Goal: Information Seeking & Learning: Find specific fact

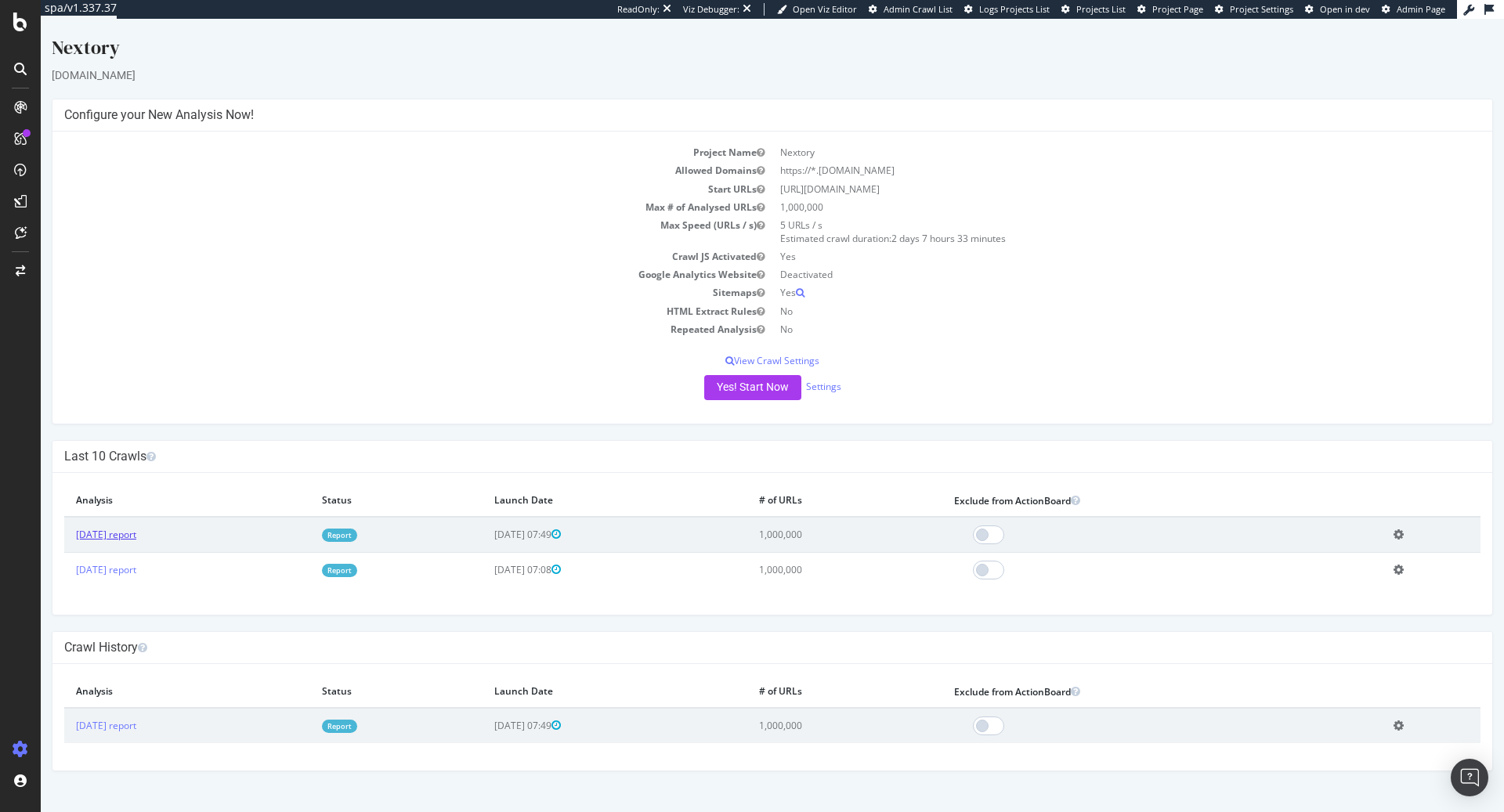
click at [122, 536] on link "2025 Sep. 18th report" at bounding box center [106, 534] width 60 height 13
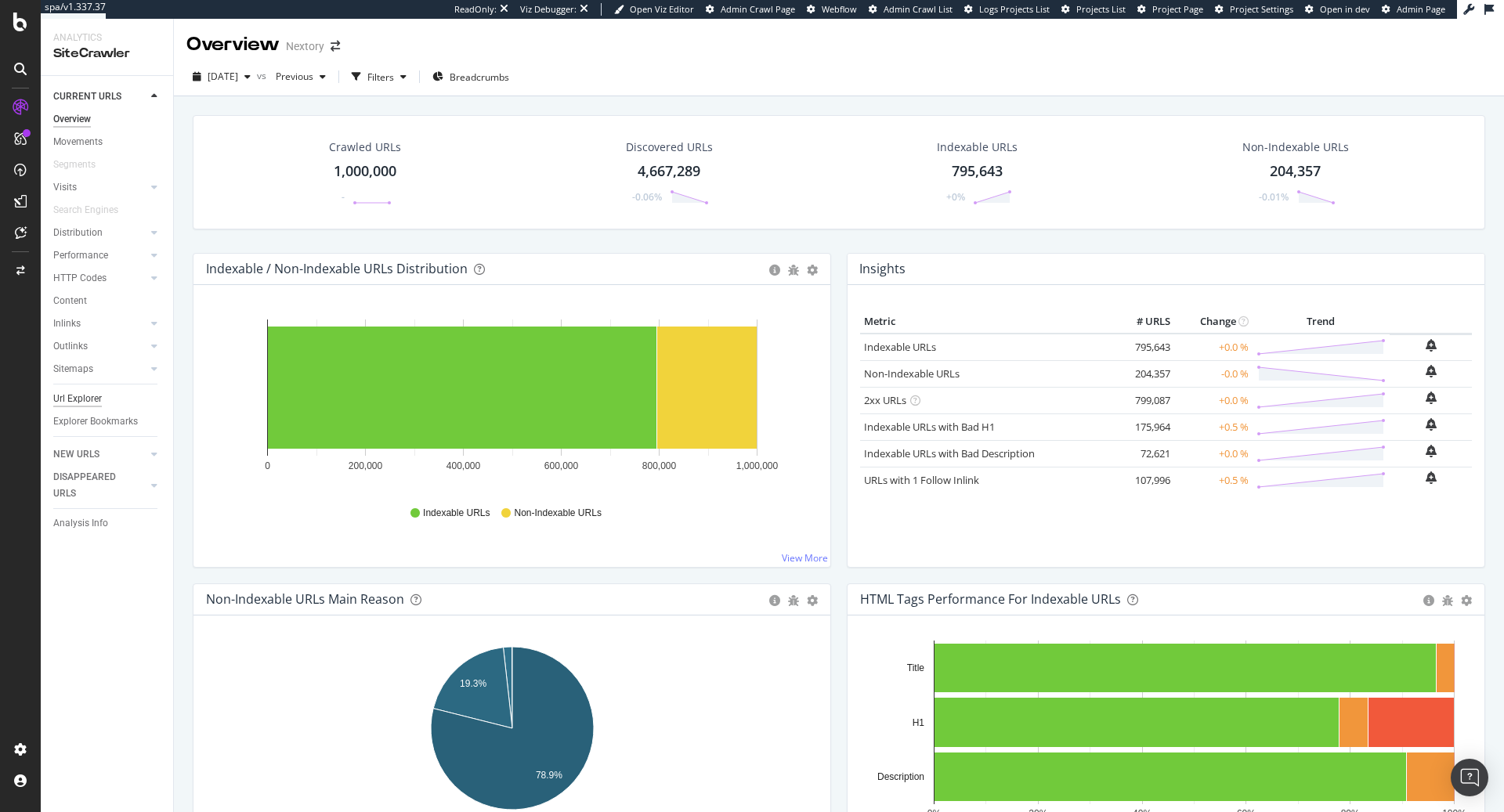
click at [81, 400] on div "Url Explorer" at bounding box center [77, 399] width 48 height 17
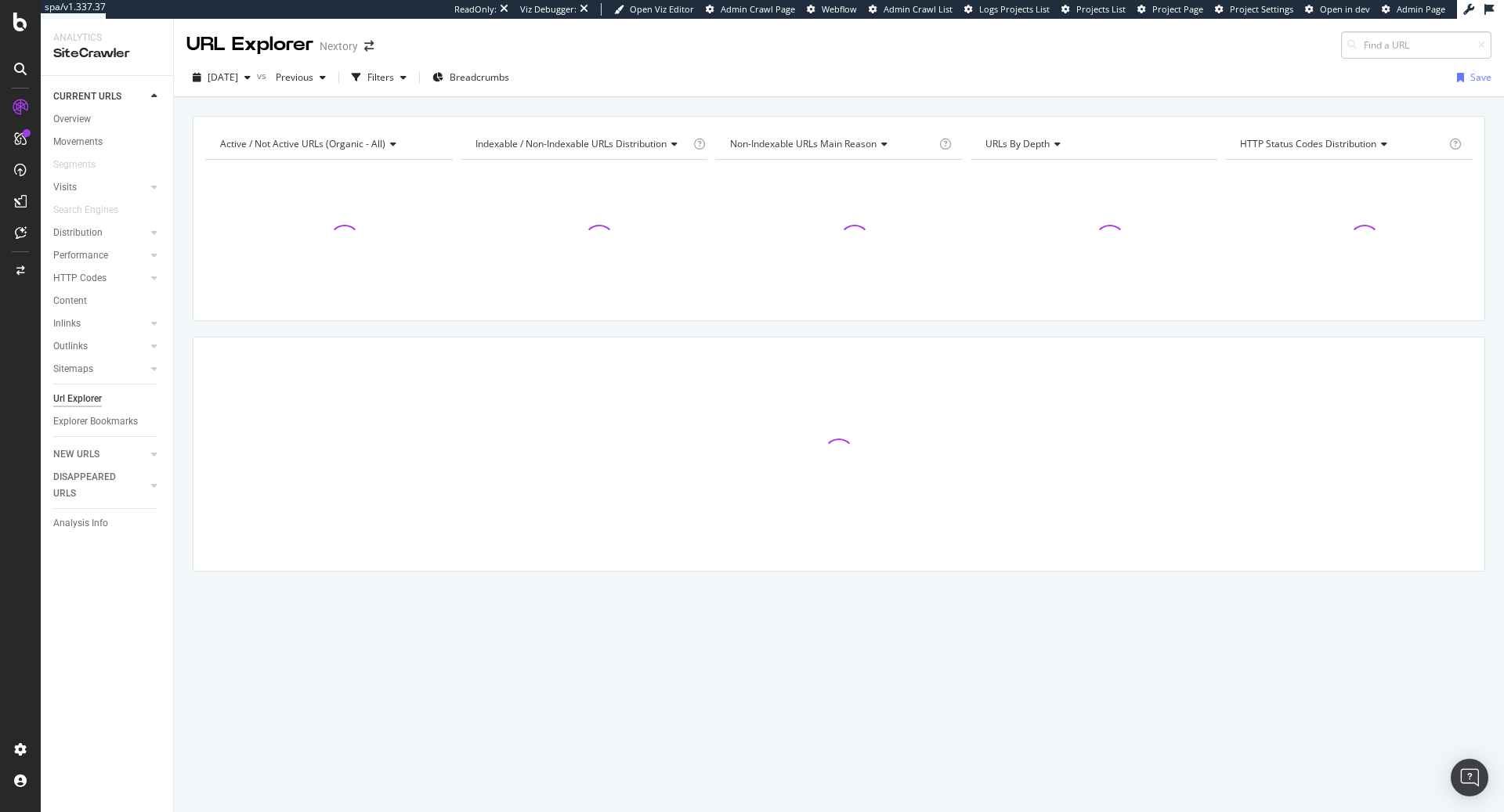
click at [1390, 41] on input at bounding box center [1416, 45] width 150 height 28
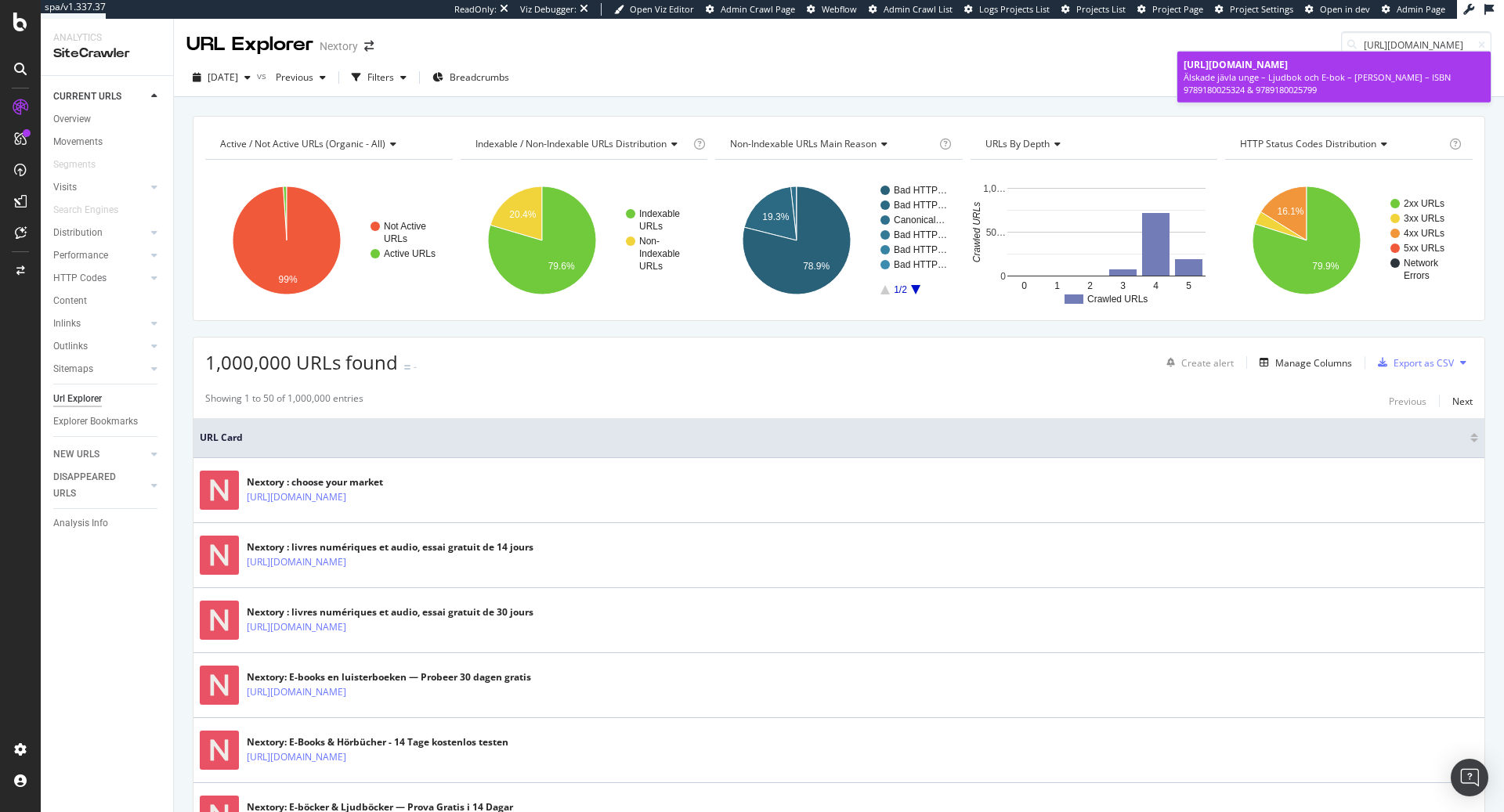
type input "https://nextory.com/se/book/alskade-javla-unge-4313413"
click at [1231, 67] on span "https://nextory.com/se/book/alskade-javla-unge-4313413" at bounding box center [1235, 64] width 104 height 13
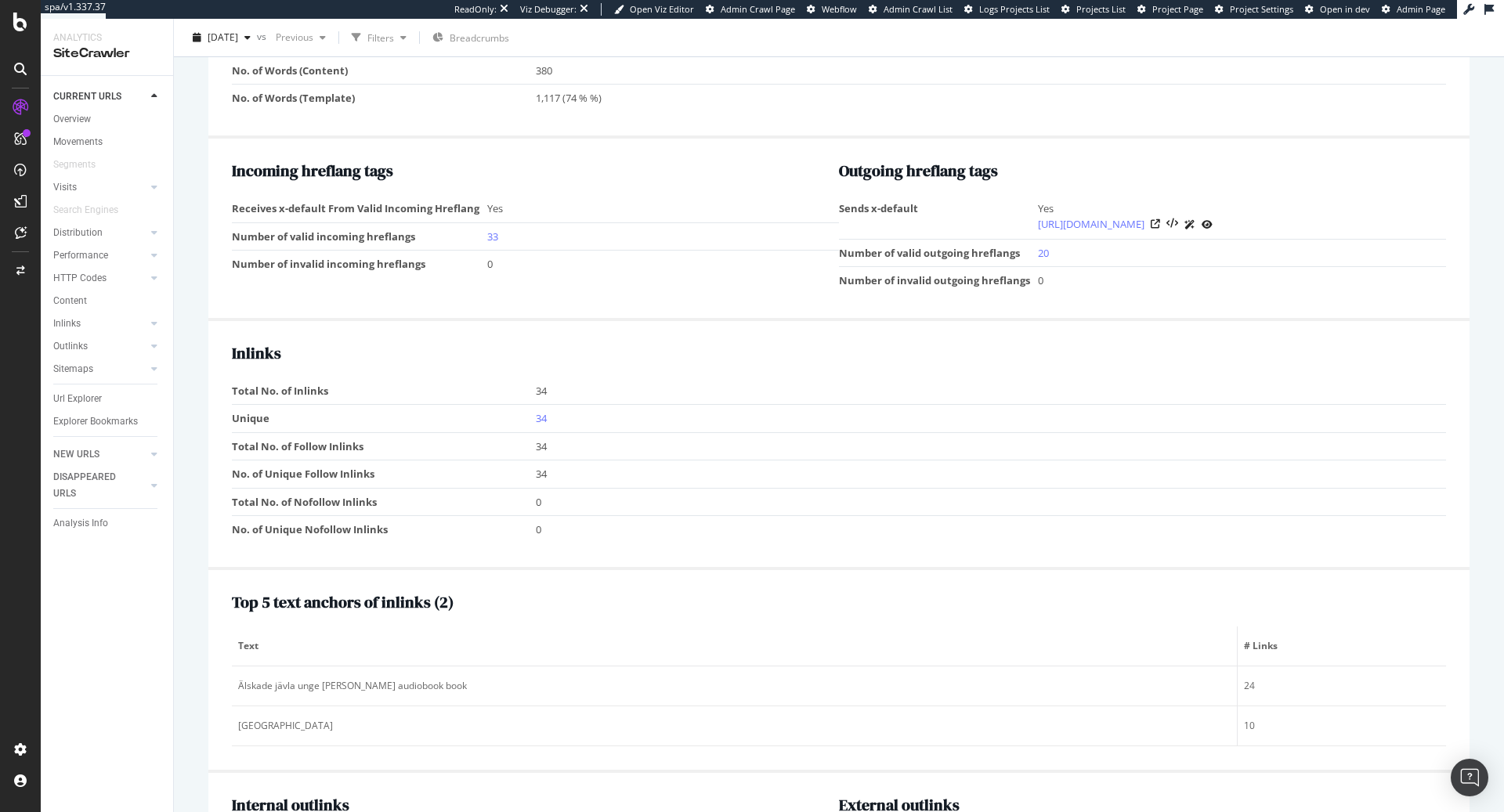
scroll to position [1588, 0]
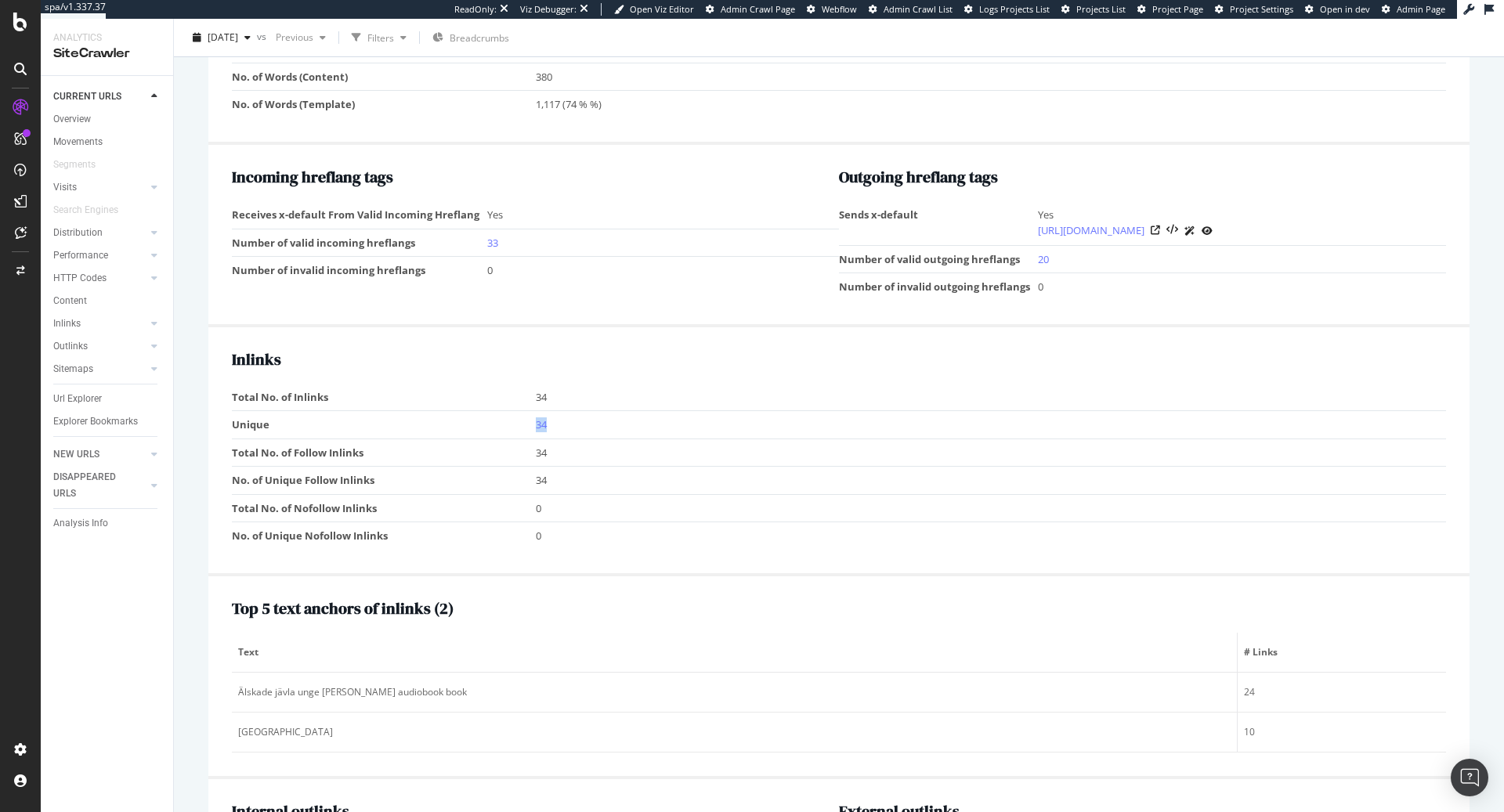
drag, startPoint x: 562, startPoint y: 419, endPoint x: 463, endPoint y: 427, distance: 99.3
click at [463, 427] on tr "Unique 34" at bounding box center [839, 426] width 1214 height 28
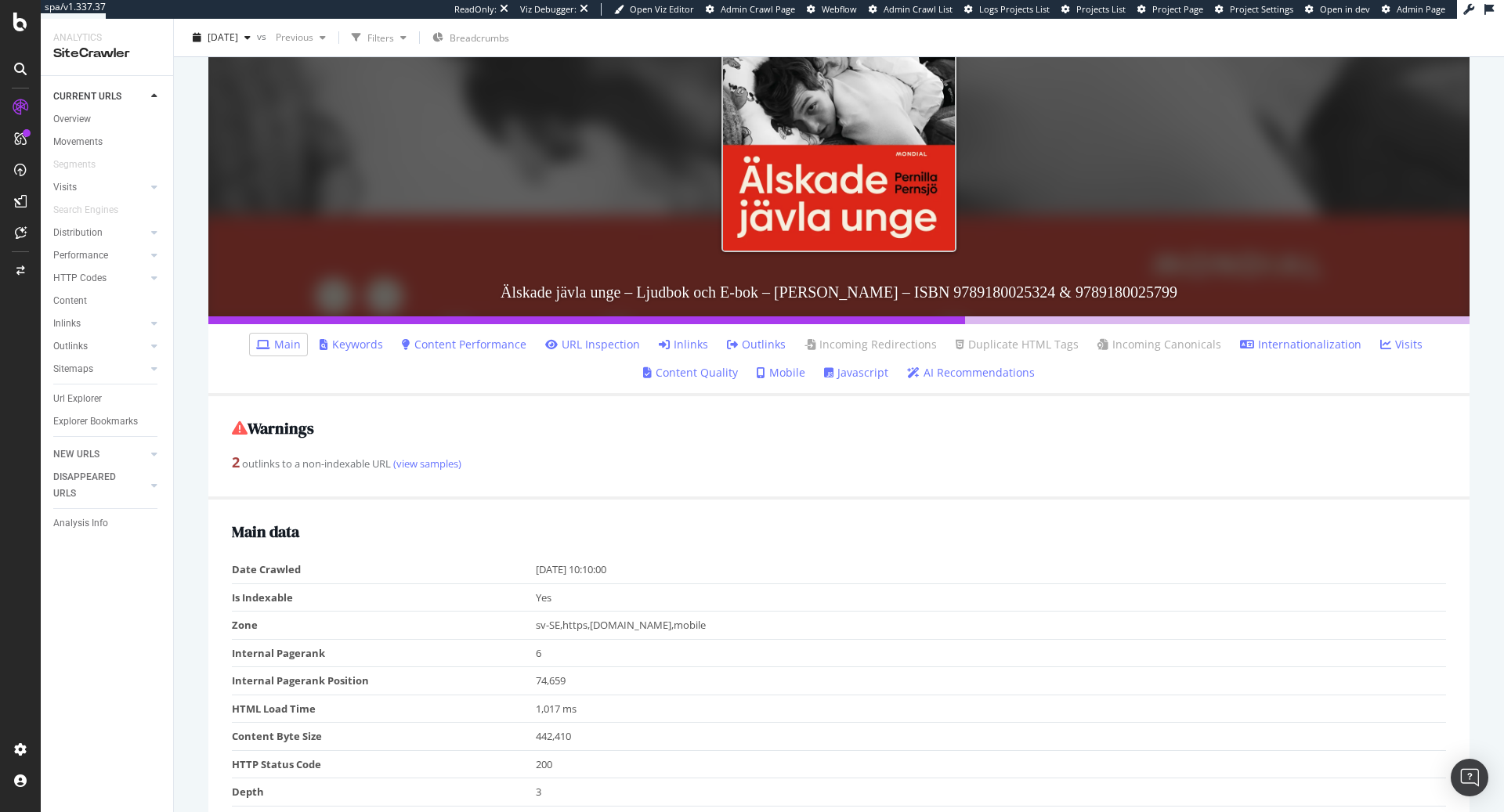
scroll to position [231, 0]
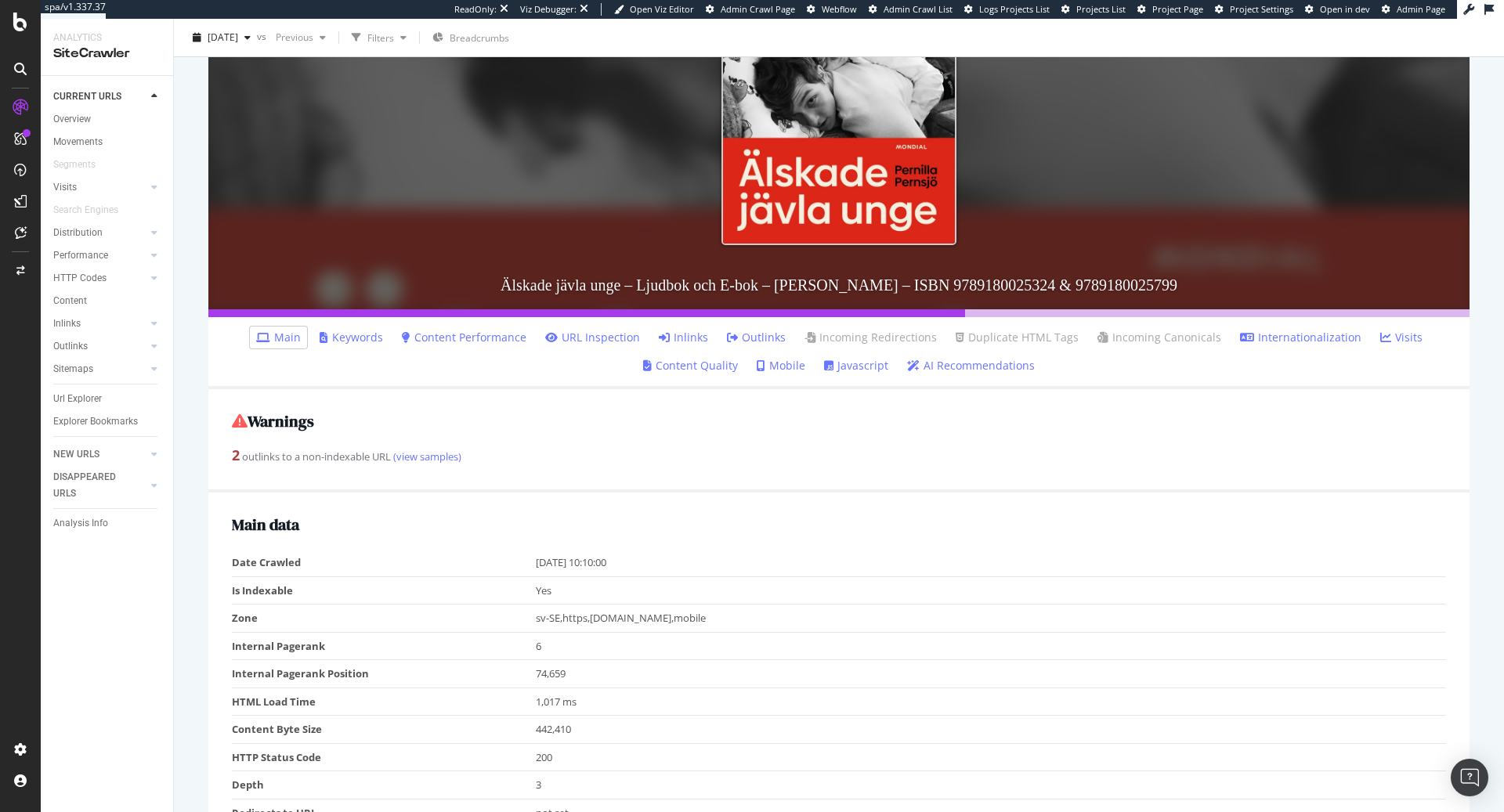
click at [358, 336] on link "Keywords" at bounding box center [352, 337] width 63 height 16
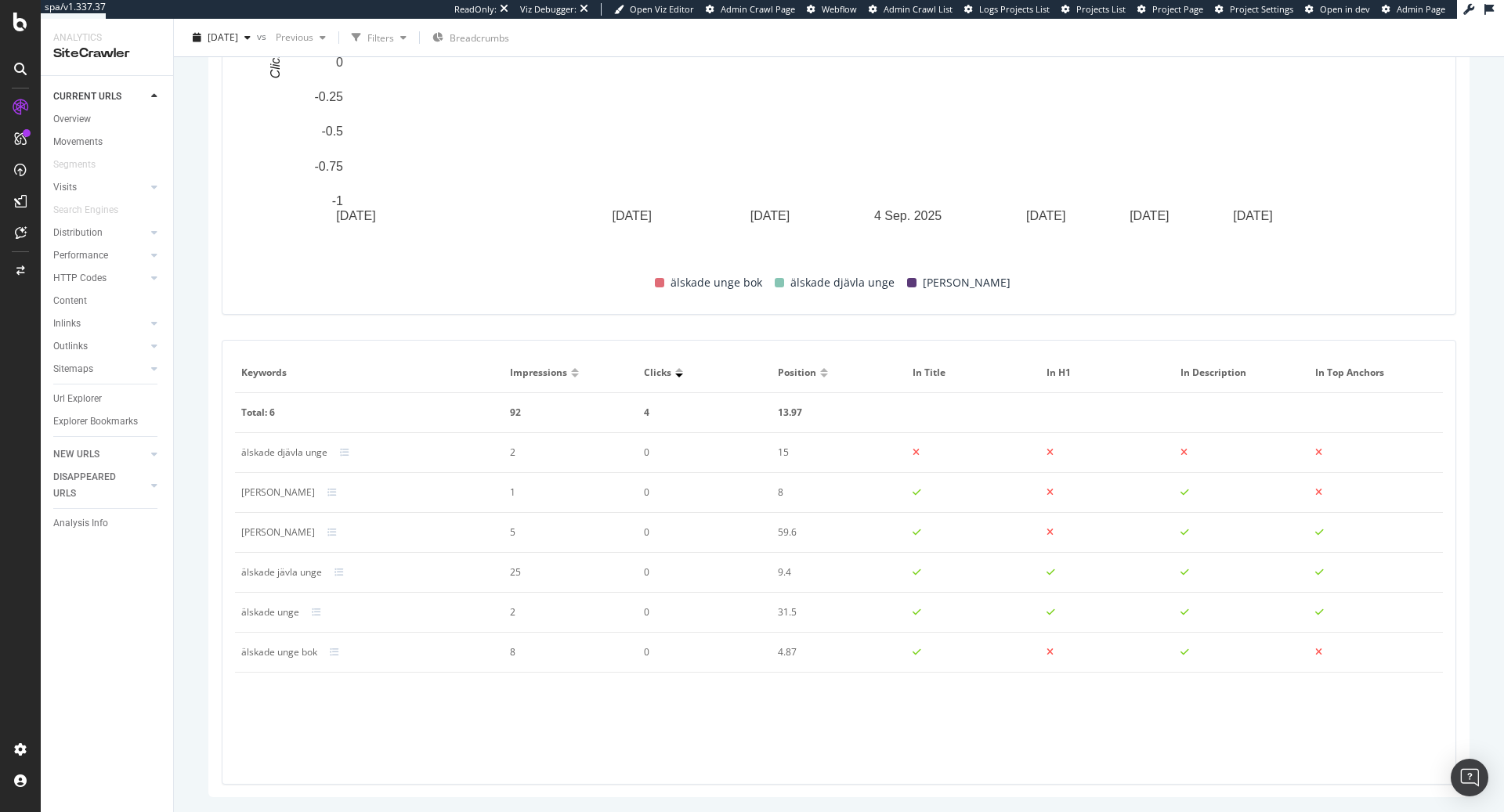
scroll to position [813, 0]
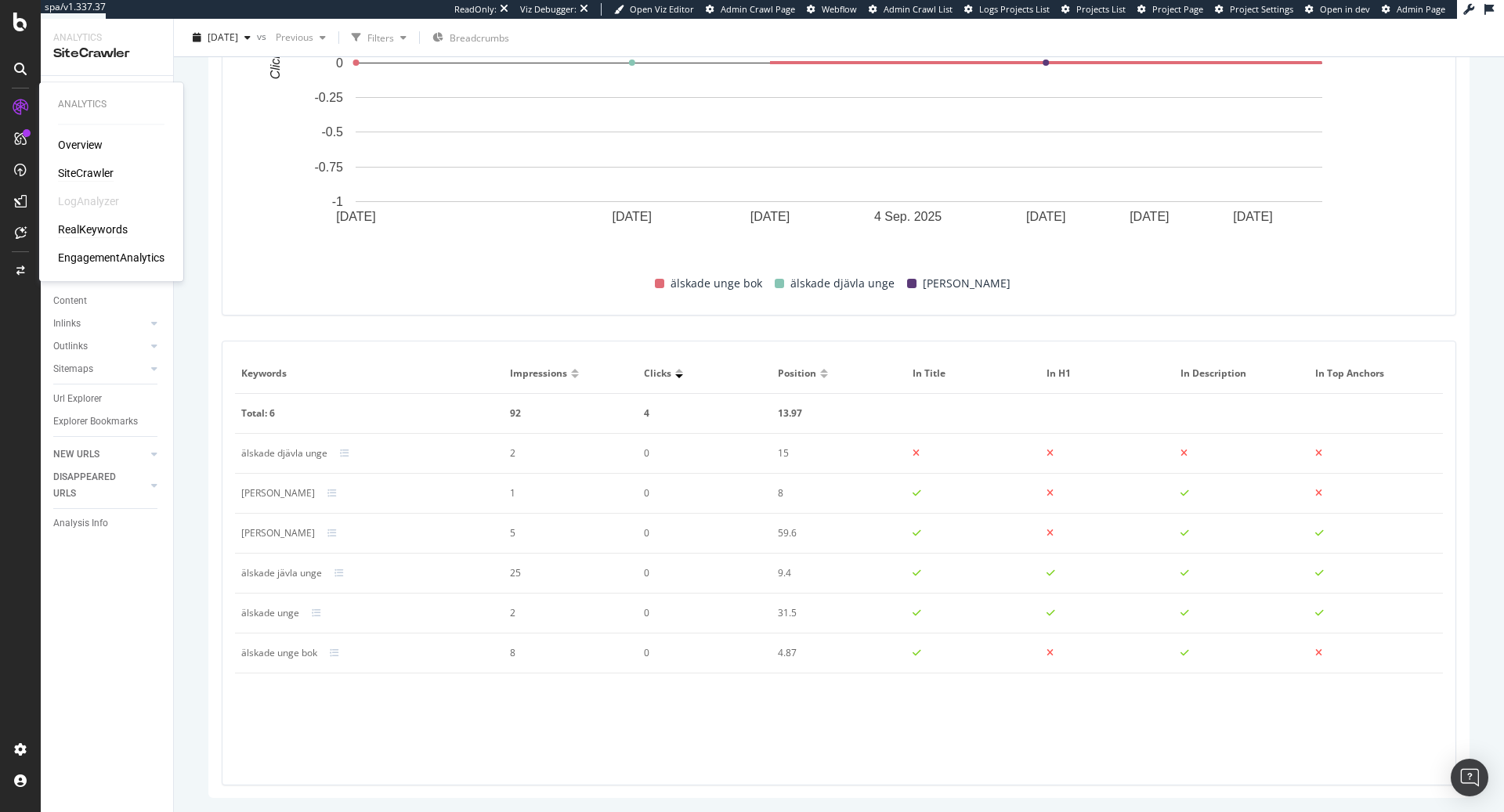
click at [110, 235] on div "RealKeywords" at bounding box center [92, 230] width 70 height 16
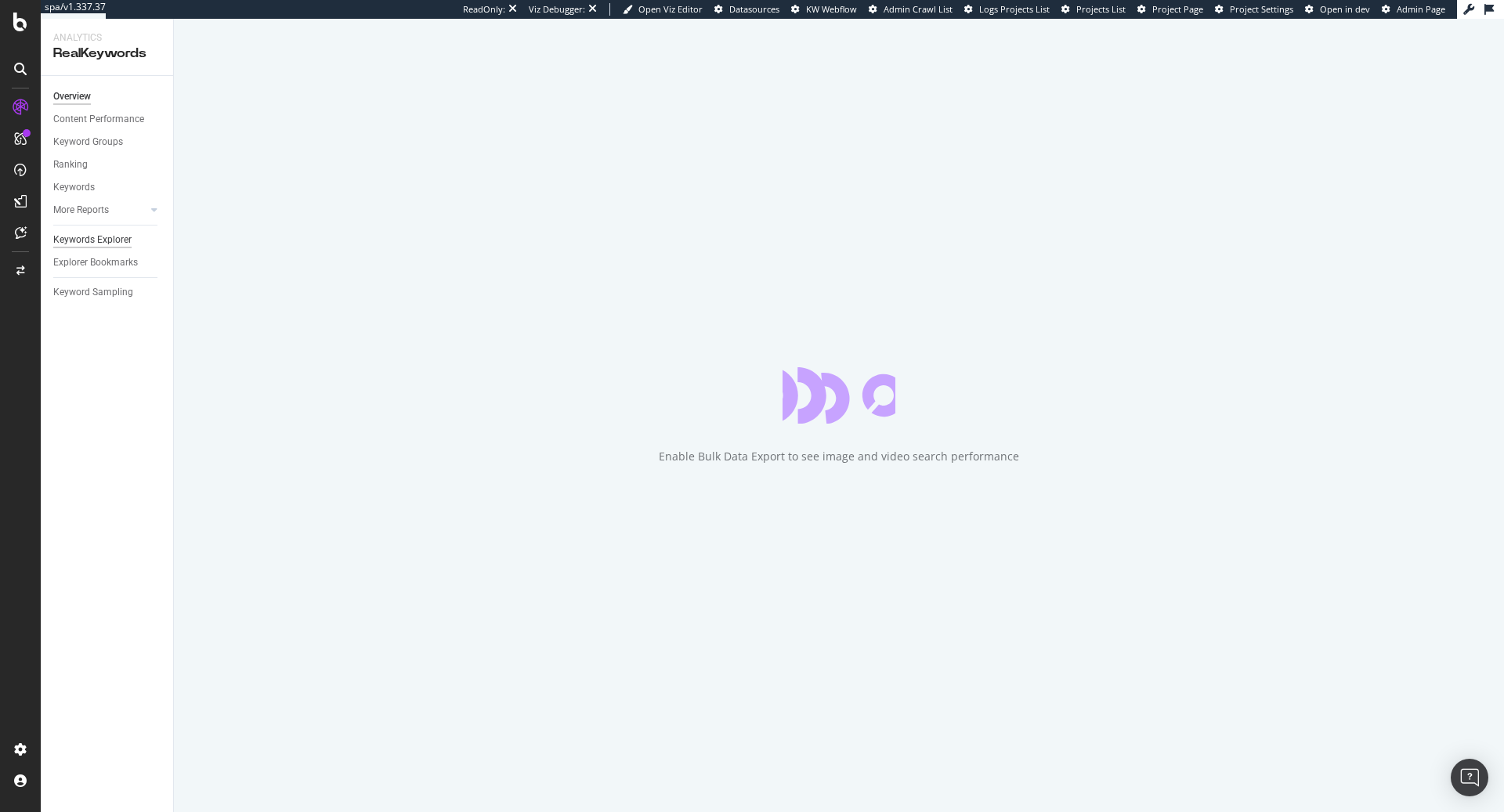
click at [106, 238] on div "Keywords Explorer" at bounding box center [92, 240] width 78 height 17
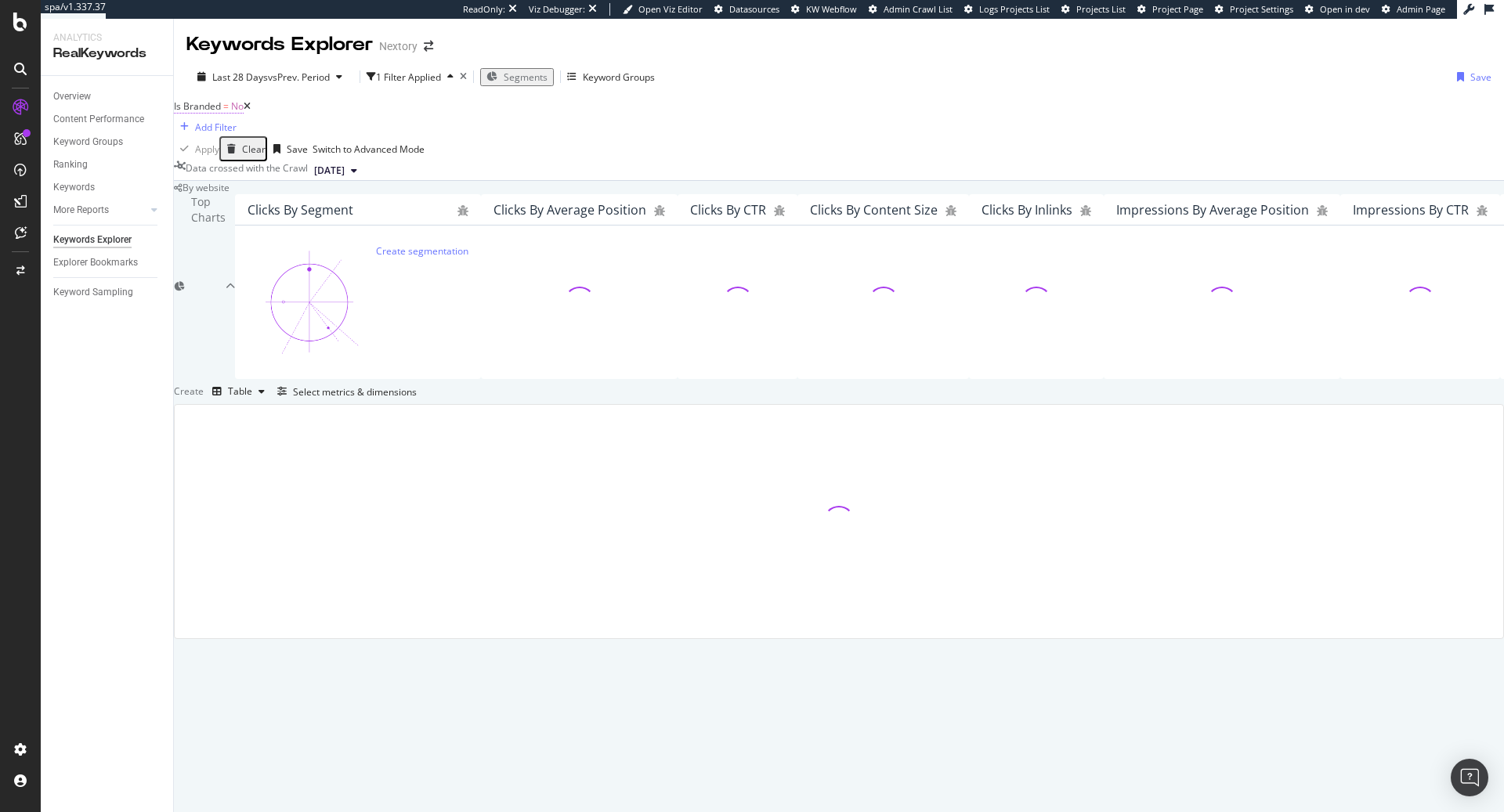
click at [229, 113] on span "=" at bounding box center [226, 106] width 6 height 13
click at [479, 118] on div "Is Branded = No Add Filter" at bounding box center [839, 116] width 1330 height 41
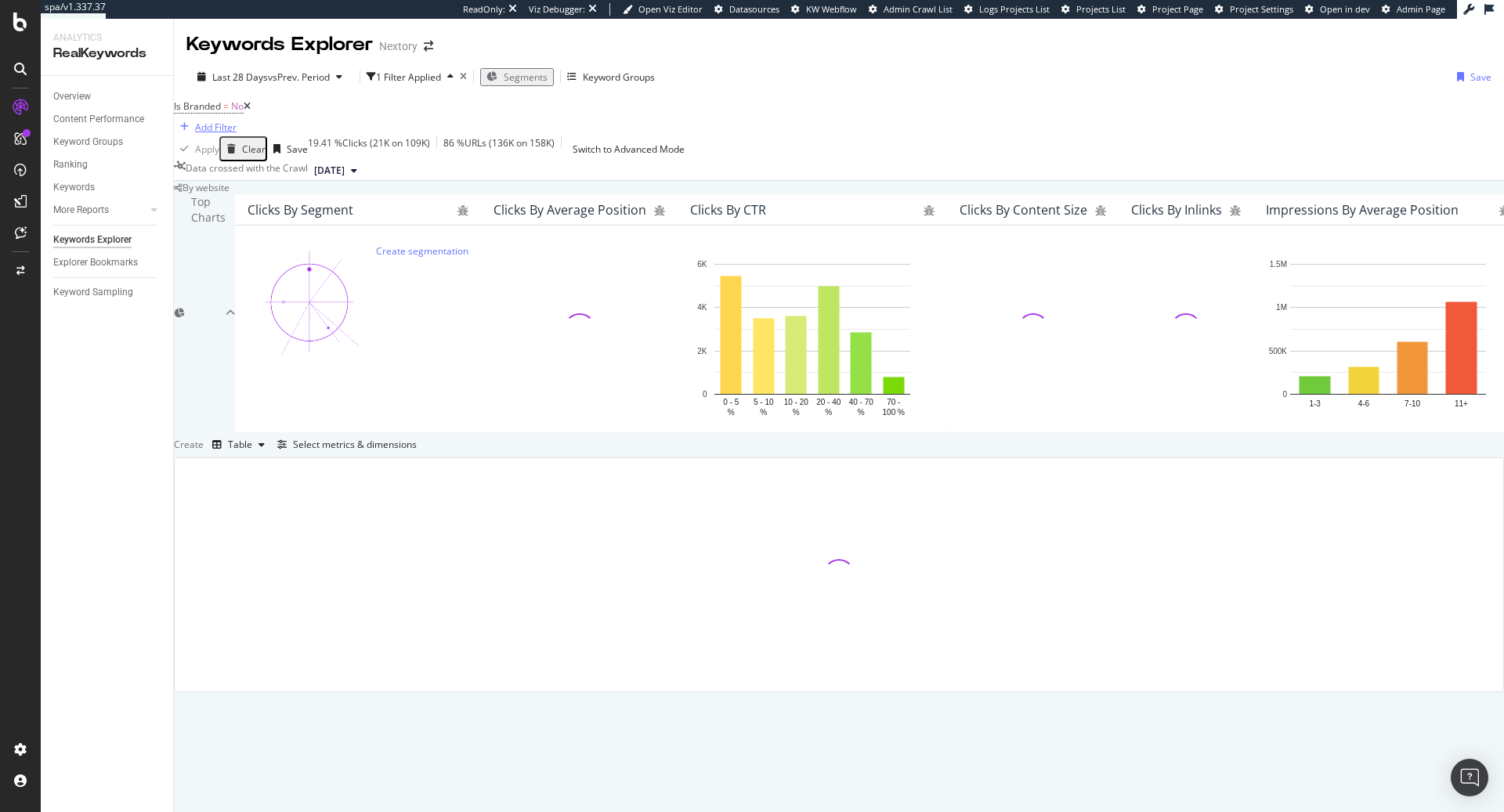
click at [236, 123] on div "Add Filter" at bounding box center [216, 127] width 42 height 13
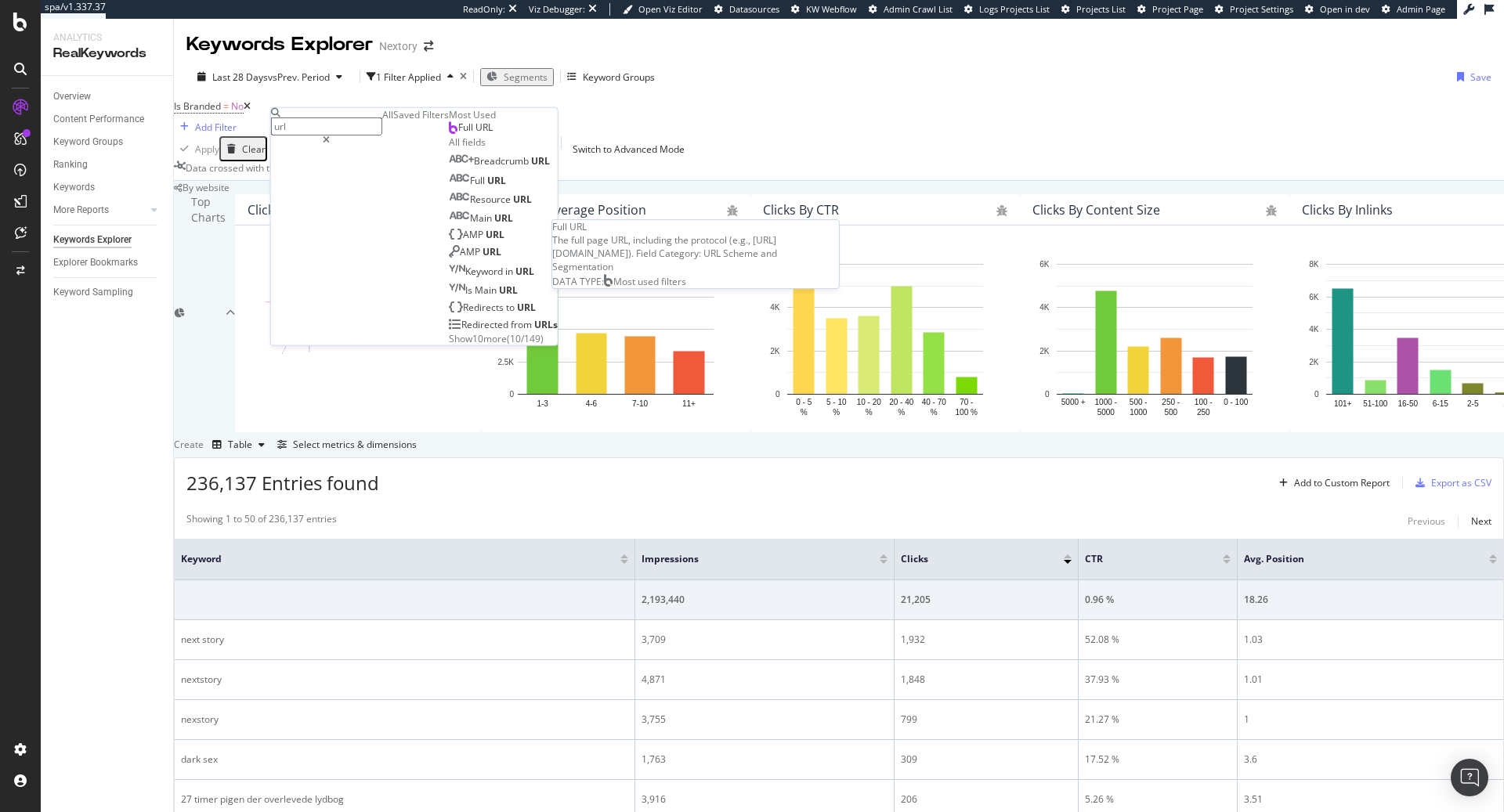
type input "url"
click at [449, 136] on div "Full URL Full URL The full page URL, including the protocol (e.g., https://www.…" at bounding box center [503, 129] width 109 height 14
click at [449, 134] on div "Full URL" at bounding box center [471, 128] width 44 height 13
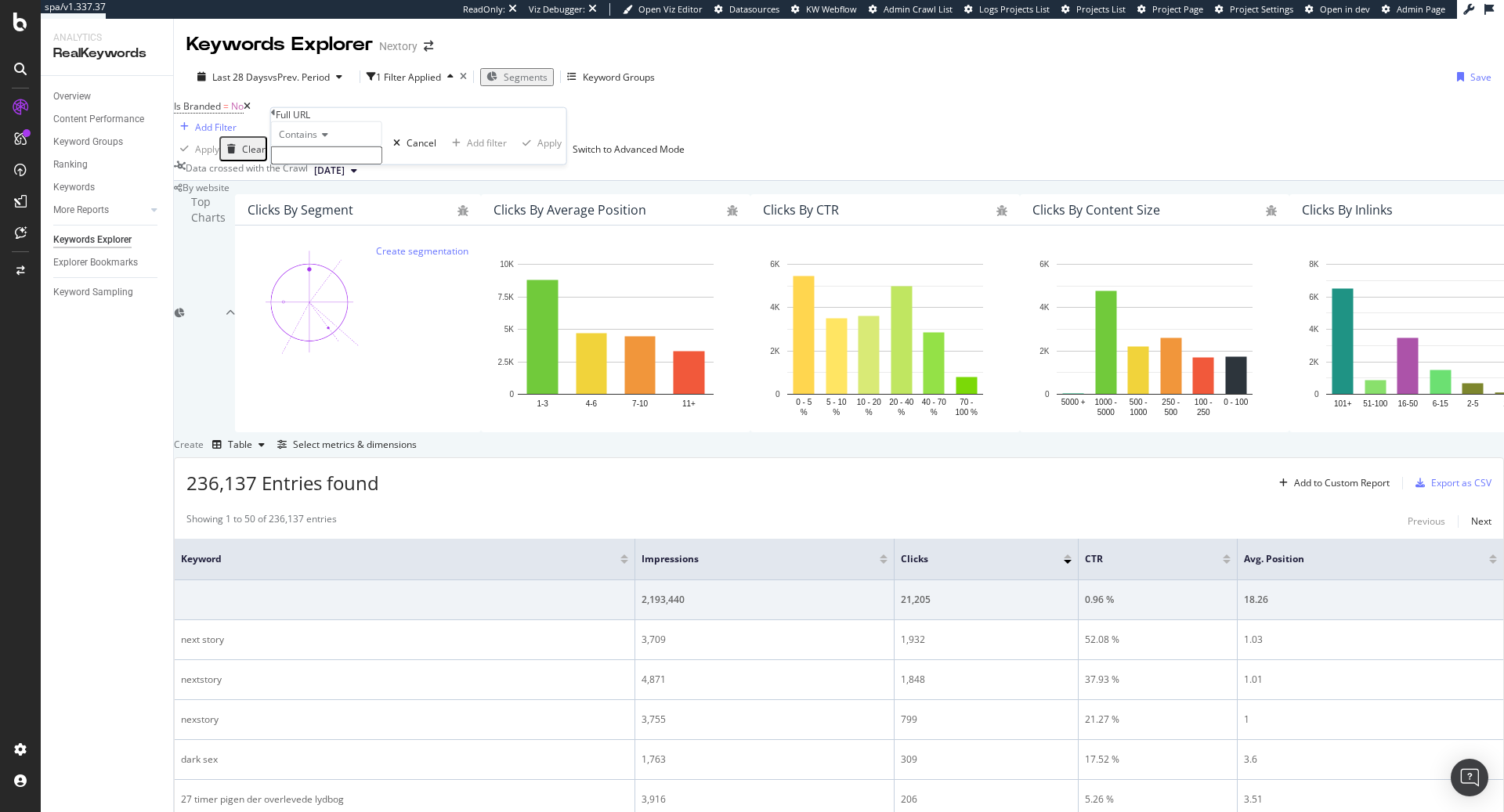
click at [361, 164] on input "text" at bounding box center [326, 155] width 111 height 18
paste input "https://nextory.com/se/book/alskade-javla-unge-4313413"
type input "https://nextory.com/se/book/alskade-javla-unge-4313413"
click at [537, 154] on div "Apply" at bounding box center [549, 148] width 24 height 13
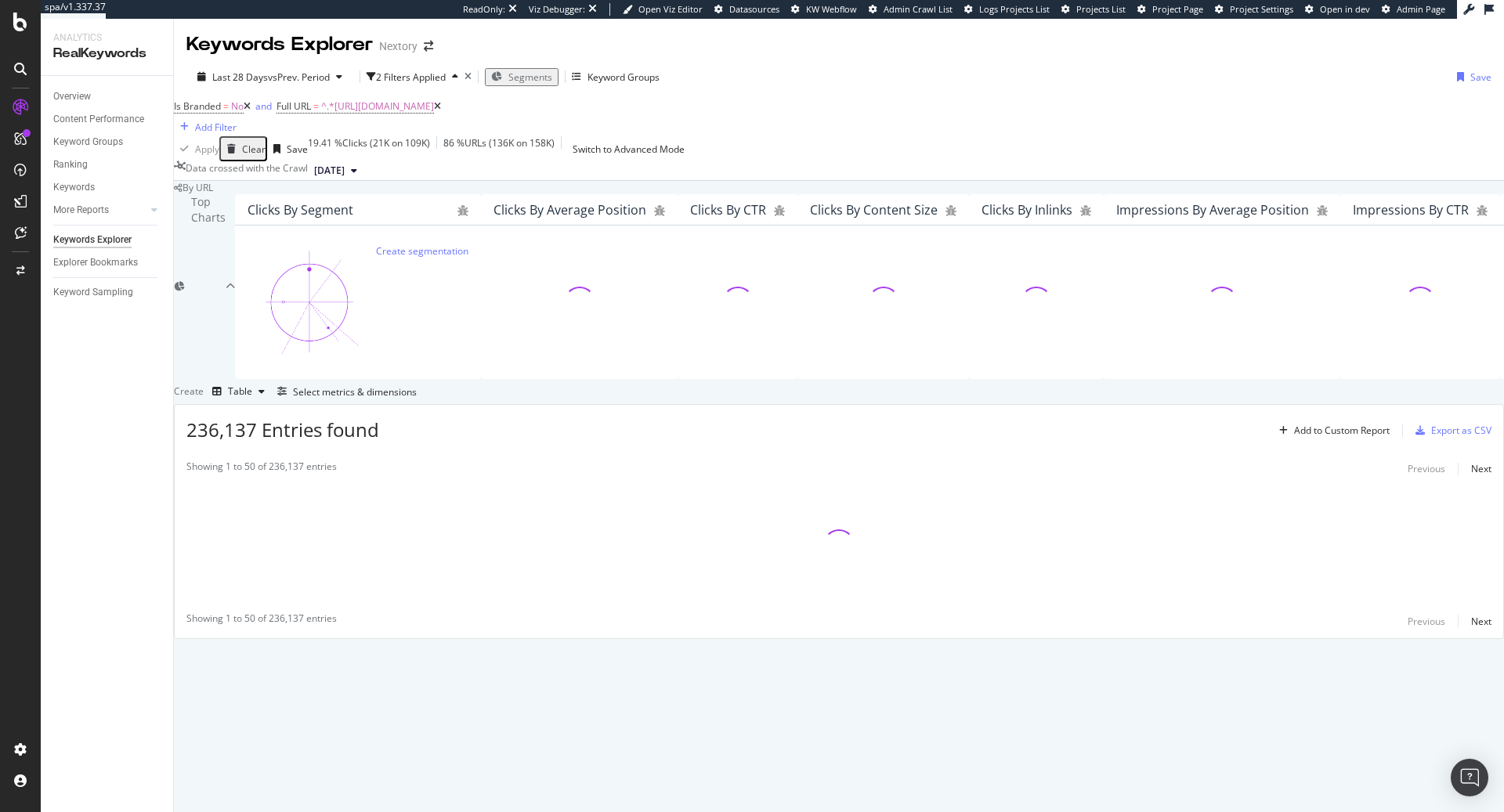
click at [250, 111] on icon at bounding box center [246, 107] width 7 height 9
click at [859, 149] on div "Apply Clear Save 0 % Clicks ( 0 on 112K ) 0 % URLs ( 1 on 158K ) Switch to Adva…" at bounding box center [839, 149] width 1330 height 25
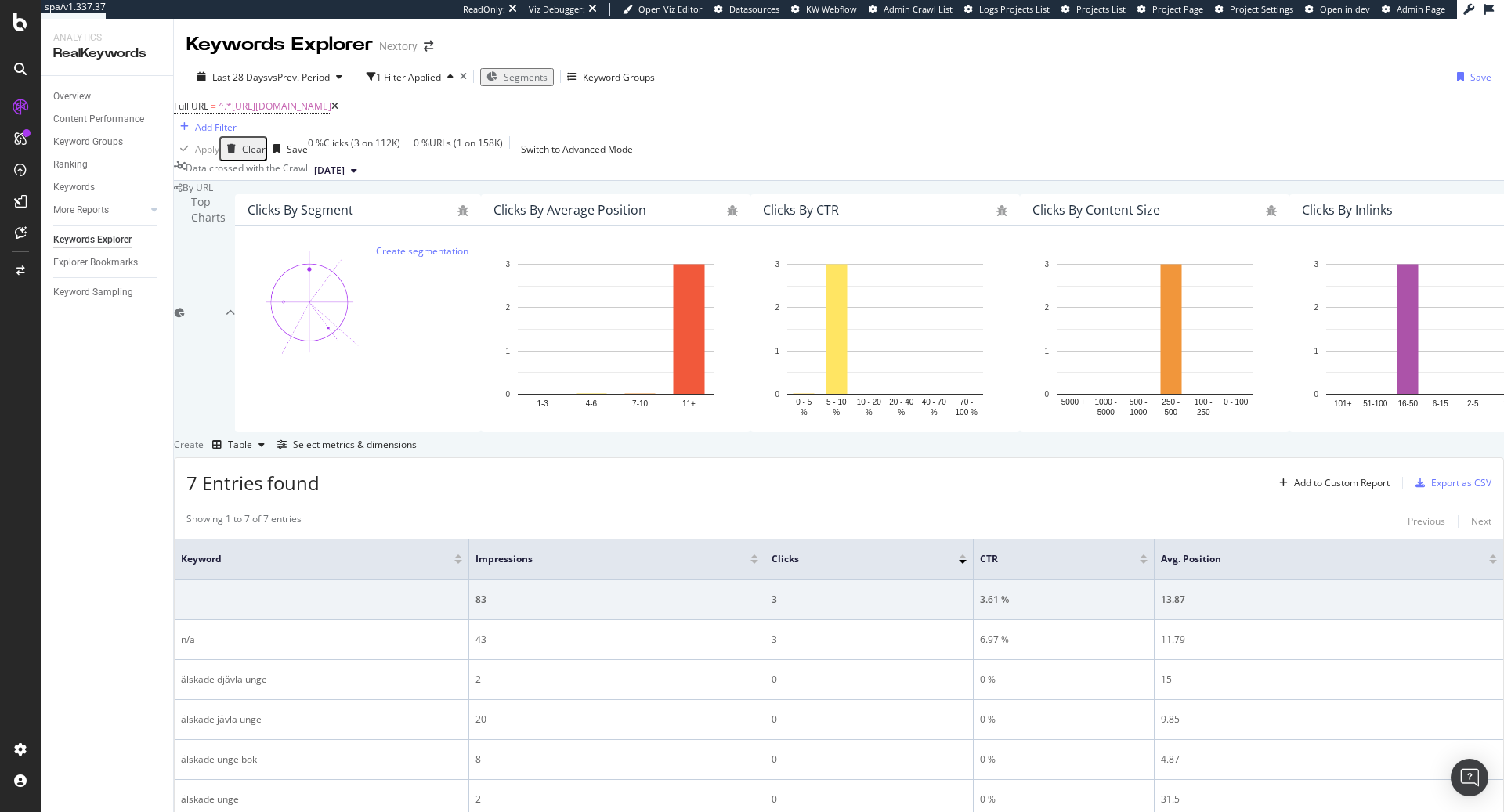
click at [338, 111] on icon at bounding box center [334, 107] width 7 height 9
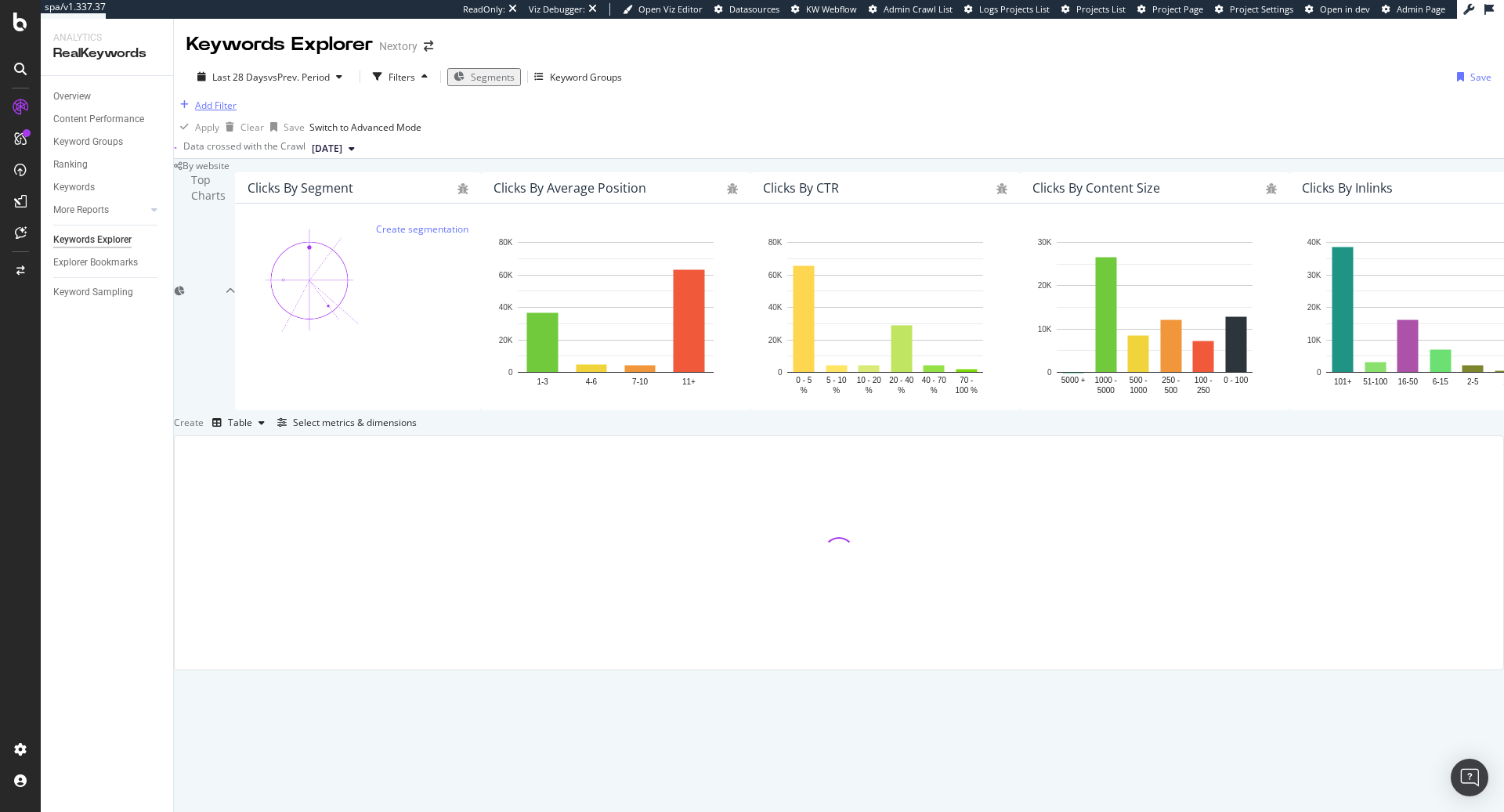
click at [231, 112] on div "Add Filter" at bounding box center [216, 105] width 42 height 13
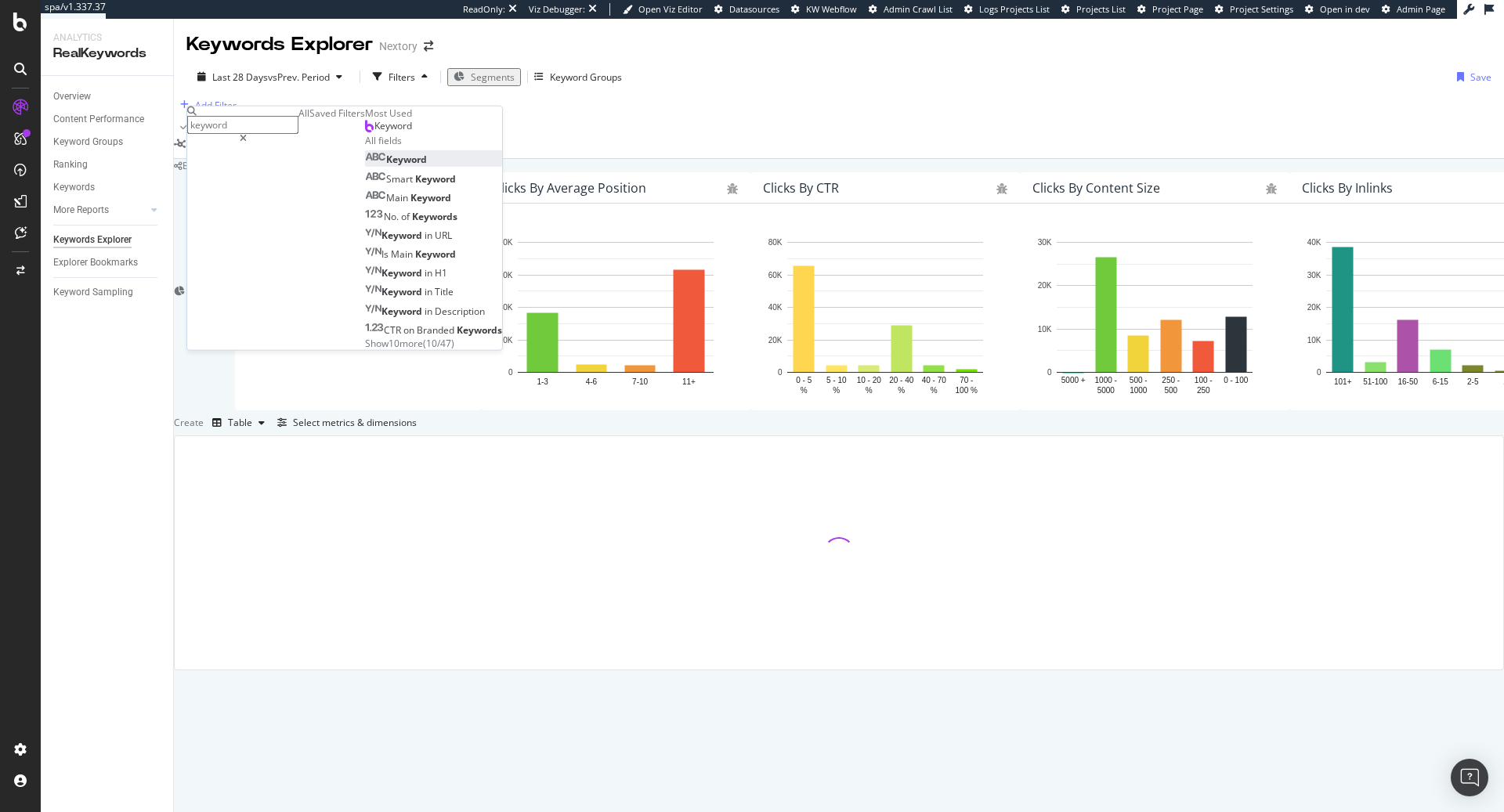
type input "keyword"
click at [386, 166] on span "Keyword" at bounding box center [407, 159] width 41 height 13
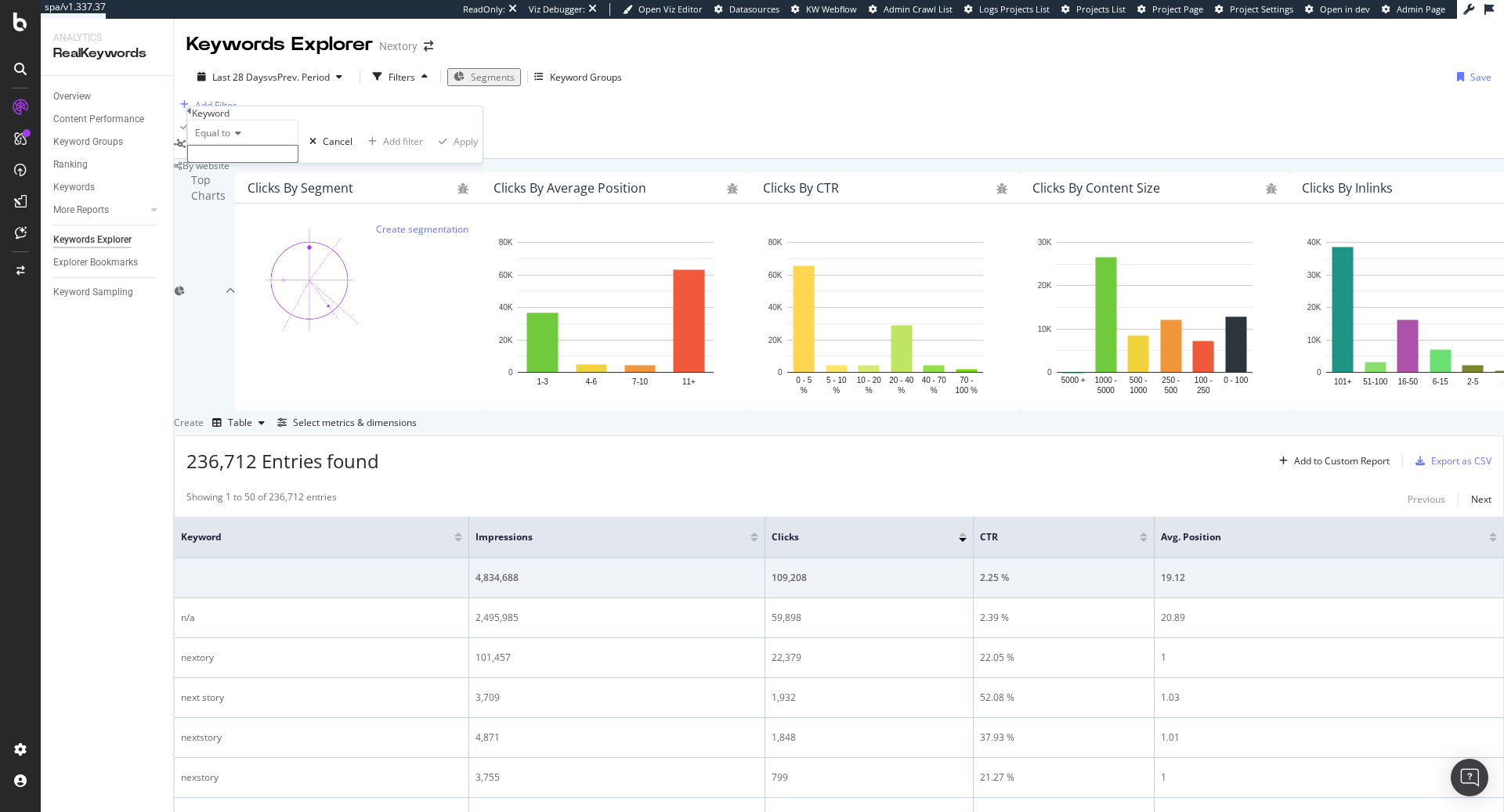
click at [230, 140] on span "Equal to" at bounding box center [212, 133] width 36 height 13
click at [245, 261] on div "Contains" at bounding box center [243, 252] width 110 height 17
click at [258, 163] on input "text" at bounding box center [243, 153] width 111 height 18
paste input "alskad javla unge"
type input "alskad javla unge"
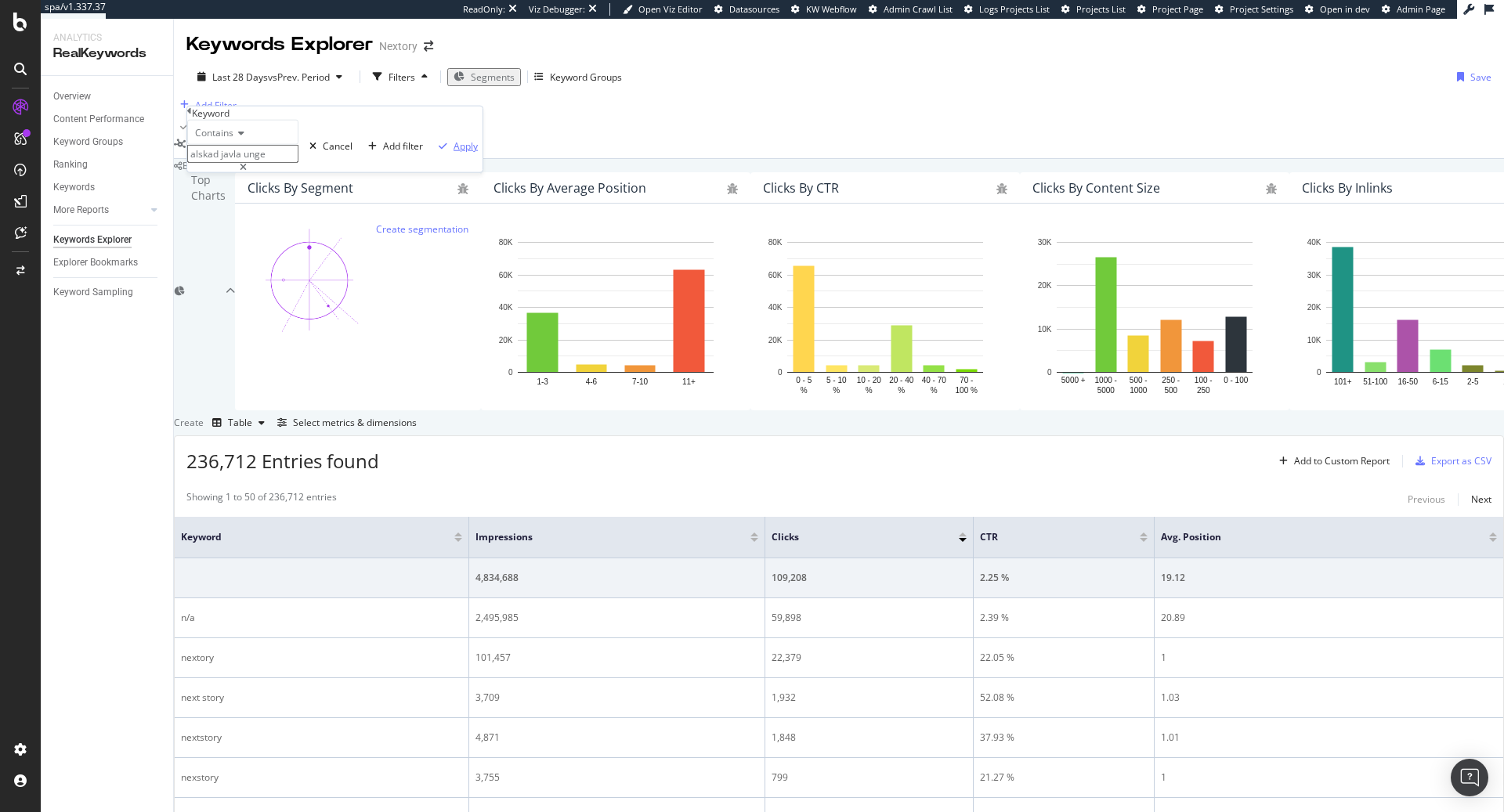
click at [453, 152] on div "Apply" at bounding box center [465, 146] width 24 height 13
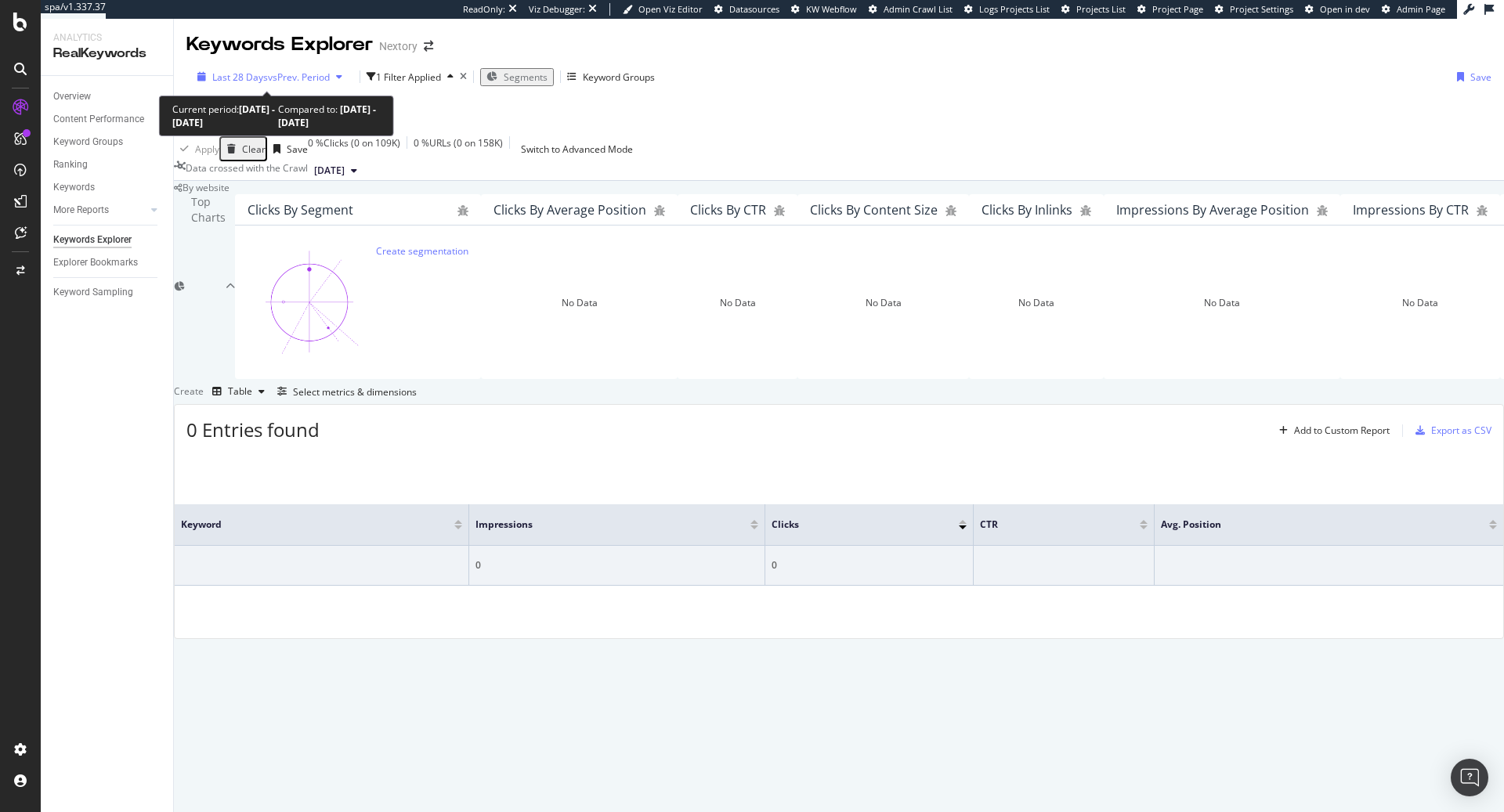
click at [303, 71] on span "vs Prev. Period" at bounding box center [299, 77] width 62 height 13
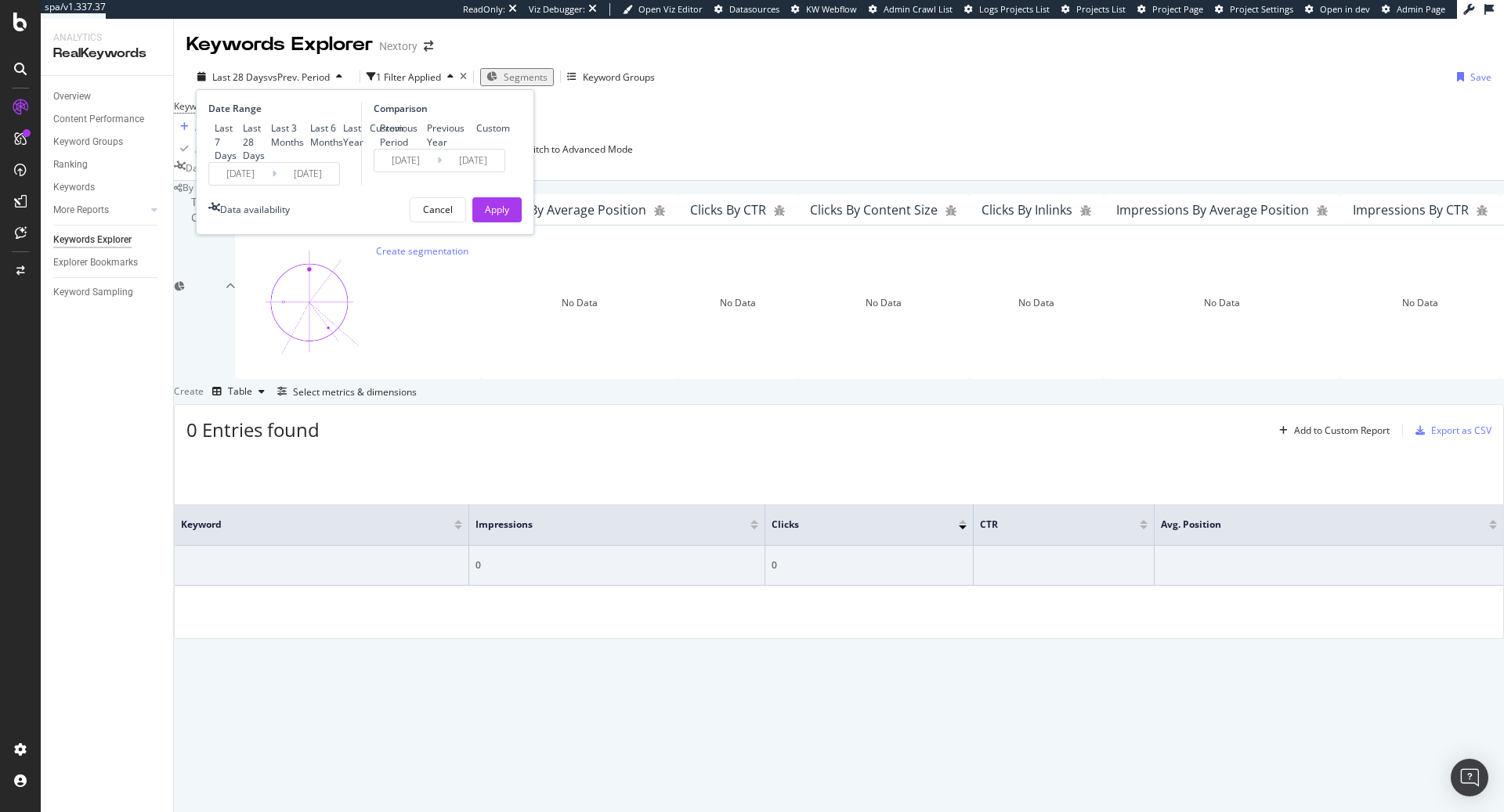
click at [310, 148] on div "Last 6 Months" at bounding box center [327, 135] width 33 height 27
type input "2025/03/19"
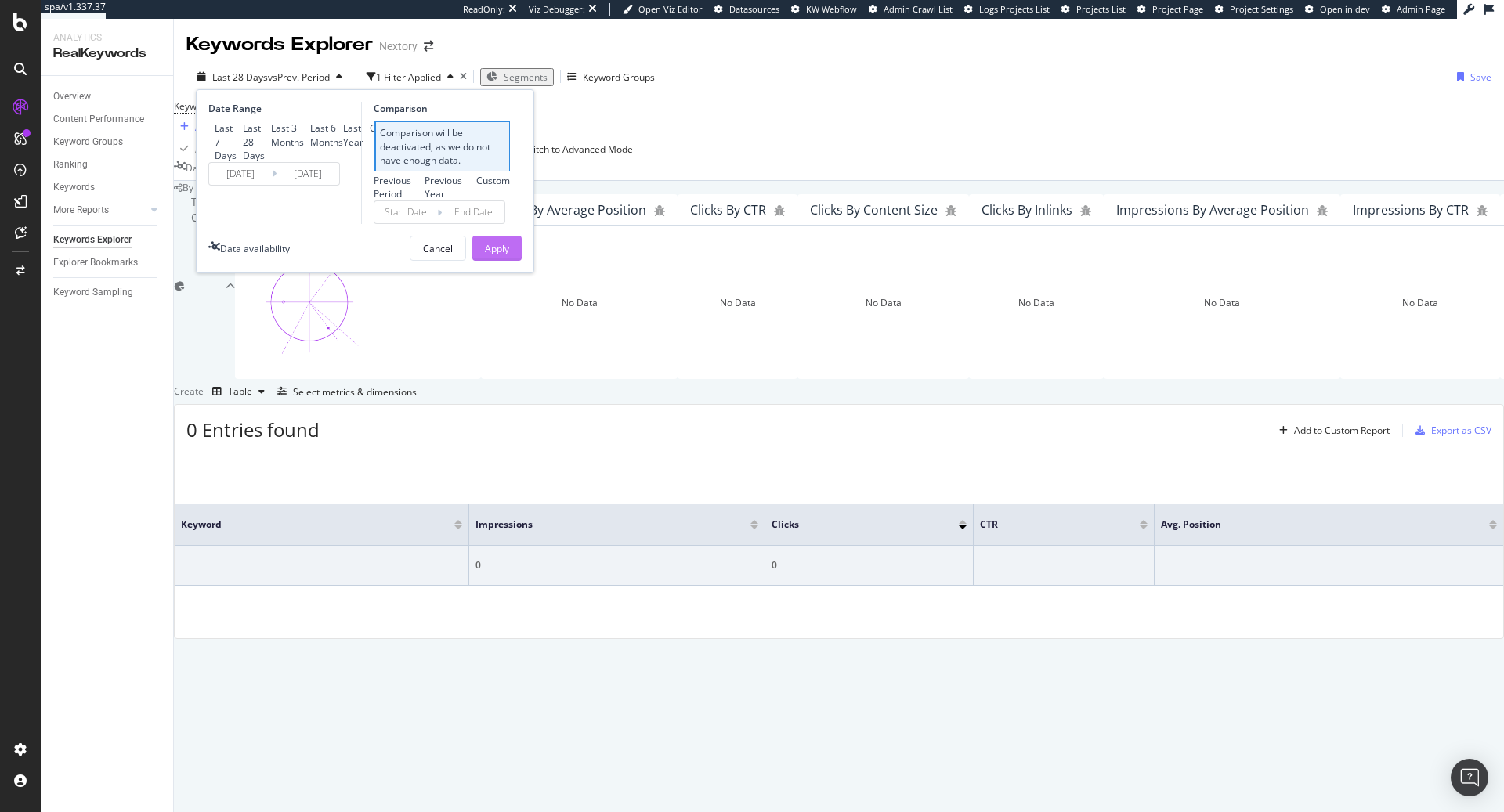
click at [491, 255] on div "Apply" at bounding box center [497, 248] width 24 height 13
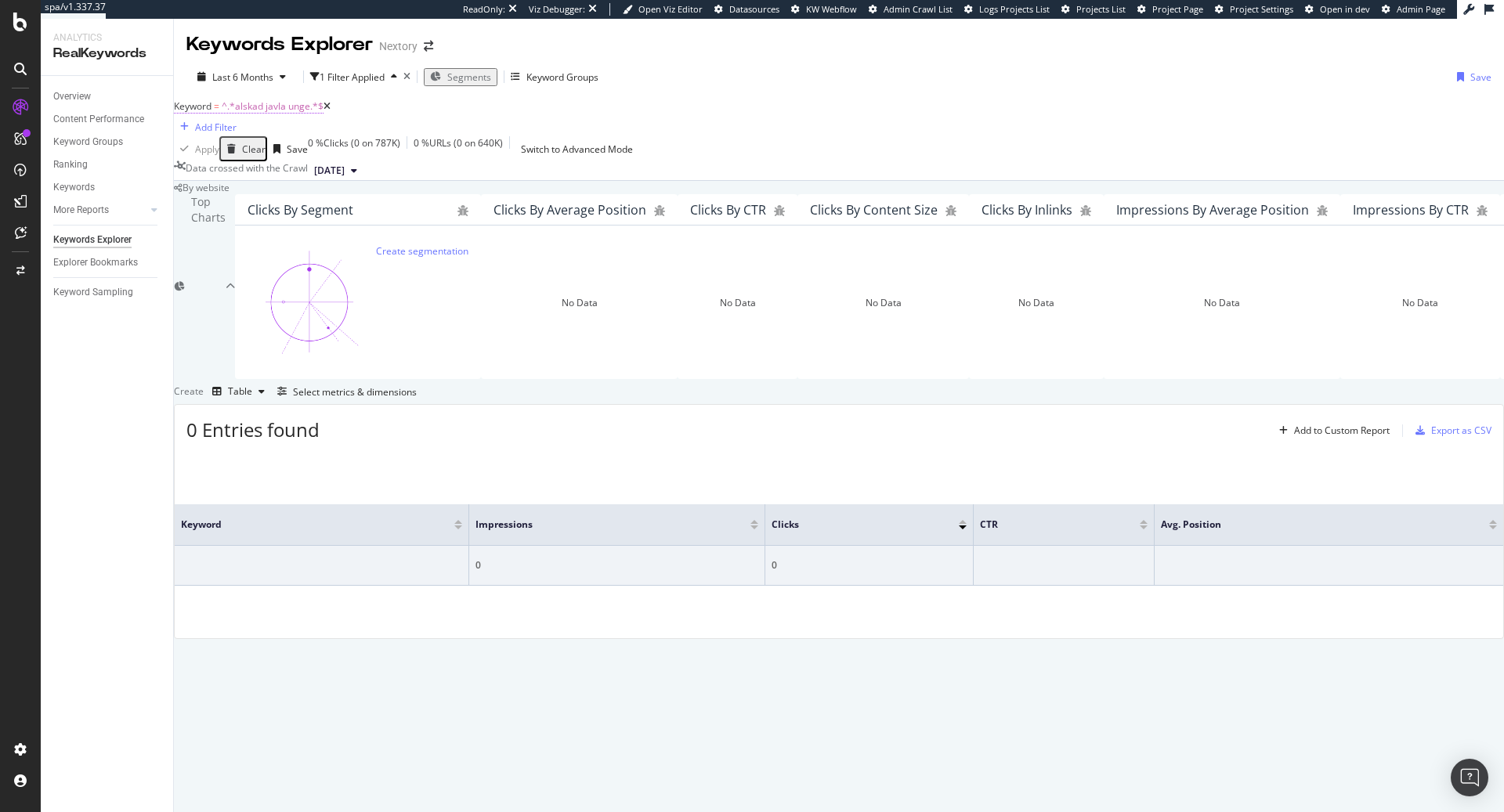
click at [278, 113] on span "^.*alskad javla unge.*$" at bounding box center [273, 106] width 102 height 13
click at [258, 161] on input "alskad javla unge" at bounding box center [243, 152] width 111 height 18
paste input "älskade jävla unge ljudbok"
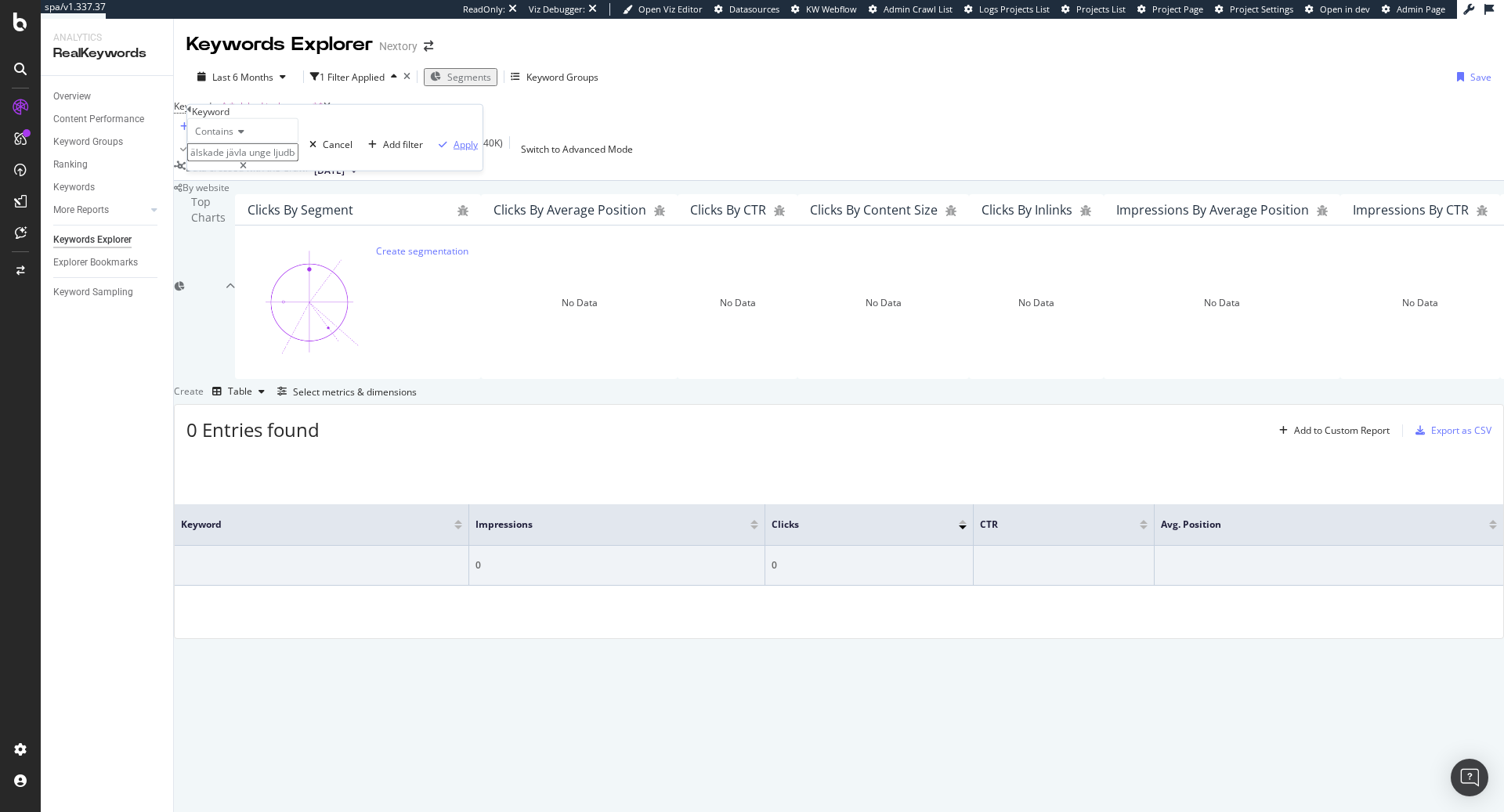
type input "älskade jävla unge ljudbok"
click at [453, 151] on div "Apply" at bounding box center [465, 145] width 24 height 13
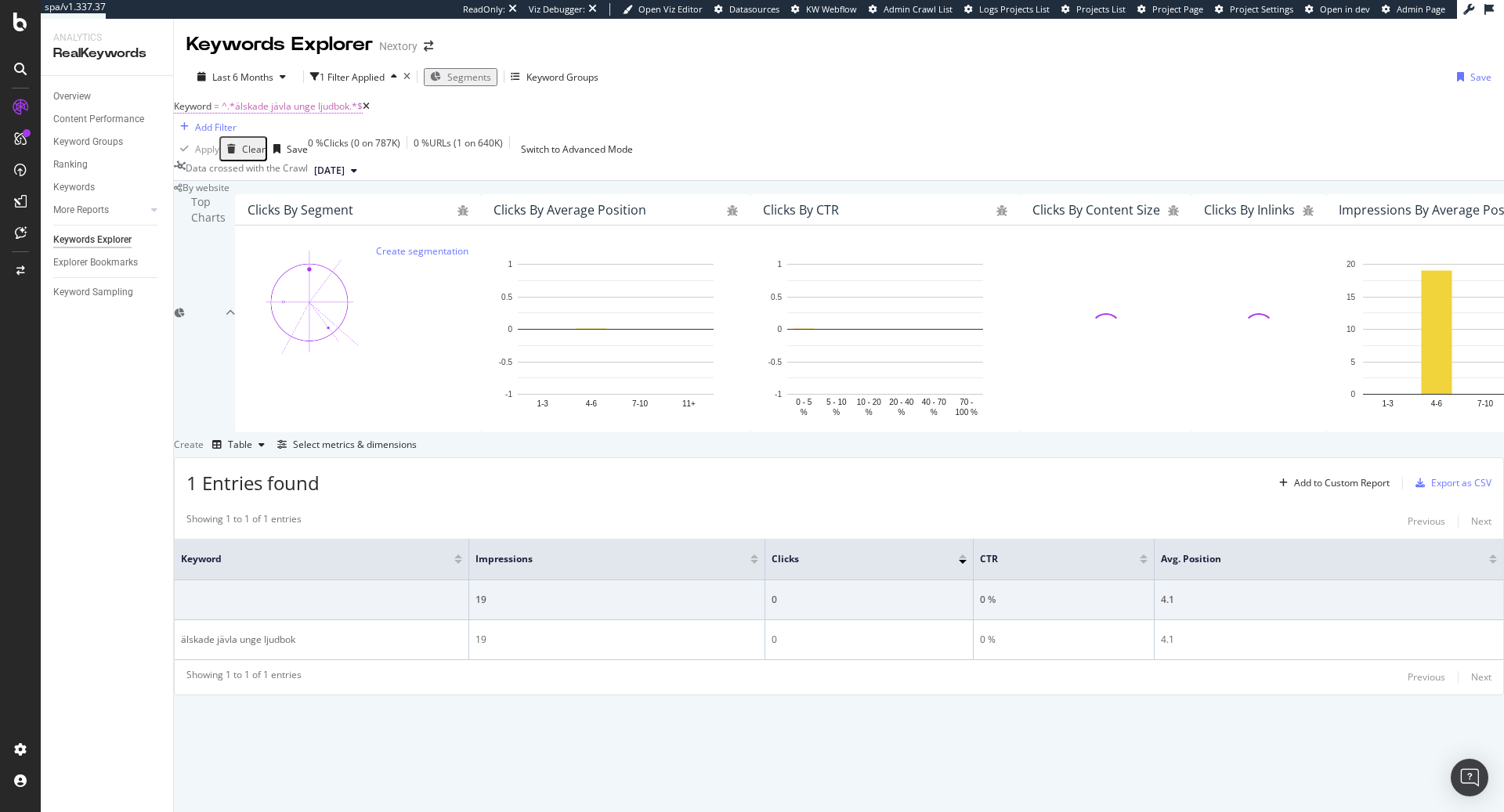
click at [352, 113] on span "^.*älskade jävla unge ljudbok.*$" at bounding box center [292, 106] width 141 height 13
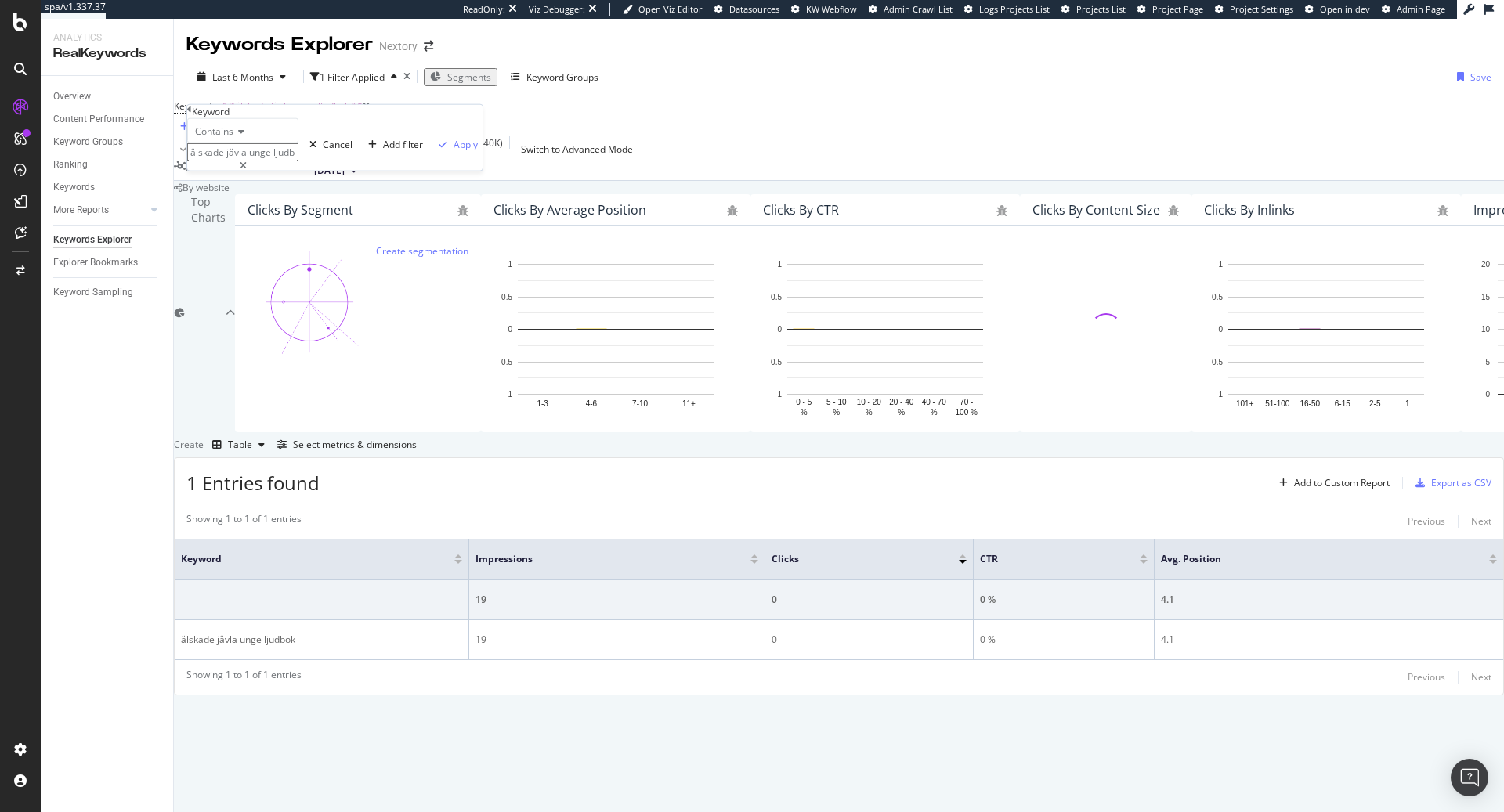
click at [645, 180] on div "Data crossed with the Crawl 2025 Sep. 18th" at bounding box center [839, 171] width 1330 height 19
click at [327, 100] on span "^.*älskade jävla unge ljudbok.*$" at bounding box center [292, 106] width 141 height 13
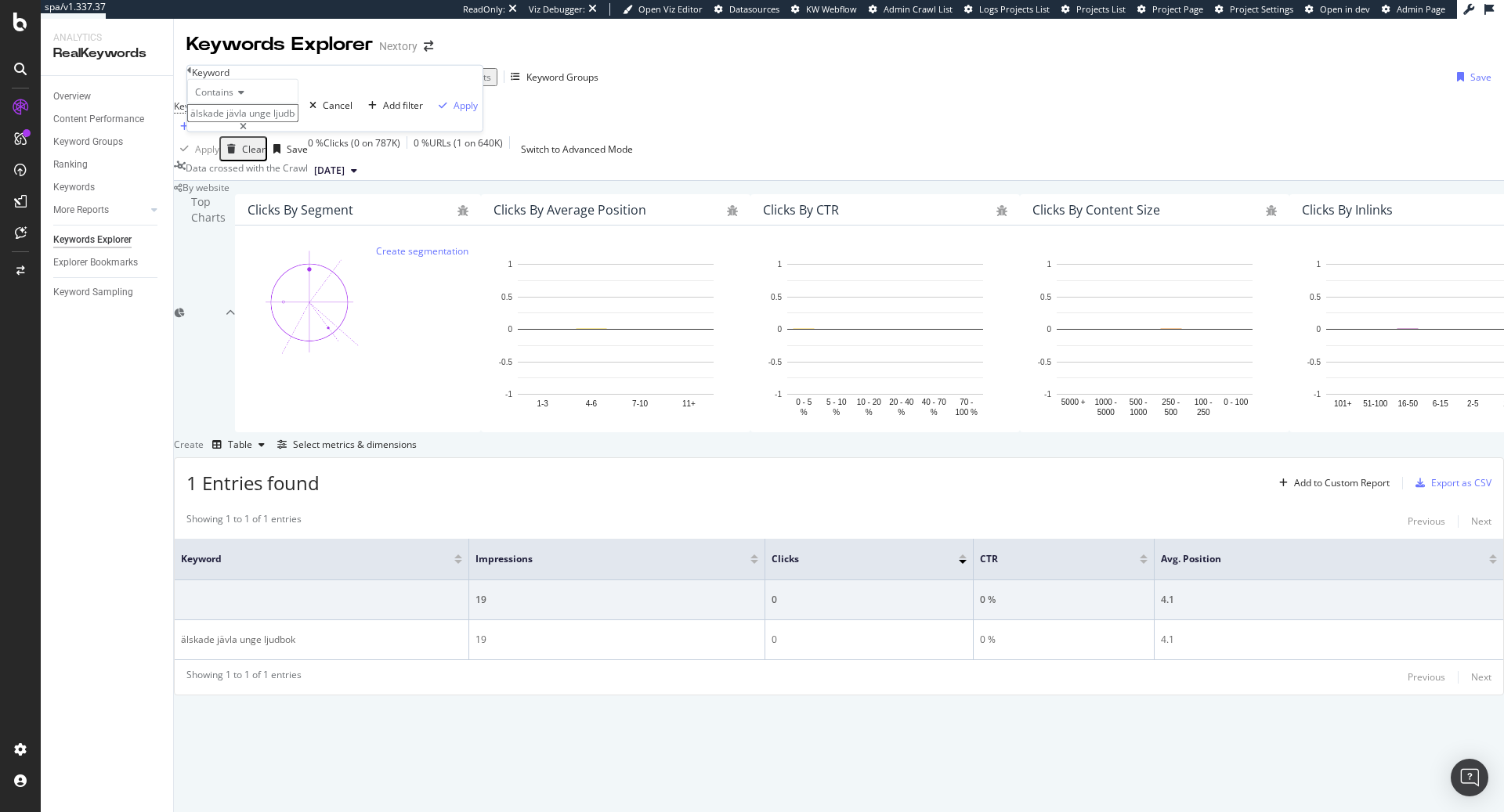
click at [299, 122] on input "älskade jävla unge ljudbok" at bounding box center [243, 113] width 111 height 18
drag, startPoint x: 336, startPoint y: 148, endPoint x: 300, endPoint y: 148, distance: 36.0
click at [299, 122] on input "älskade jävla unge ljudbok" at bounding box center [243, 113] width 111 height 18
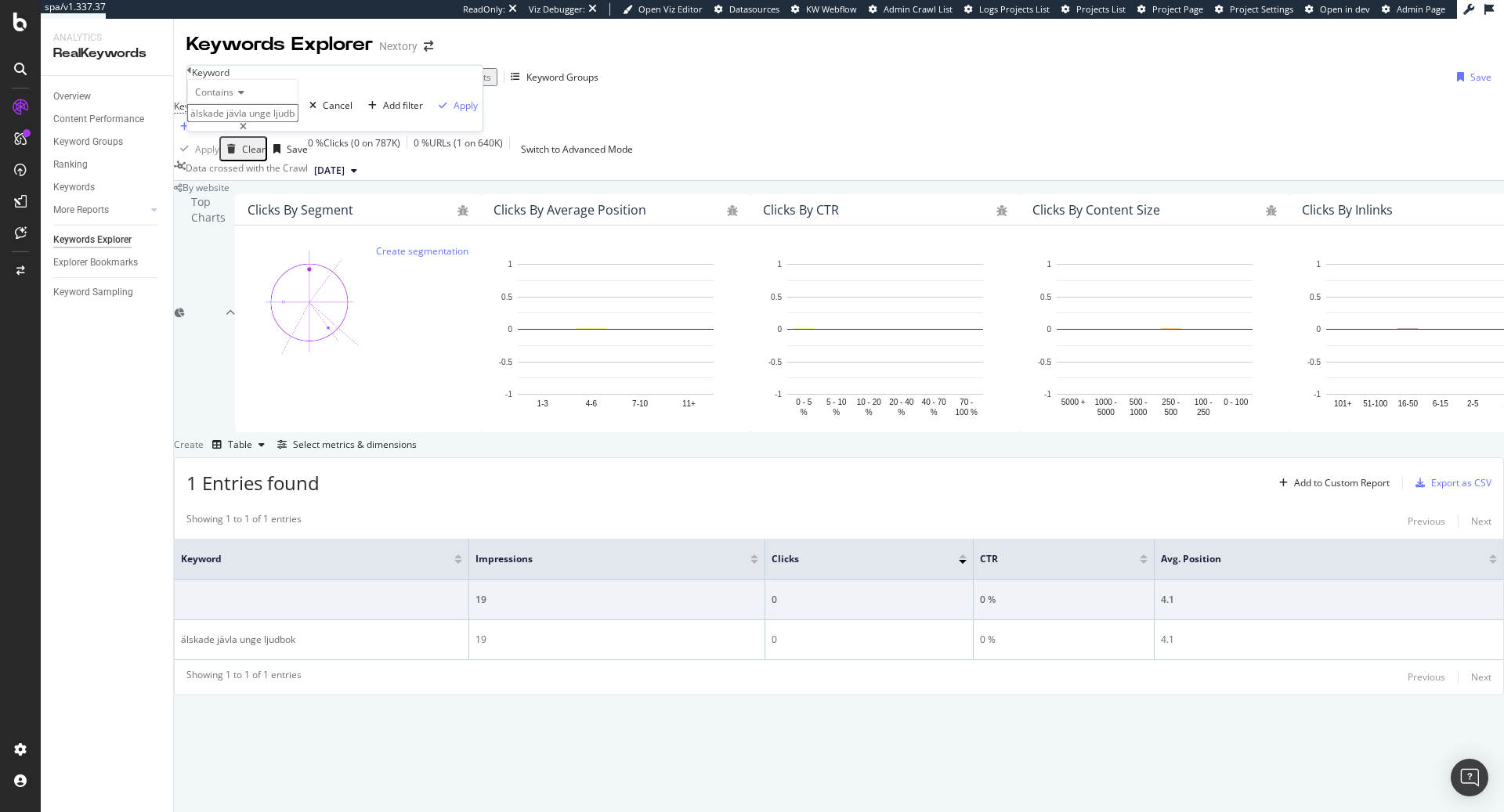
click at [299, 122] on input "älskade jävla unge ljudbok" at bounding box center [243, 113] width 111 height 18
type input "älskade jävla unge"
click at [453, 112] on div "Apply" at bounding box center [465, 105] width 24 height 13
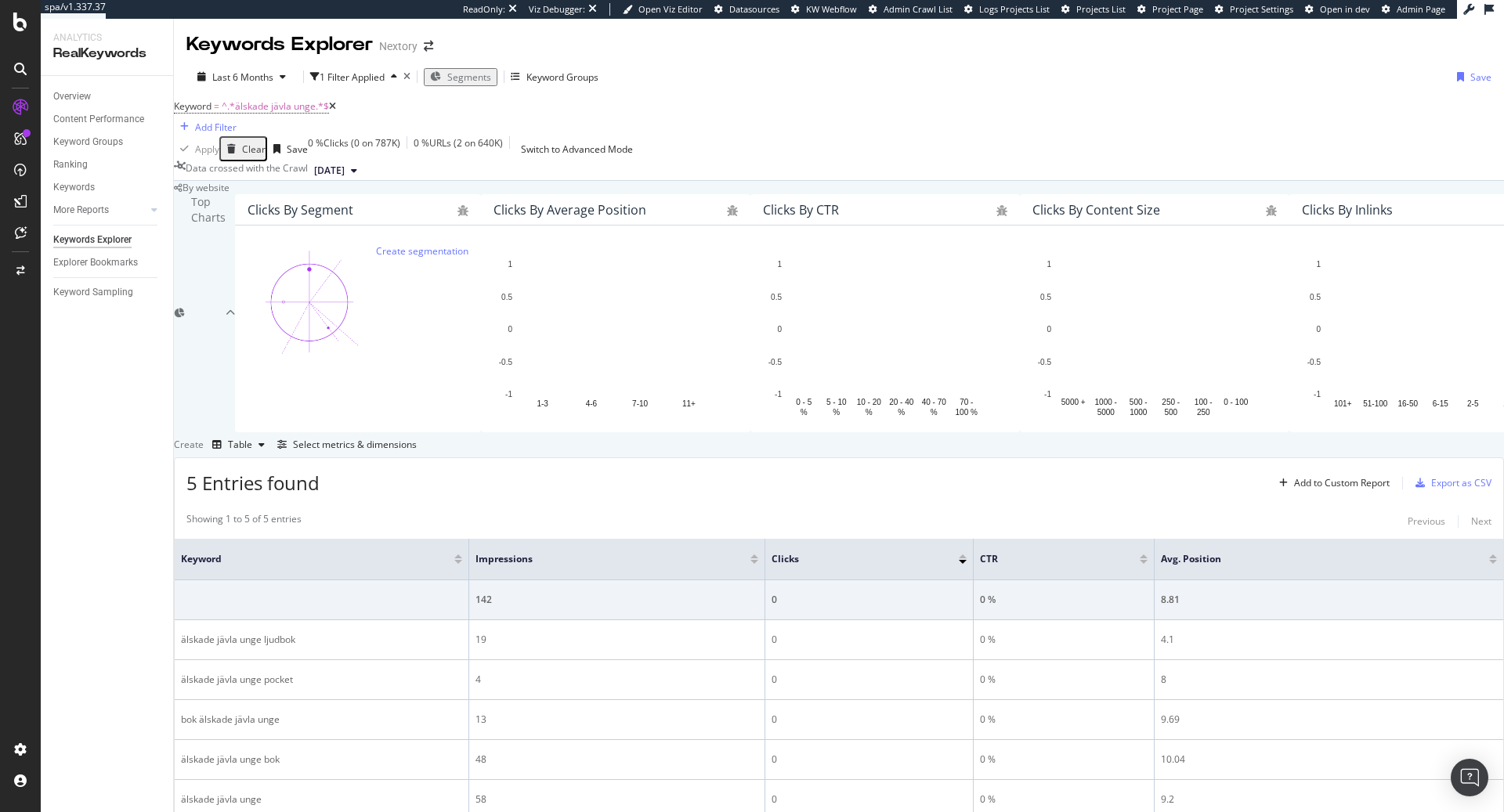
scroll to position [254, 0]
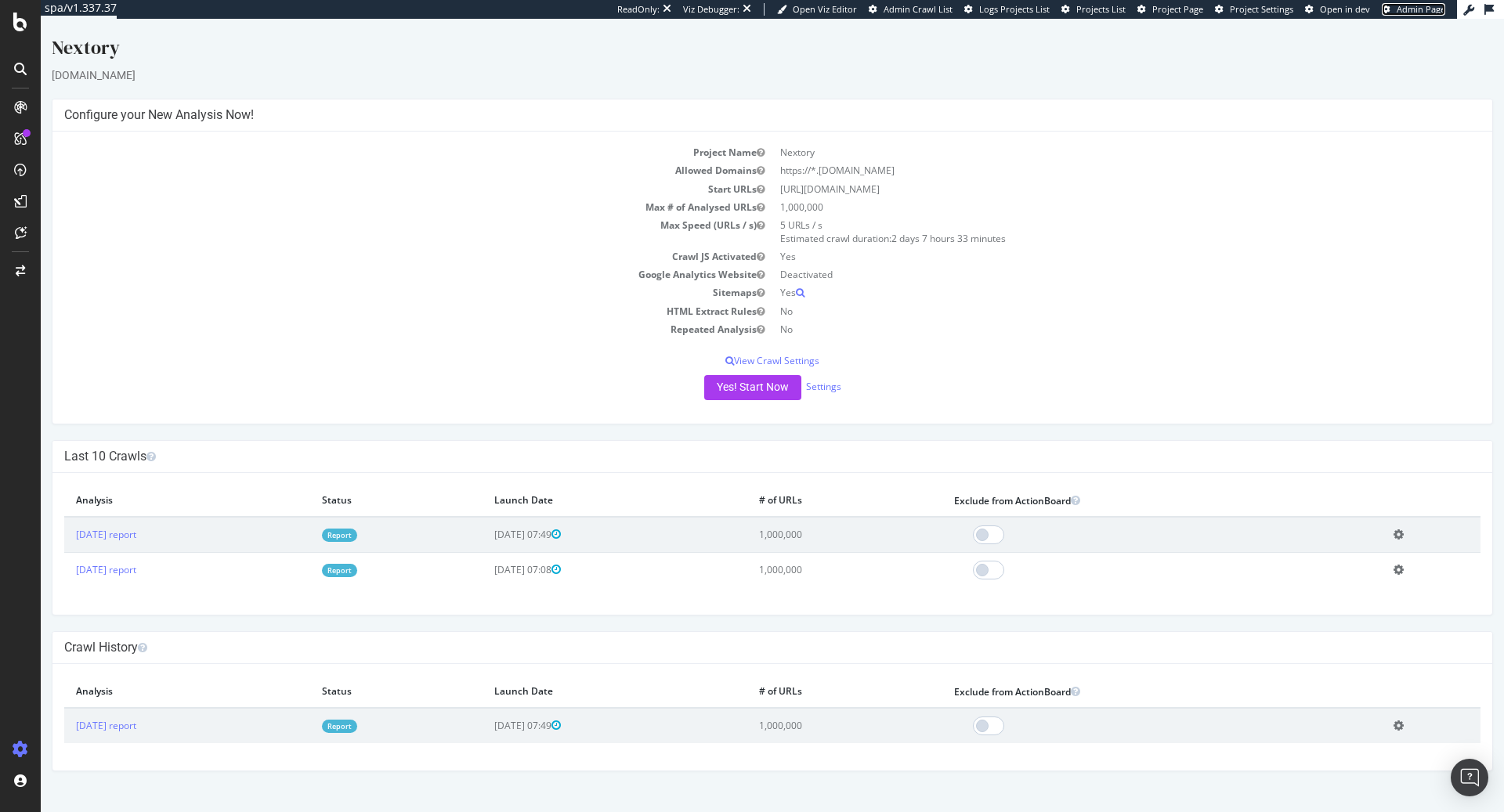
click at [1405, 12] on span "Admin Page" at bounding box center [1420, 9] width 48 height 12
click at [137, 532] on link "2025 Sep. 18th report" at bounding box center [106, 534] width 60 height 13
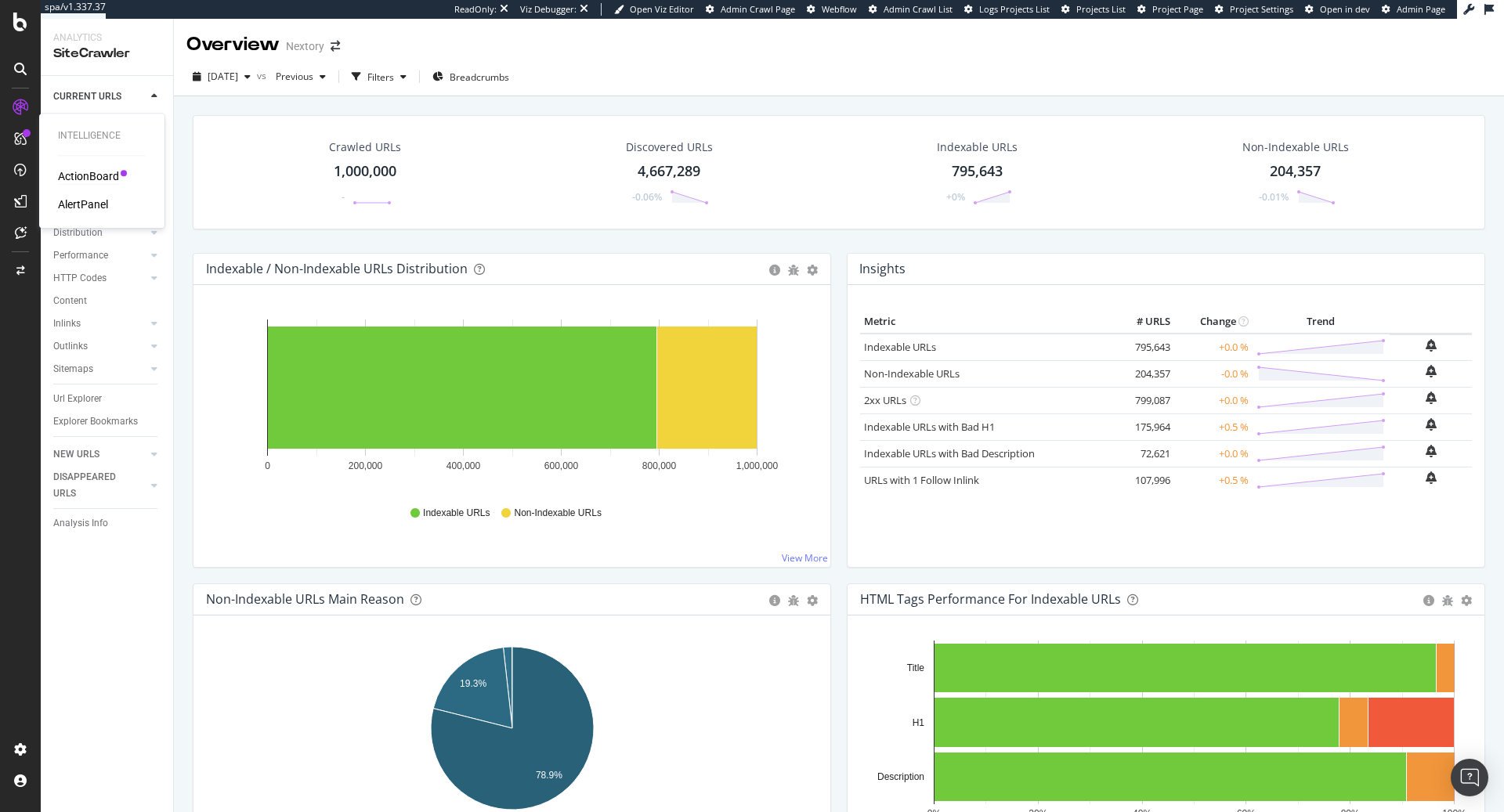
click at [90, 180] on div "ActionBoard" at bounding box center [88, 176] width 61 height 16
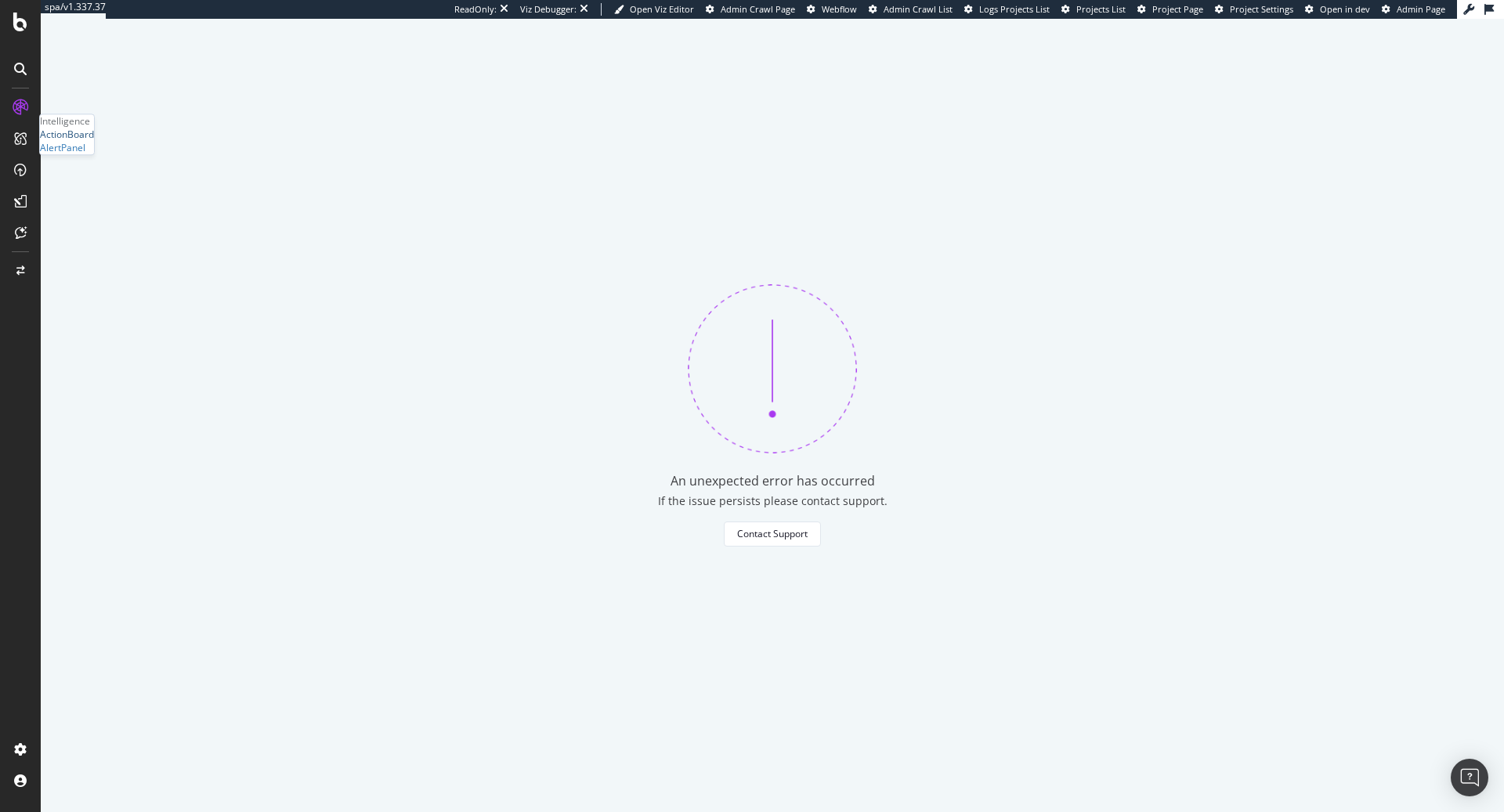
click at [94, 141] on div "ActionBoard" at bounding box center [67, 134] width 54 height 13
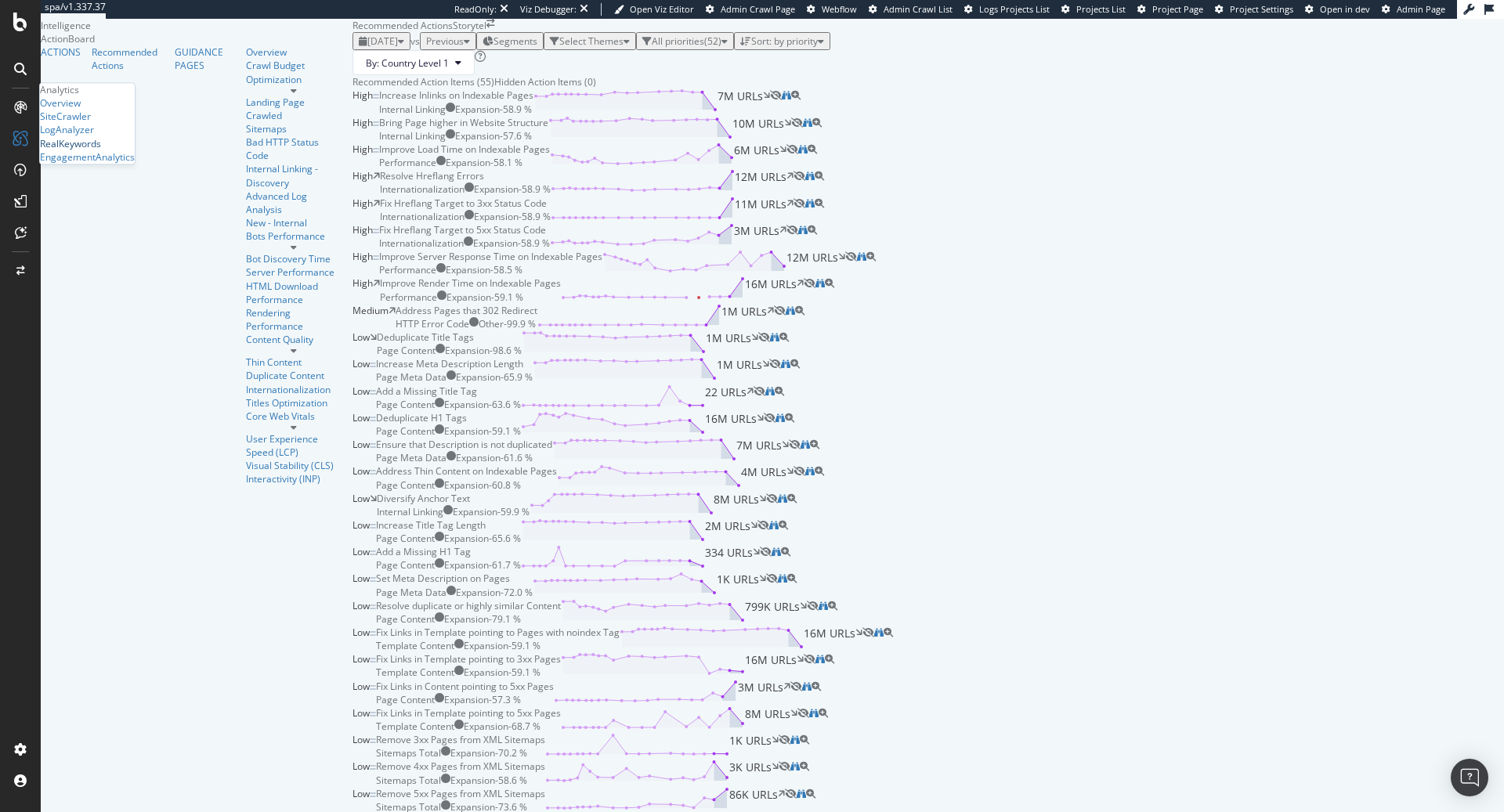
click at [101, 150] on div "RealKeywords" at bounding box center [70, 144] width 61 height 13
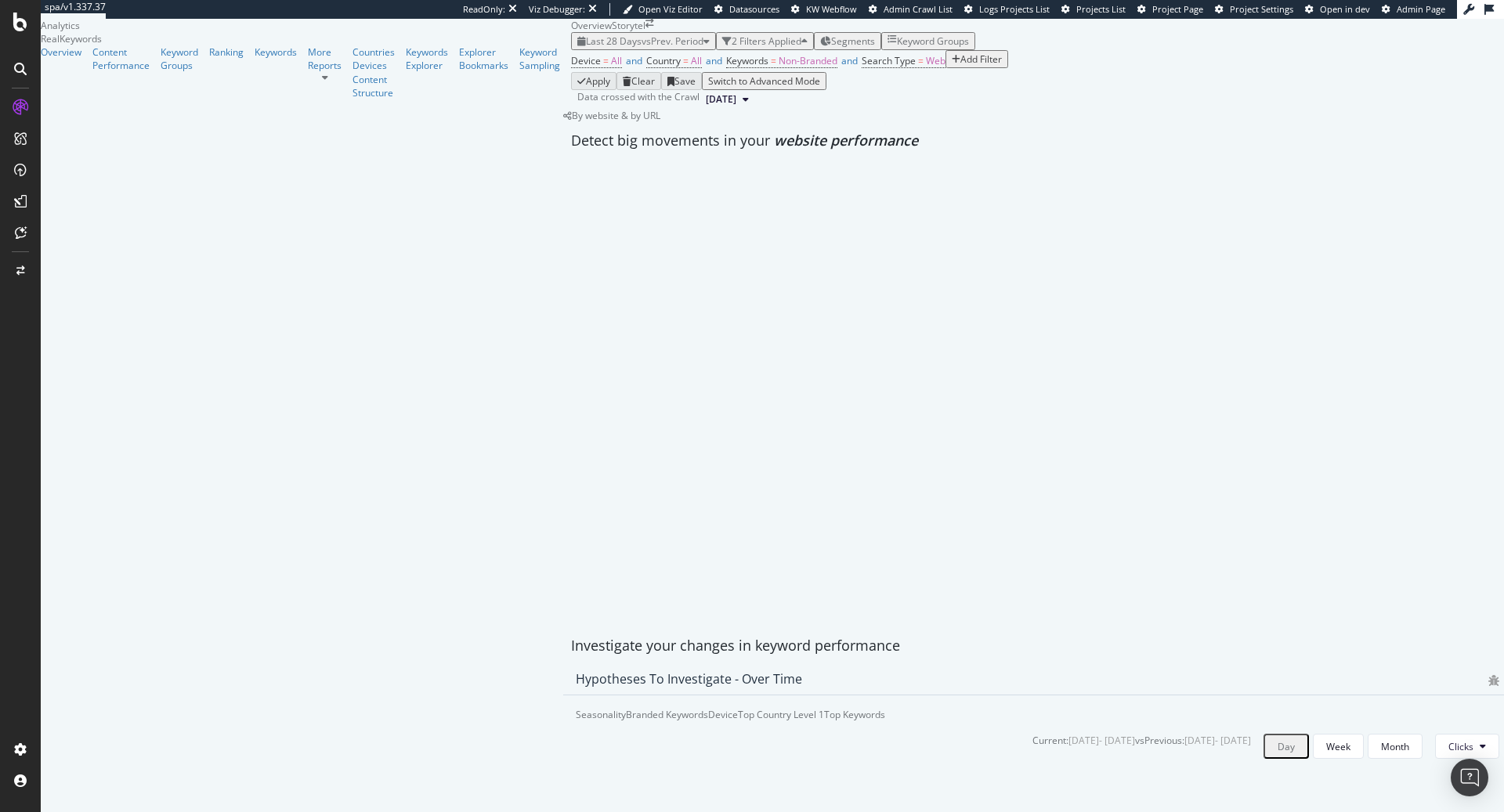
click at [961, 66] on div "Add Filter" at bounding box center [981, 58] width 42 height 13
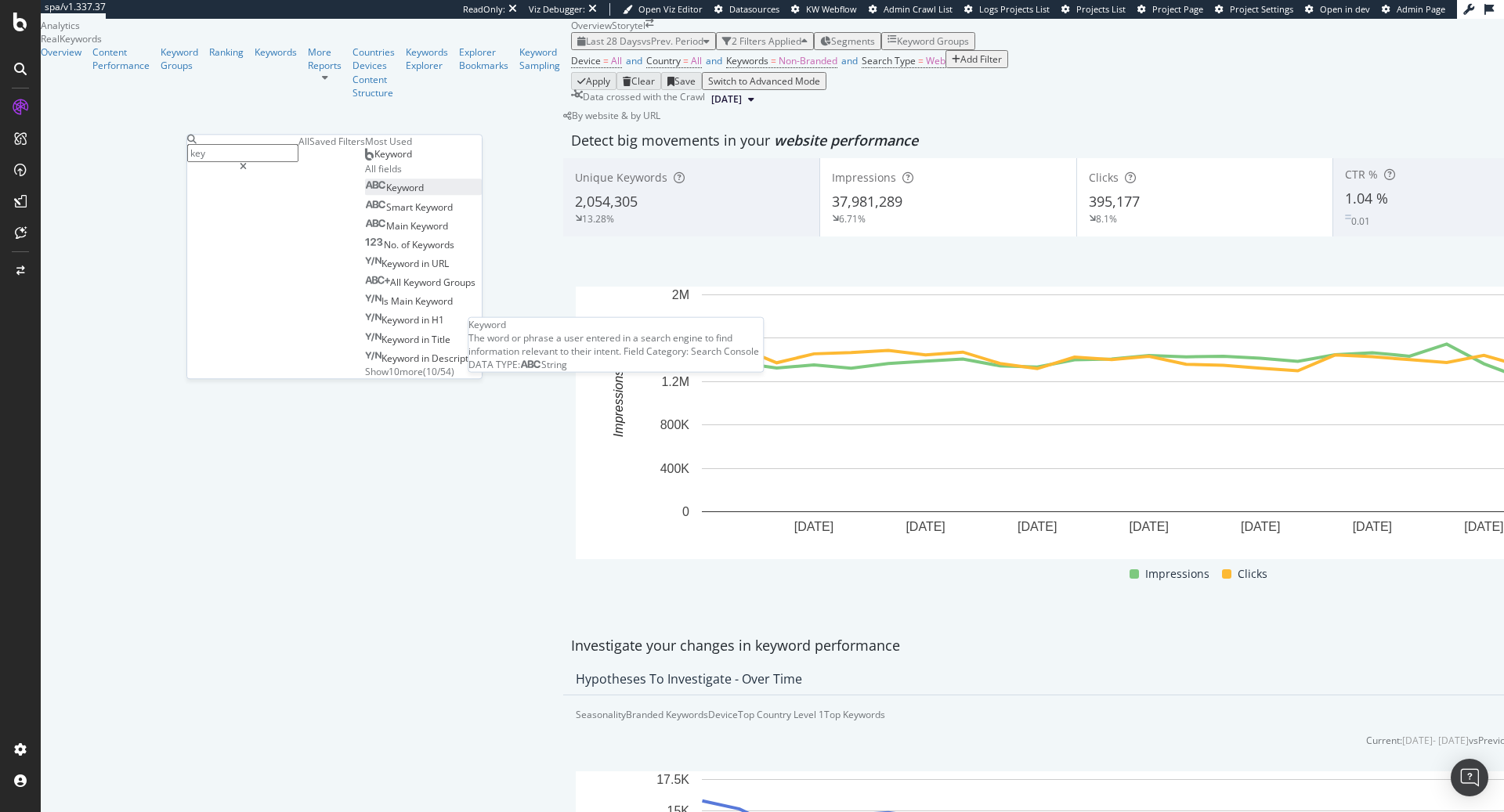
type input "key"
click at [365, 195] on div "Keyword" at bounding box center [394, 188] width 58 height 13
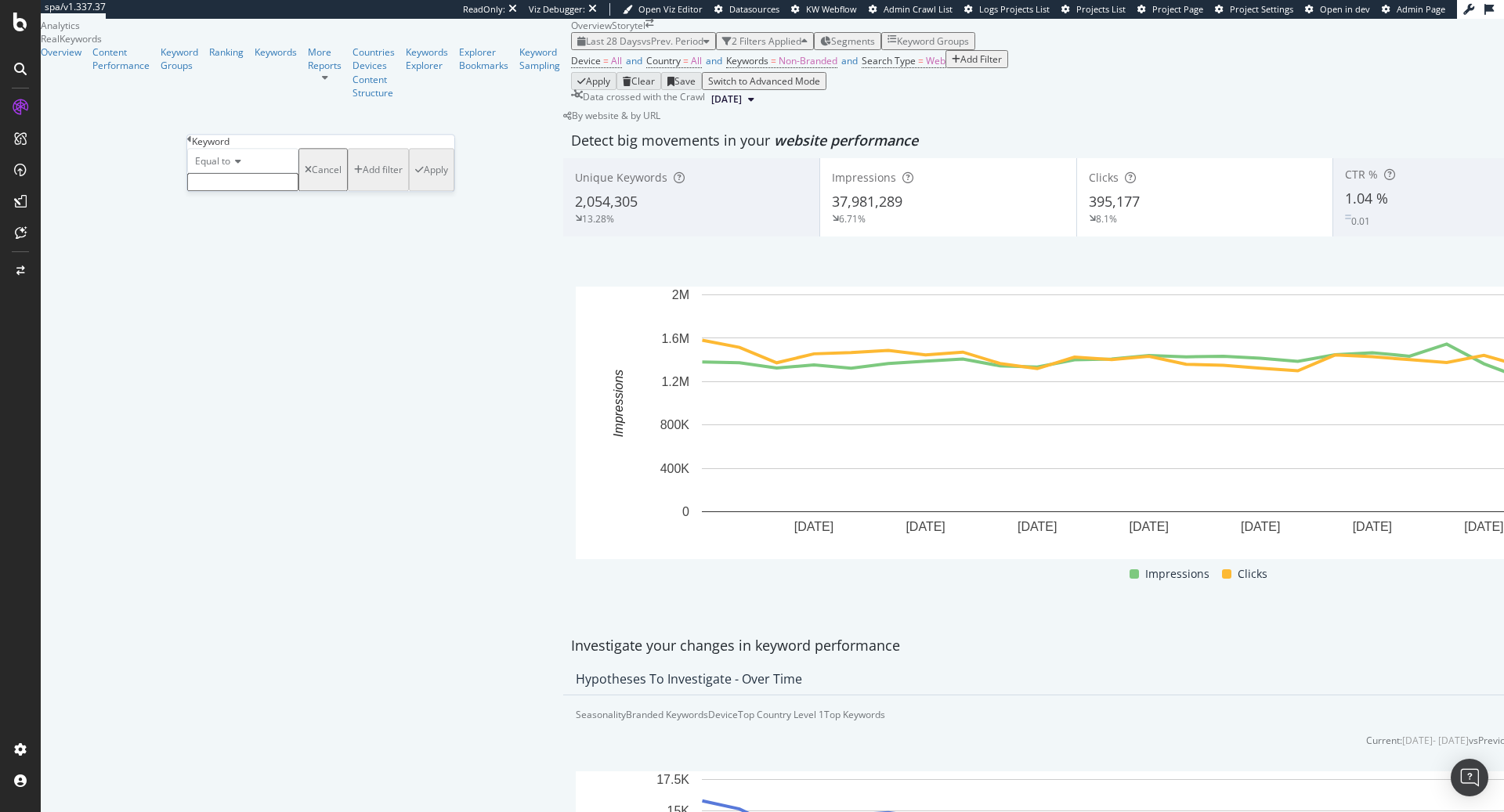
click at [277, 191] on input "text" at bounding box center [243, 182] width 111 height 18
paste input "alskad javla unge"
type input "alskad javla unge"
click at [223, 167] on span "Equal to" at bounding box center [212, 160] width 36 height 13
click at [231, 288] on span "Contains" at bounding box center [211, 280] width 39 height 13
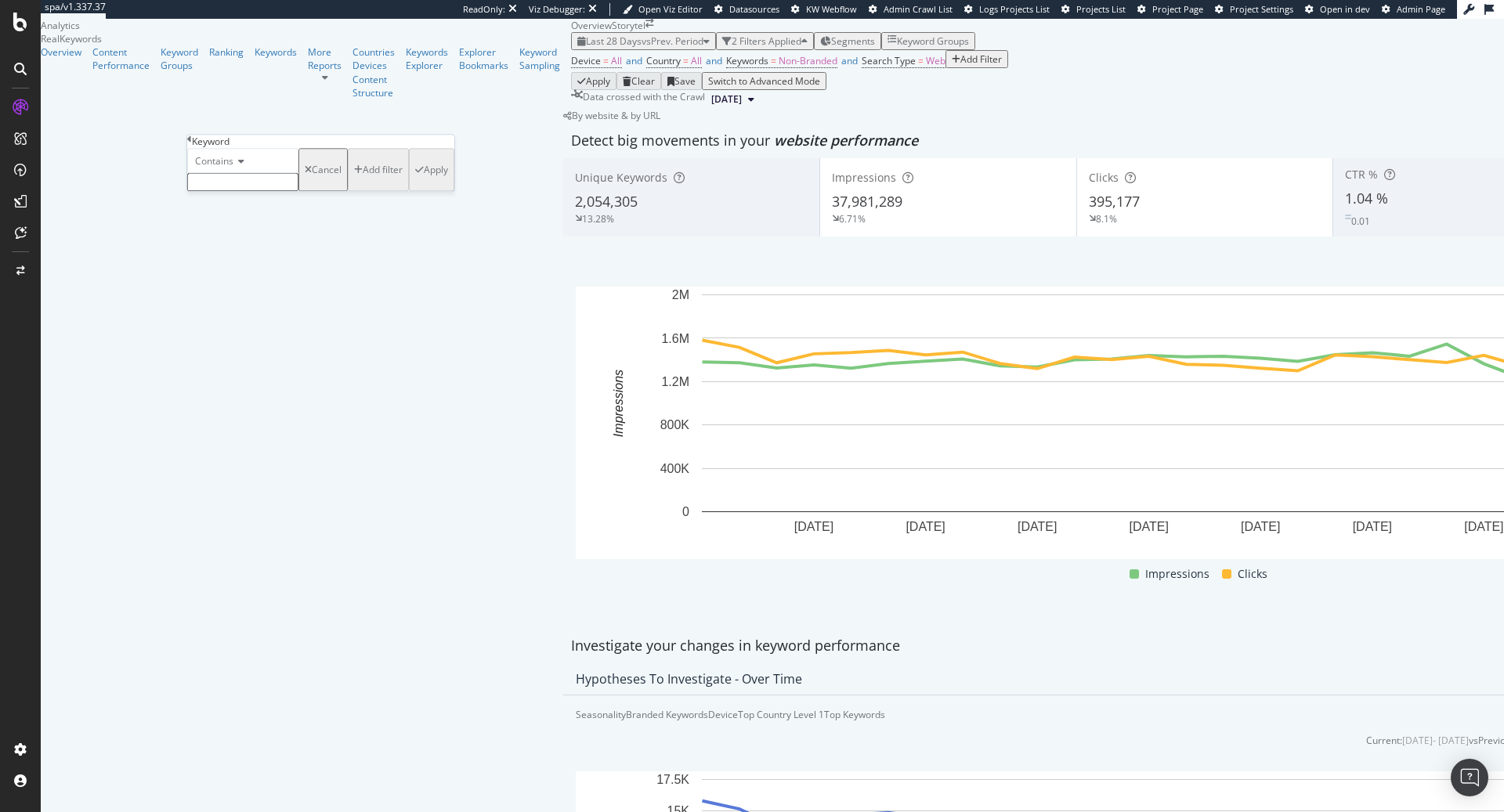
click at [299, 191] on input "text" at bounding box center [243, 182] width 111 height 18
paste input "alskad javla unge"
type input "alskad javla unge"
click at [423, 181] on div "Apply" at bounding box center [435, 174] width 24 height 13
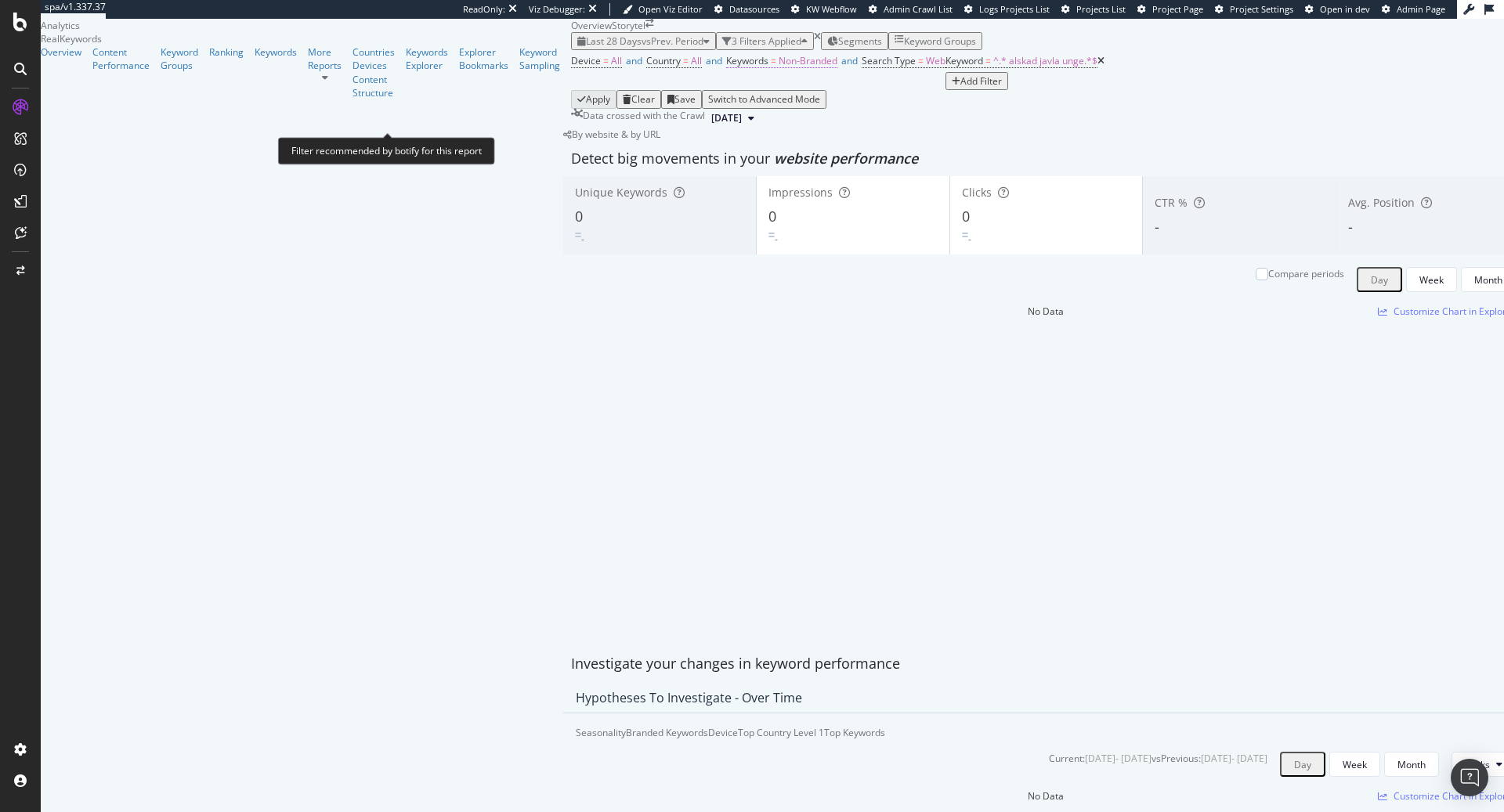
click at [779, 67] on span "Non-Branded" at bounding box center [808, 60] width 58 height 13
click at [430, 132] on div "button" at bounding box center [427, 127] width 6 height 9
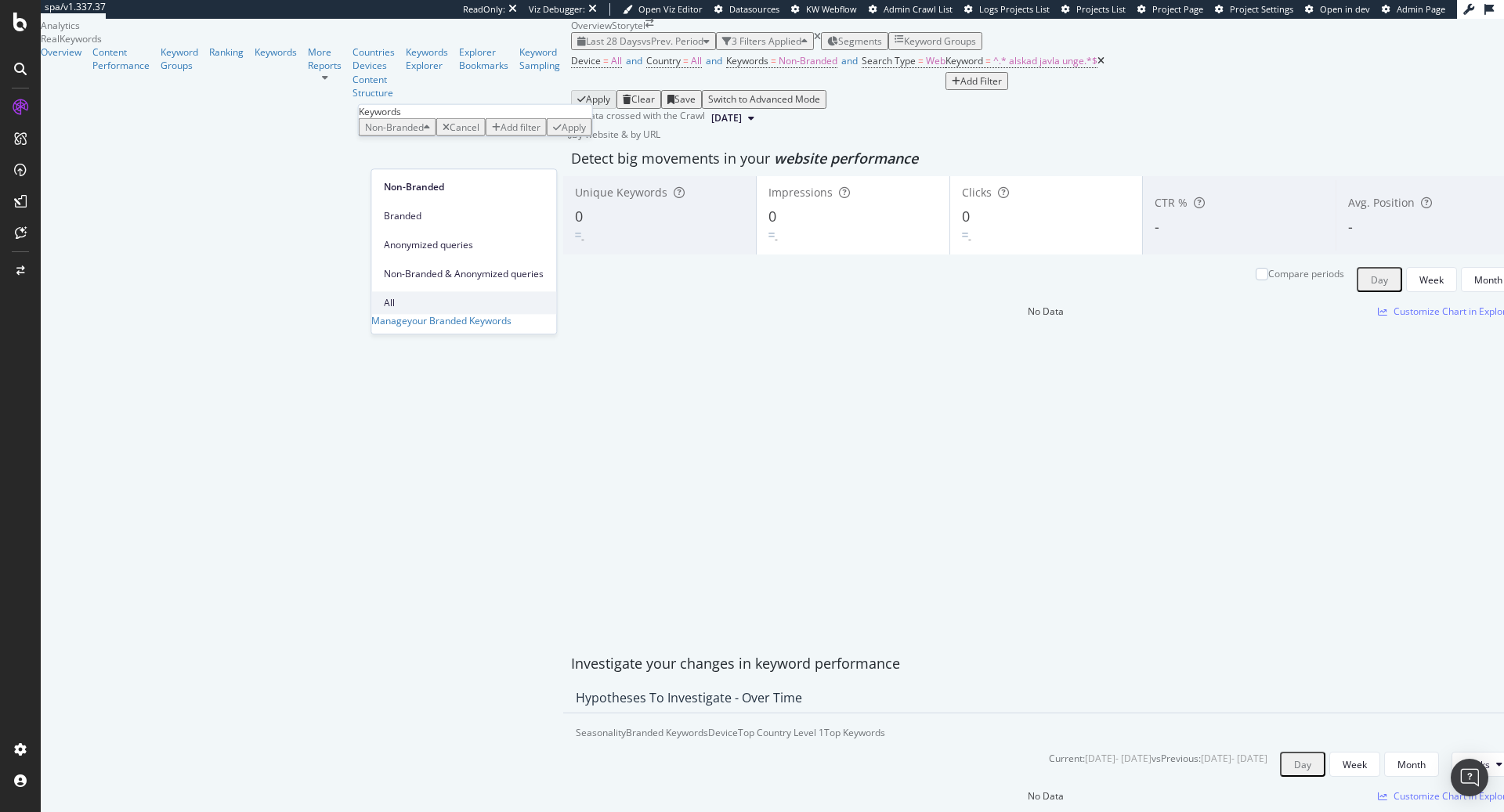
click at [427, 296] on span "All" at bounding box center [464, 303] width 160 height 14
click at [536, 134] on div "Apply" at bounding box center [526, 127] width 24 height 13
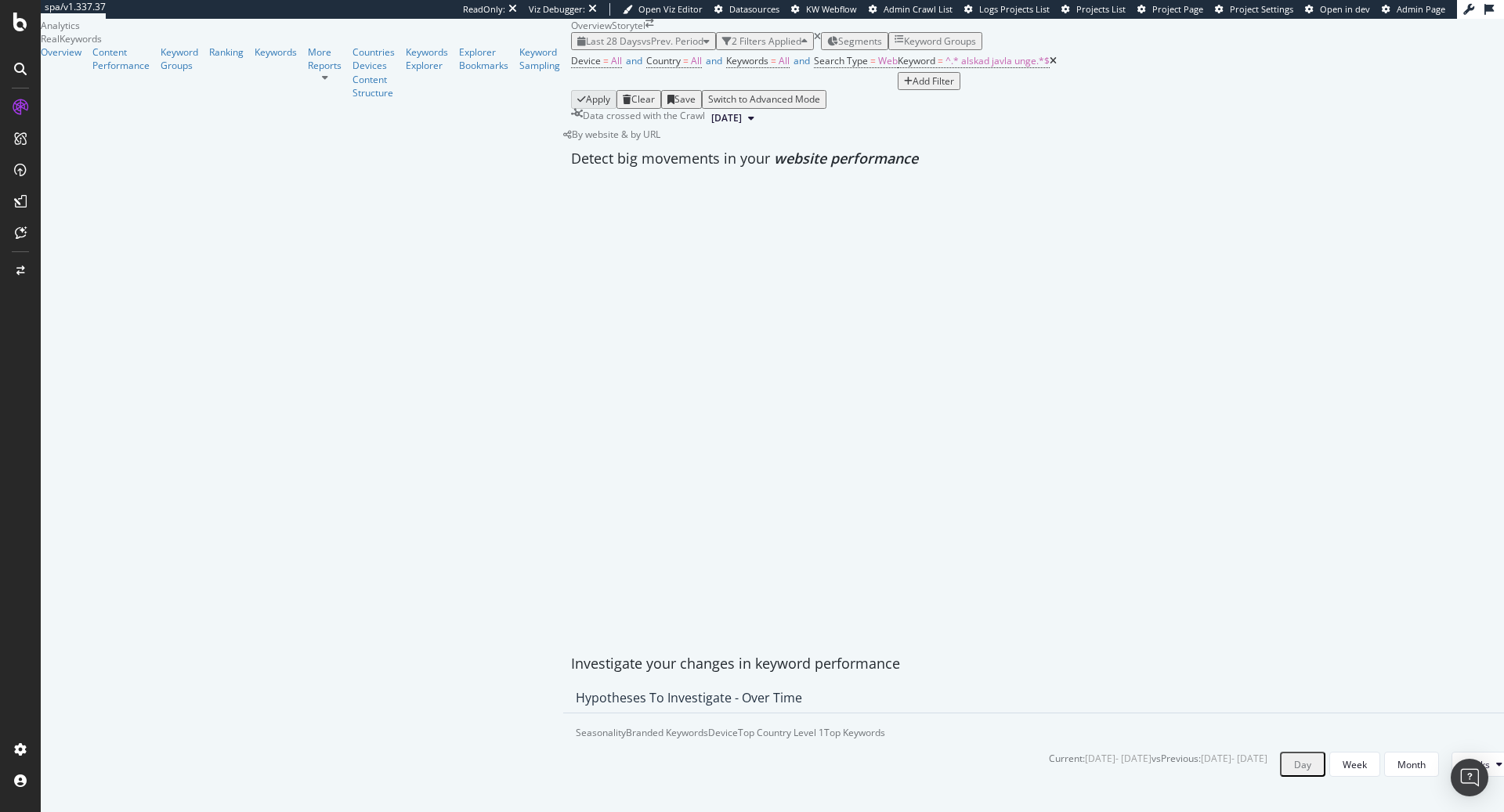
click at [667, 108] on div "Apply Clear Save Switch to Advanced Mode" at bounding box center [1046, 99] width 949 height 18
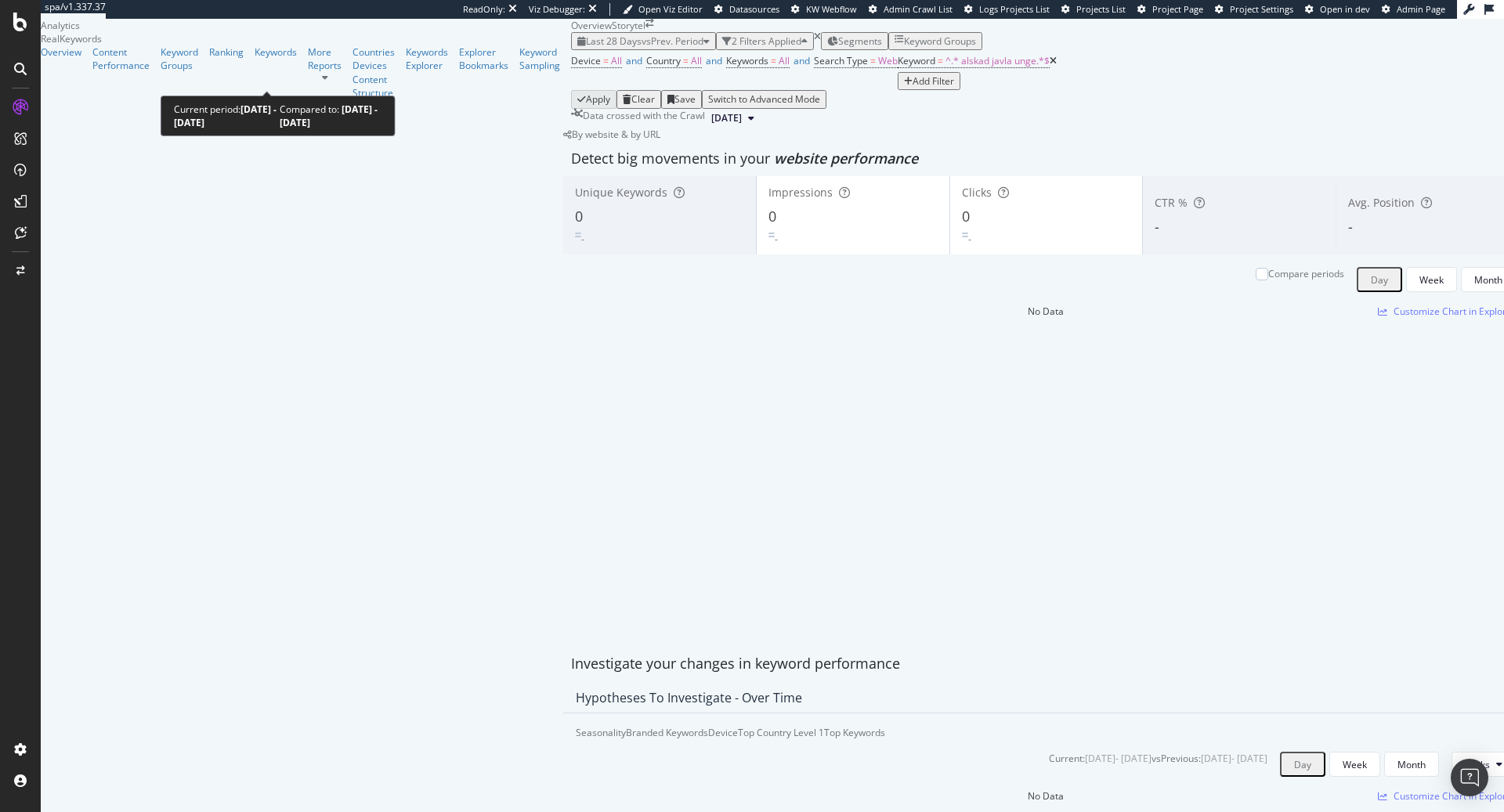
click at [641, 47] on span "vs Prev. Period" at bounding box center [672, 41] width 62 height 13
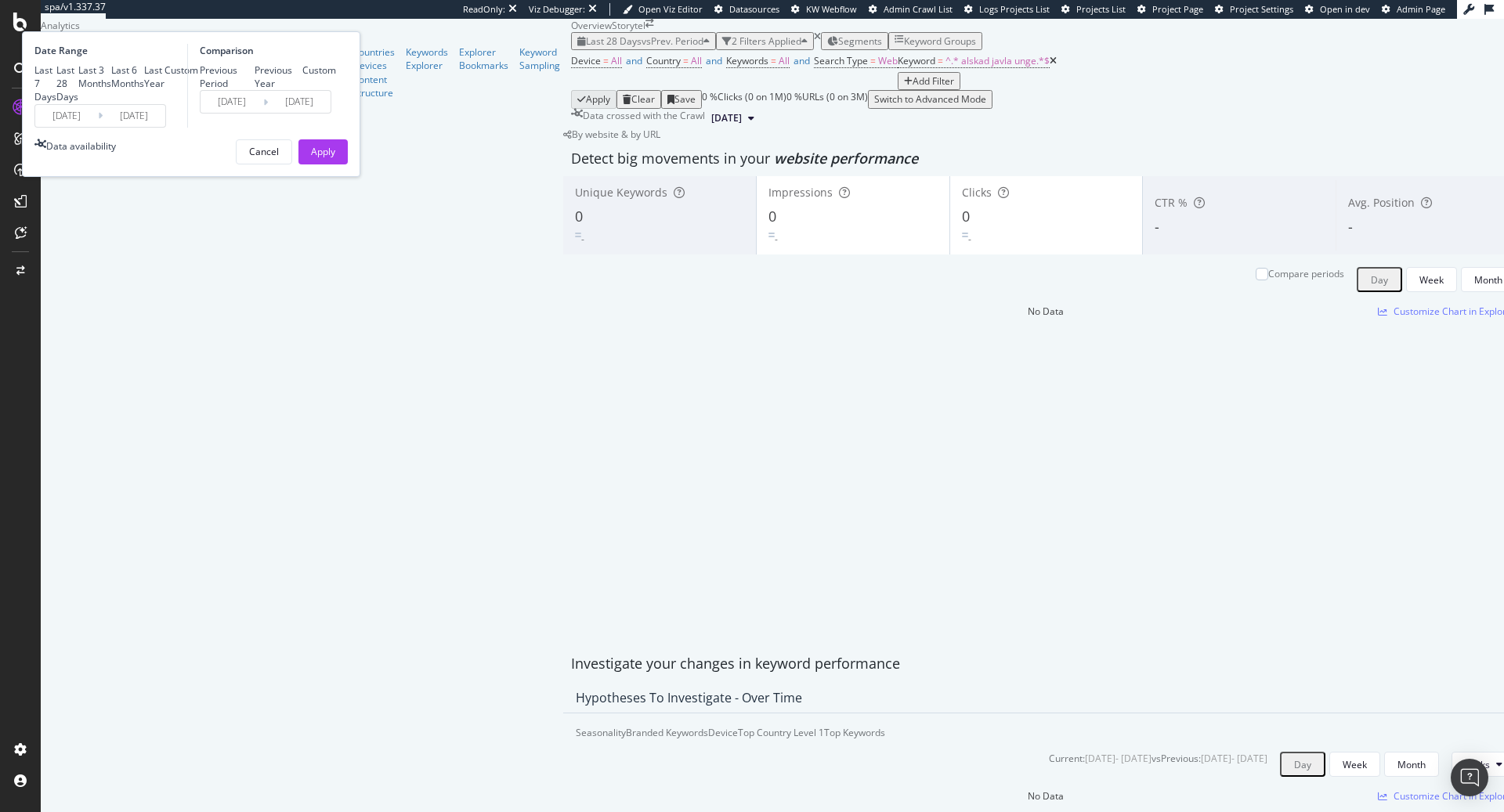
click at [164, 90] on div "Last Year" at bounding box center [154, 77] width 21 height 27
type input "2024/09/18"
type input "2023/09/19"
type input "2024/09/17"
click at [335, 158] on div "Apply" at bounding box center [323, 151] width 24 height 13
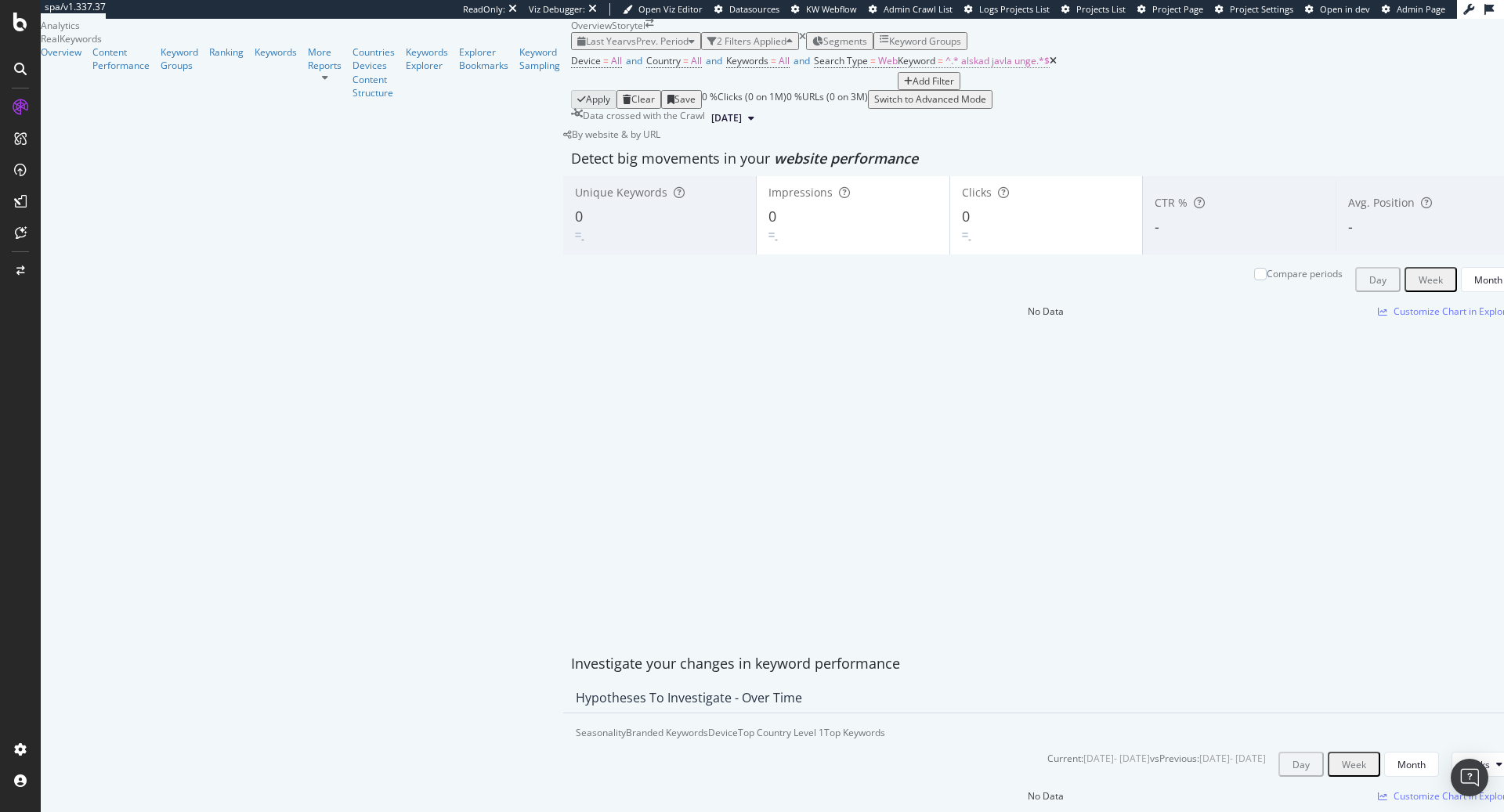
click at [946, 67] on span "^.* alskad javla unge.*$" at bounding box center [998, 60] width 104 height 13
click at [264, 190] on input "alskad javla unge" at bounding box center [243, 180] width 111 height 18
paste input "älskade jävla unge ljudbok"
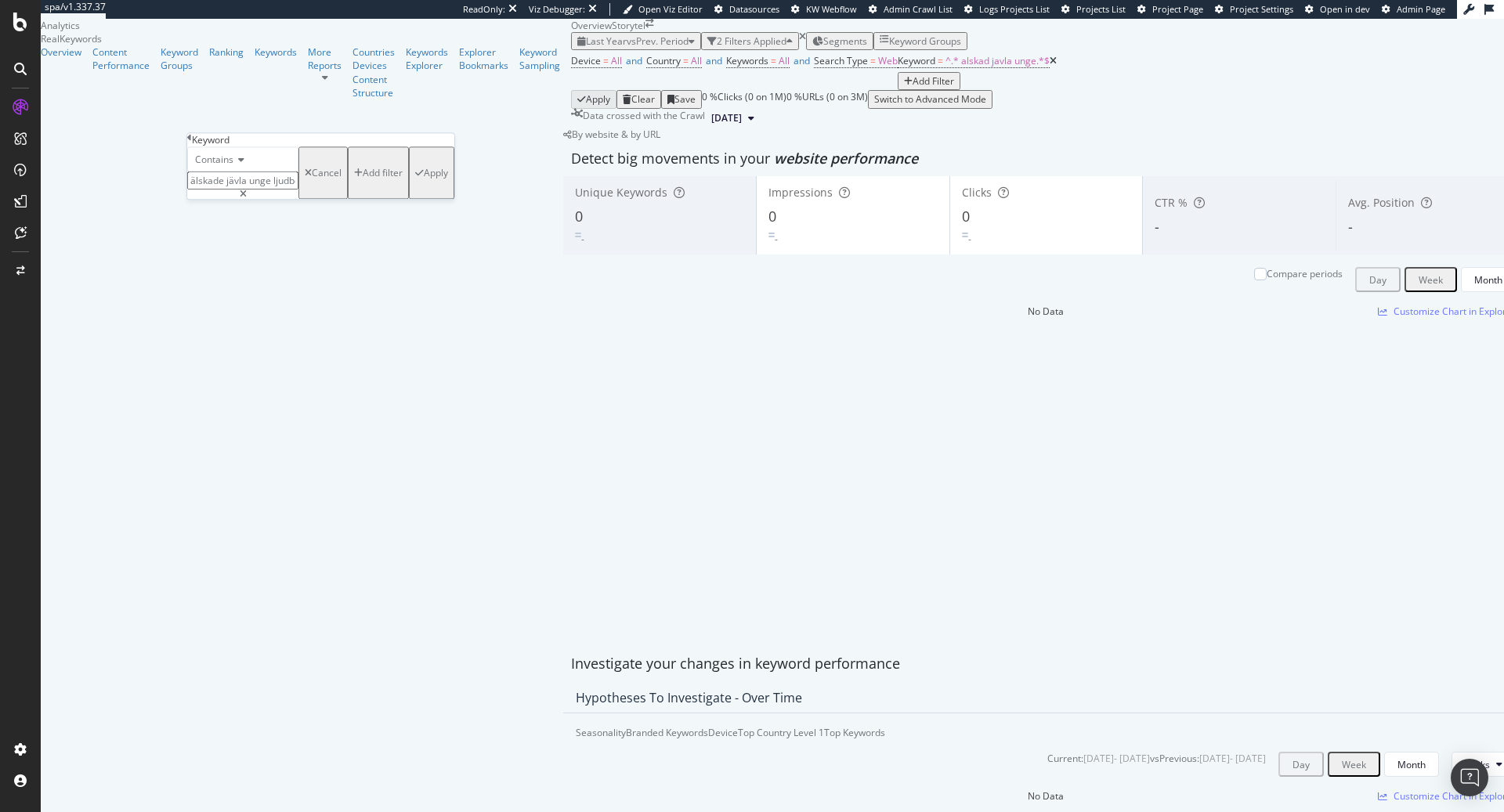
type input "älskade jävla unge ljudbok"
click at [423, 179] on div "Apply" at bounding box center [435, 172] width 24 height 13
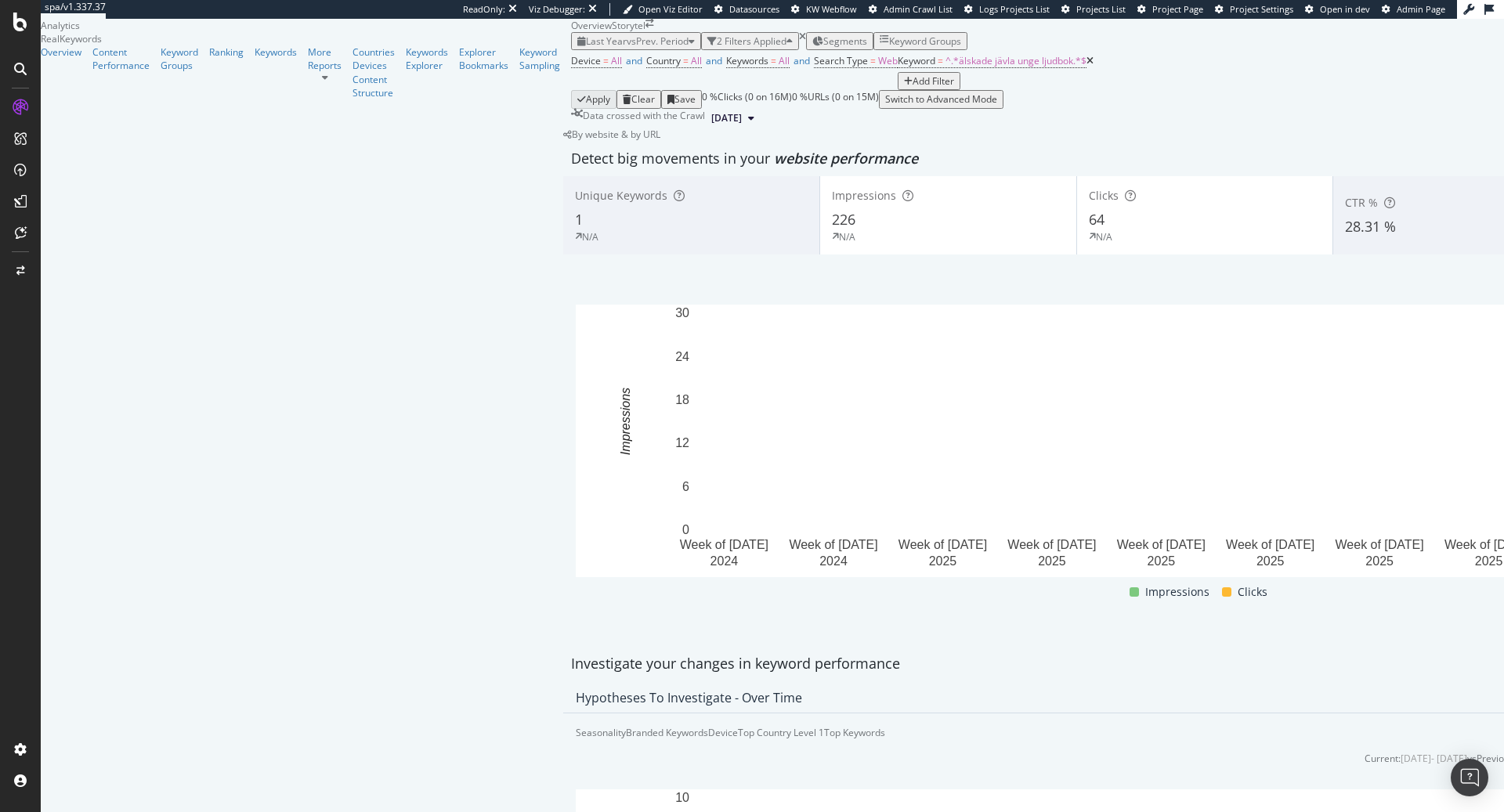
scroll to position [390, 0]
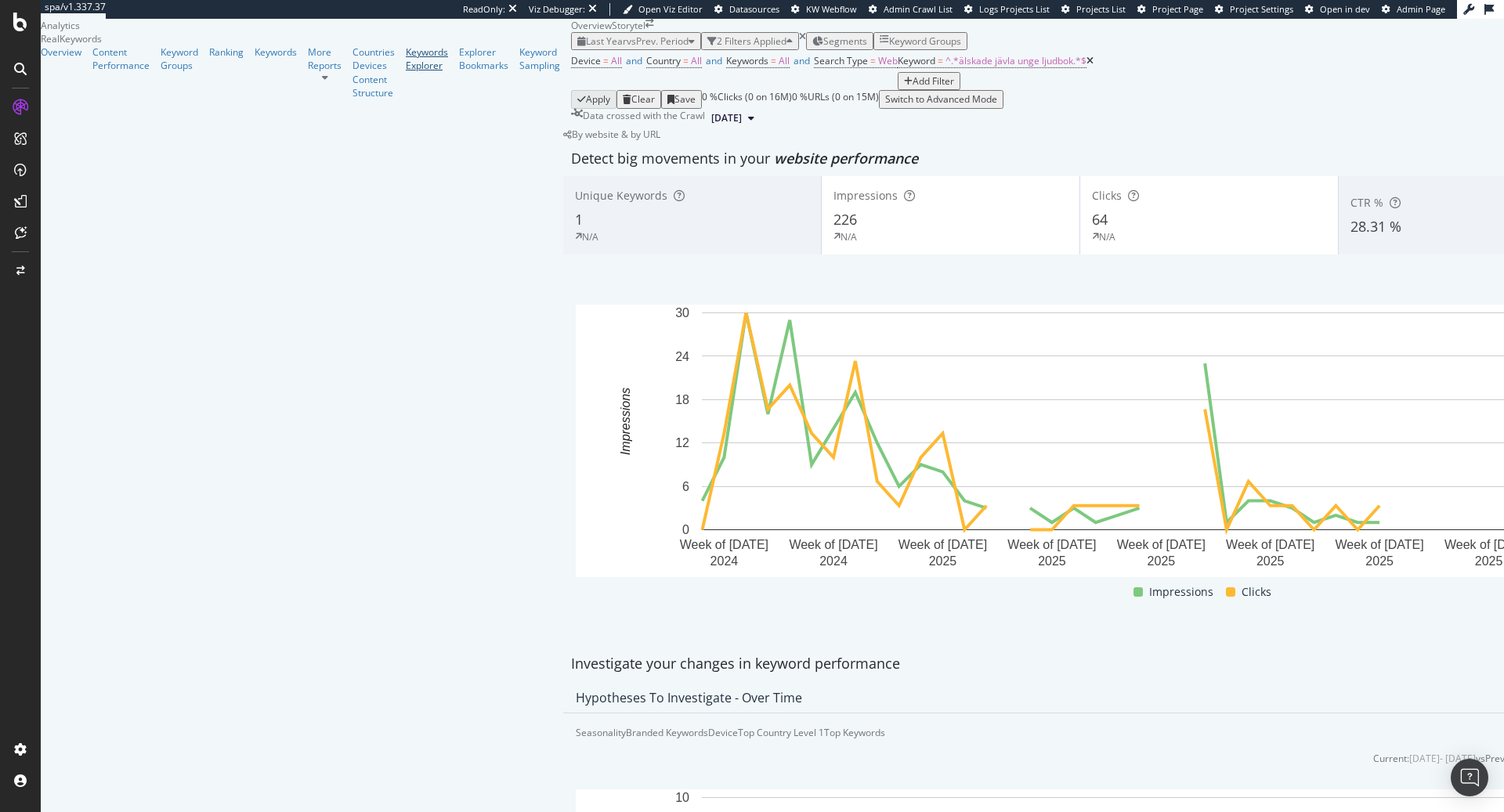
click at [406, 72] on div "Keywords Explorer" at bounding box center [427, 59] width 43 height 27
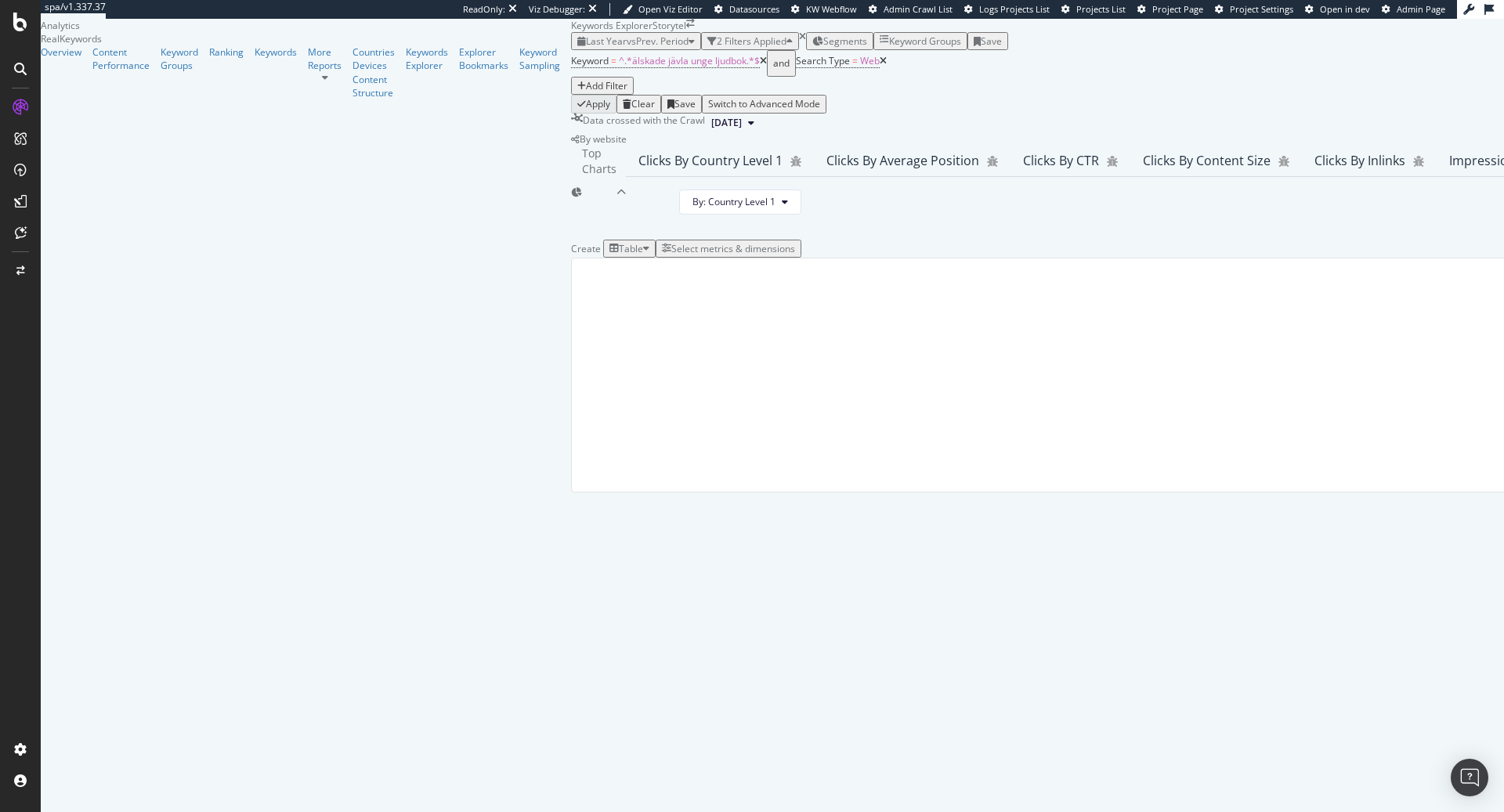
click at [880, 66] on icon at bounding box center [883, 61] width 7 height 9
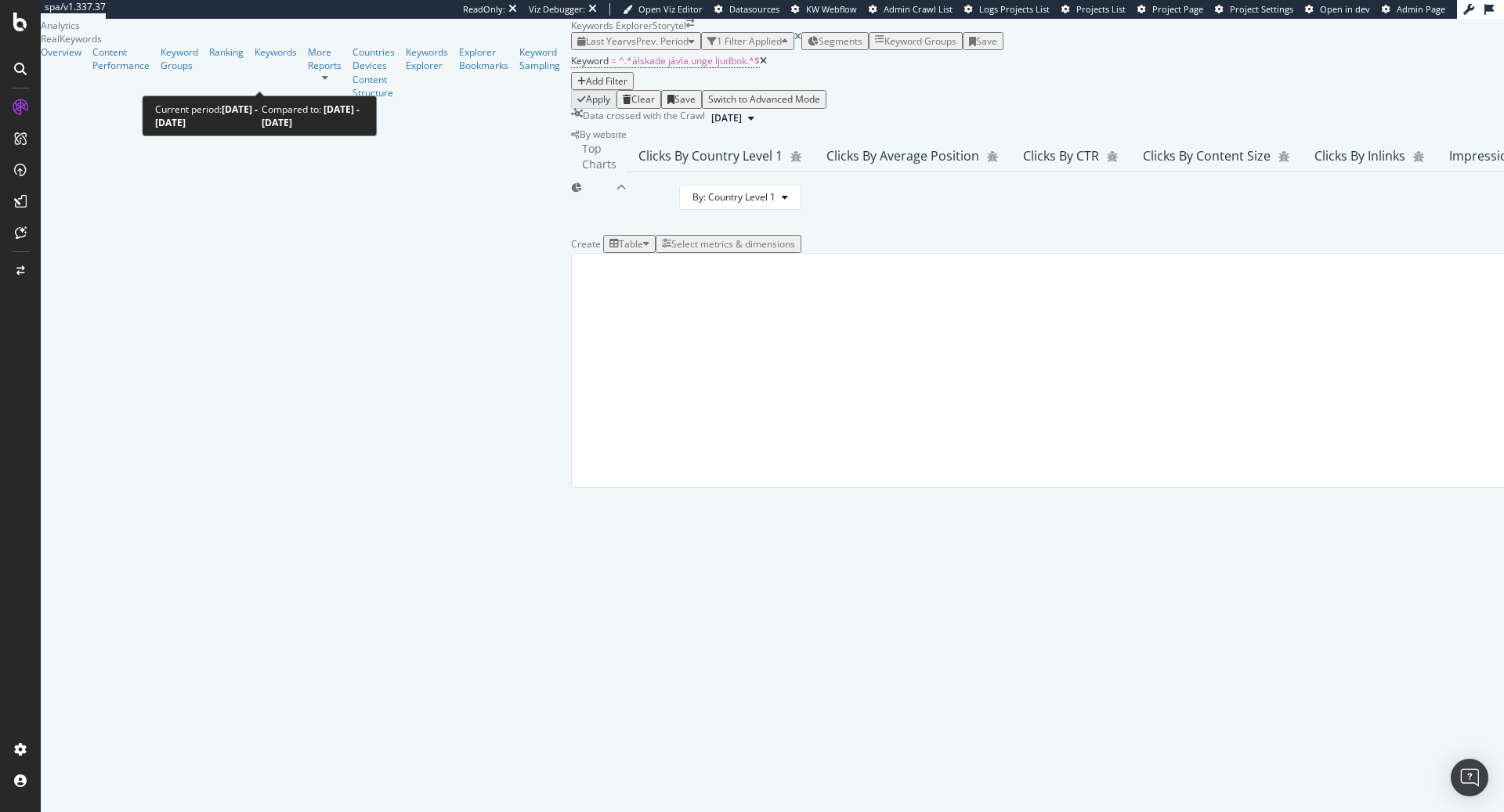
click at [626, 47] on span "vs Prev. Period" at bounding box center [657, 41] width 62 height 13
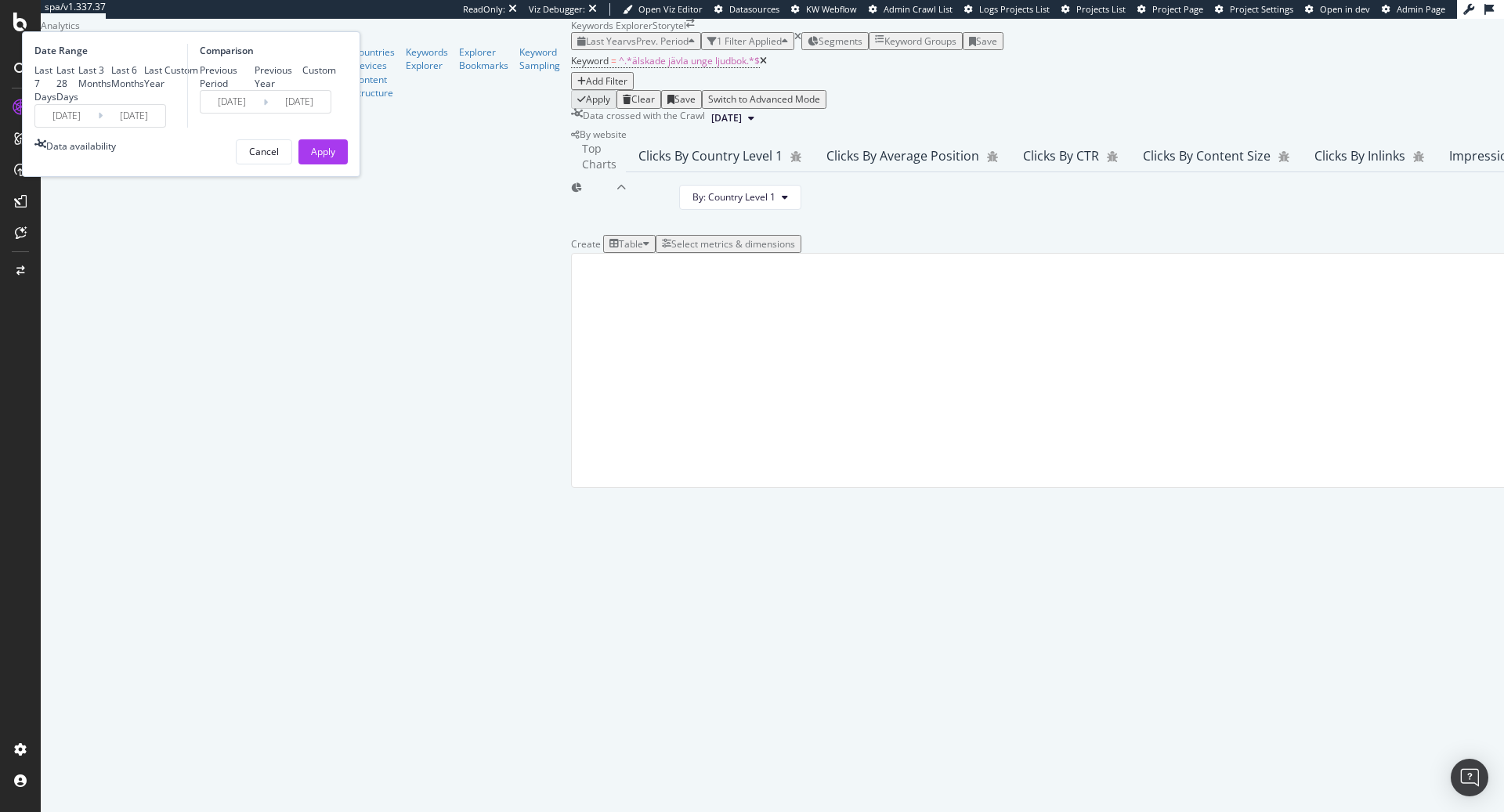
click at [144, 90] on div "Last 6 Months" at bounding box center [128, 77] width 33 height 27
type input "2025/03/18"
type input "2024/09/14"
type input "2025/03/17"
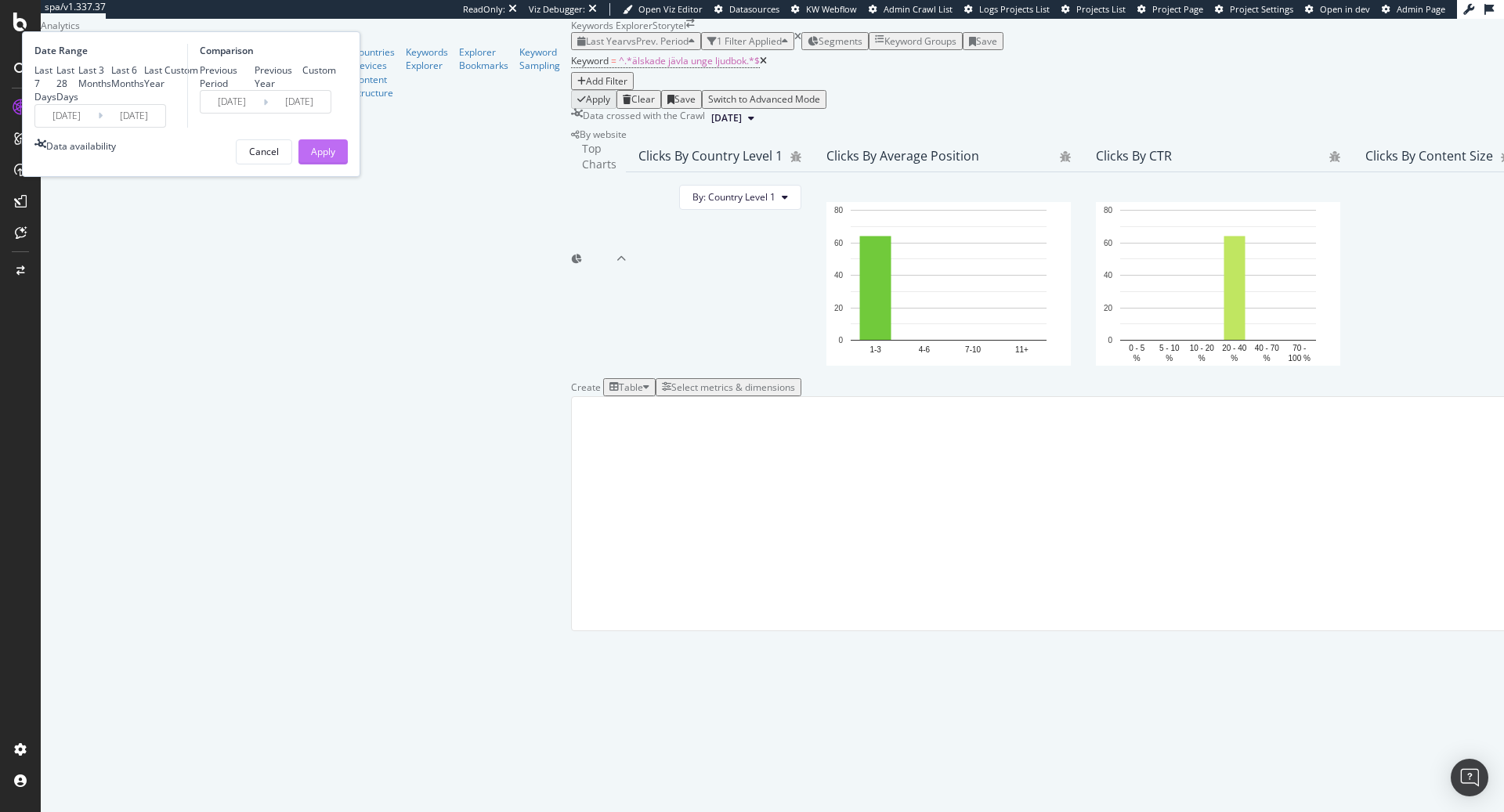
click at [335, 158] on div "Apply" at bounding box center [323, 151] width 24 height 13
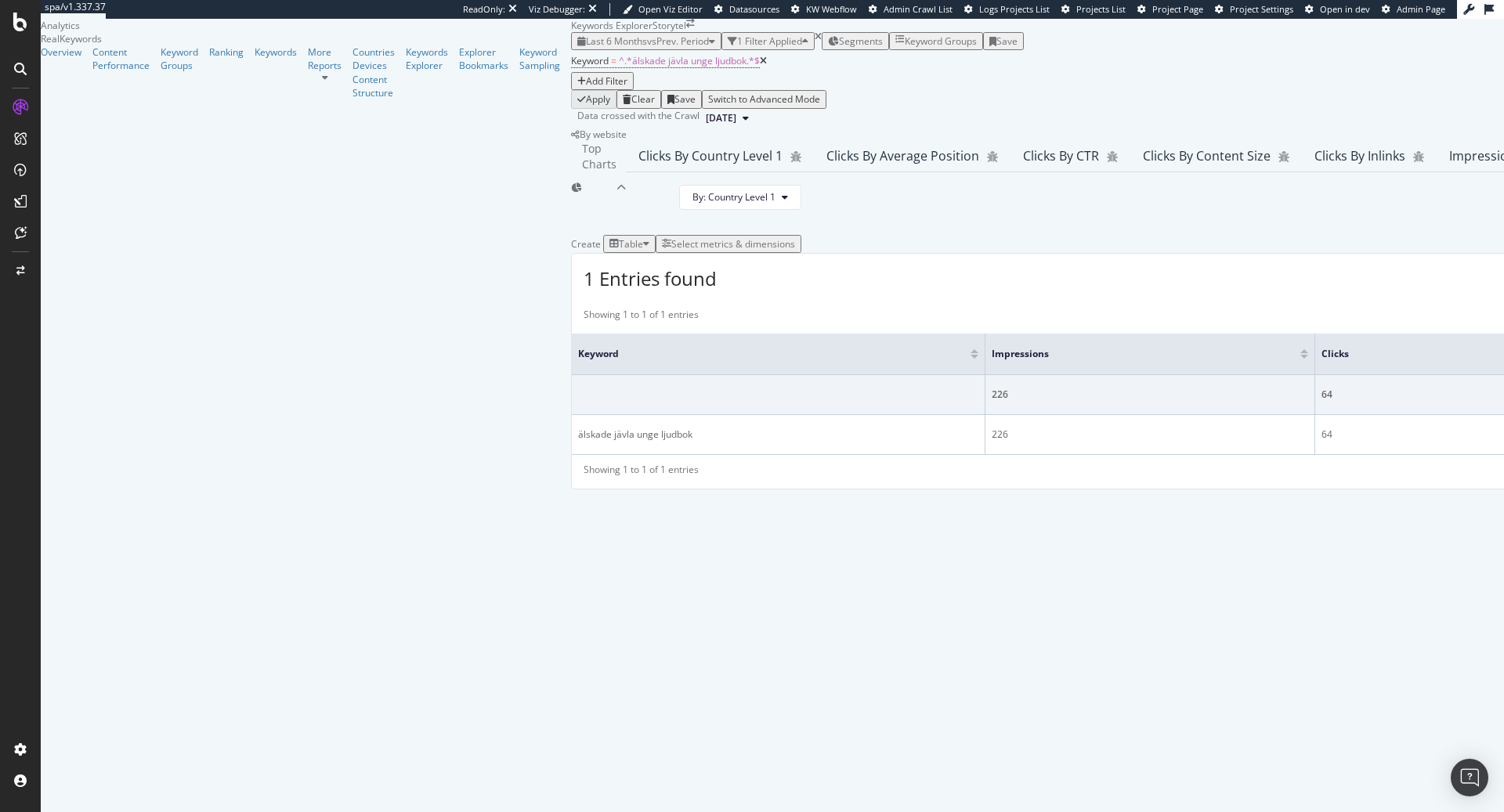
scroll to position [93, 0]
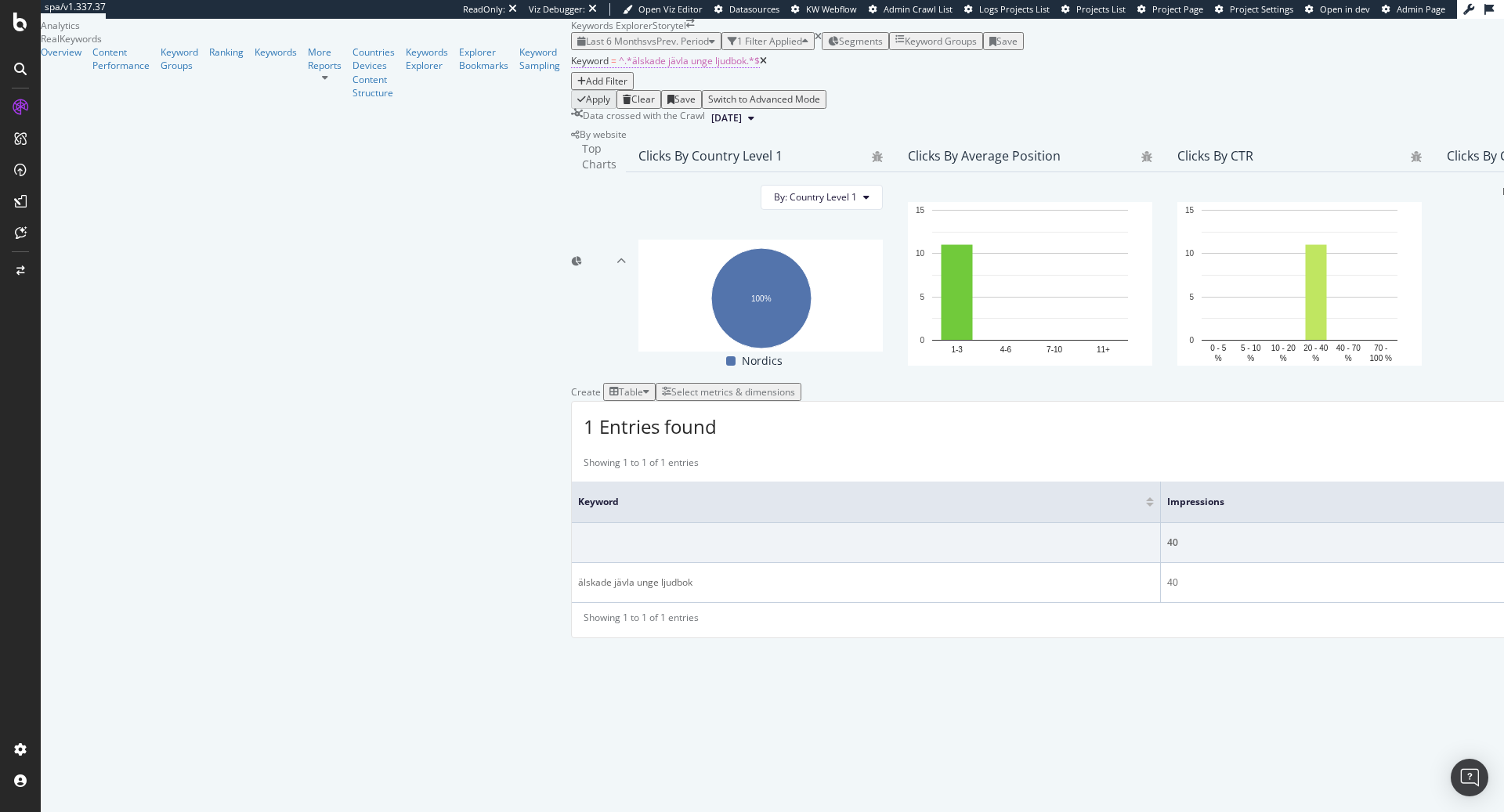
click at [619, 67] on span "^.*älskade jävla unge ljudbok.*$" at bounding box center [689, 60] width 141 height 13
click at [299, 122] on input "älskade jävla unge ljudbok" at bounding box center [243, 113] width 111 height 18
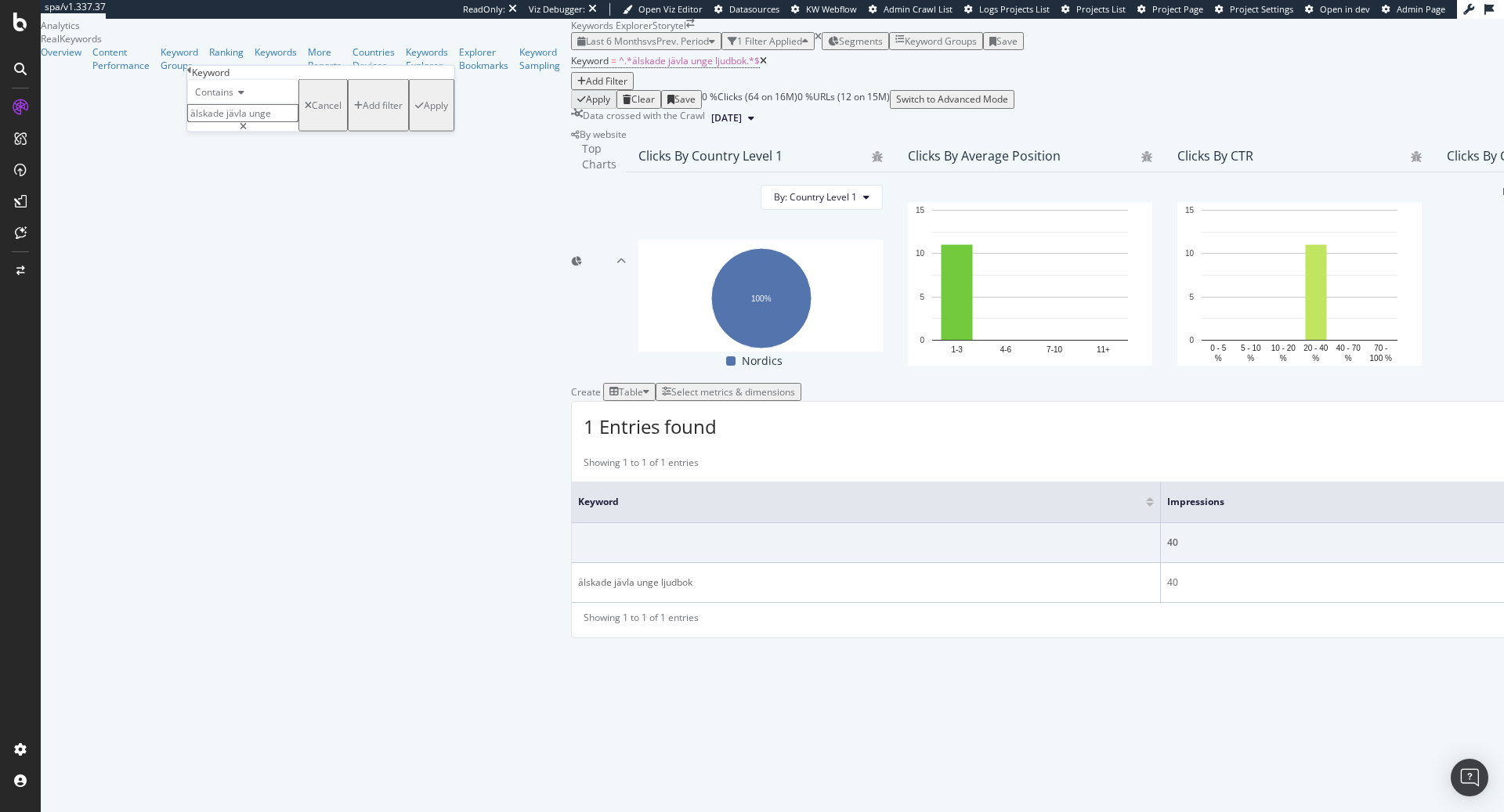
type input "älskade jävla unge"
click at [423, 112] on div "Apply" at bounding box center [435, 105] width 24 height 13
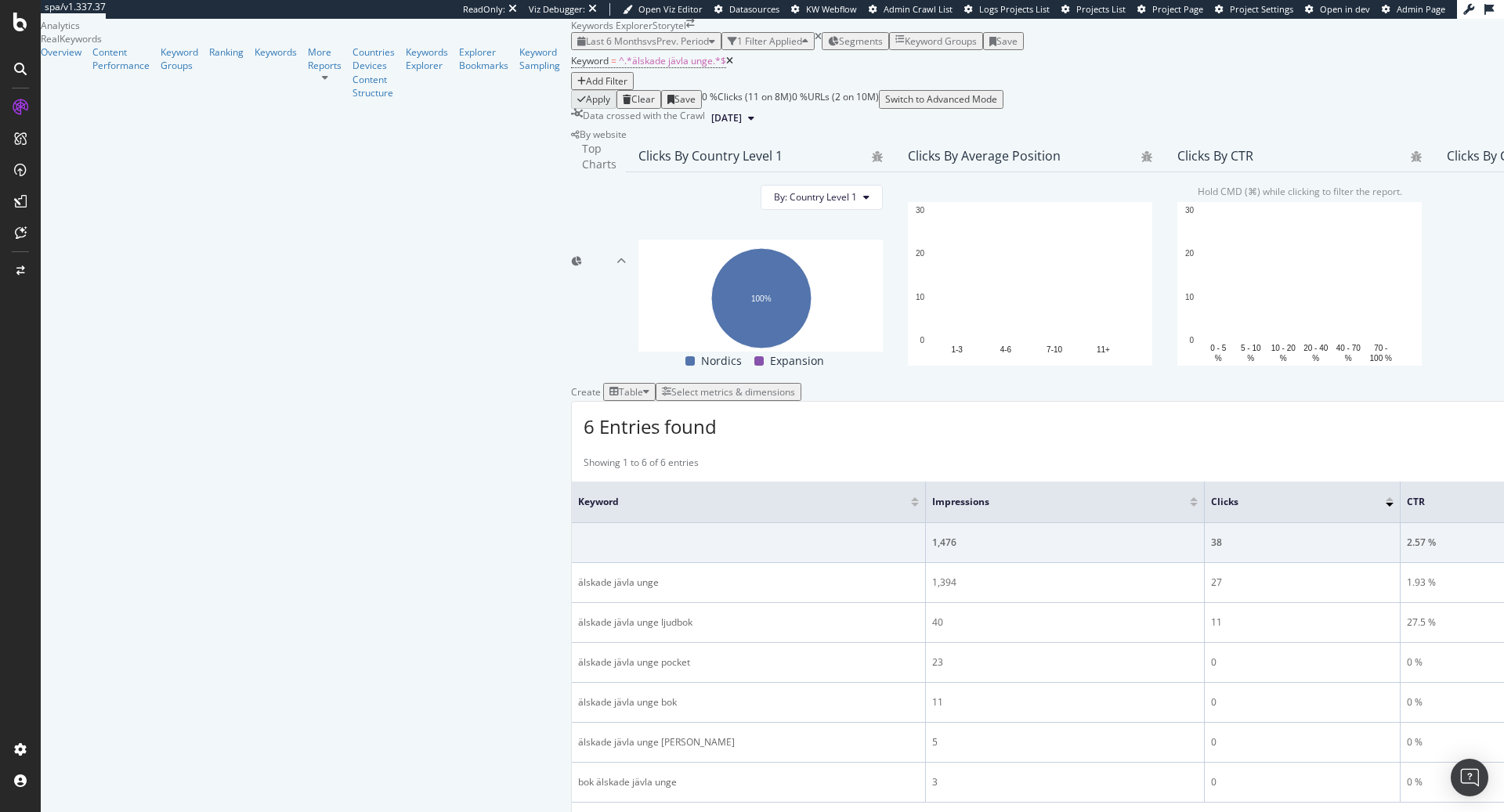
scroll to position [294, 0]
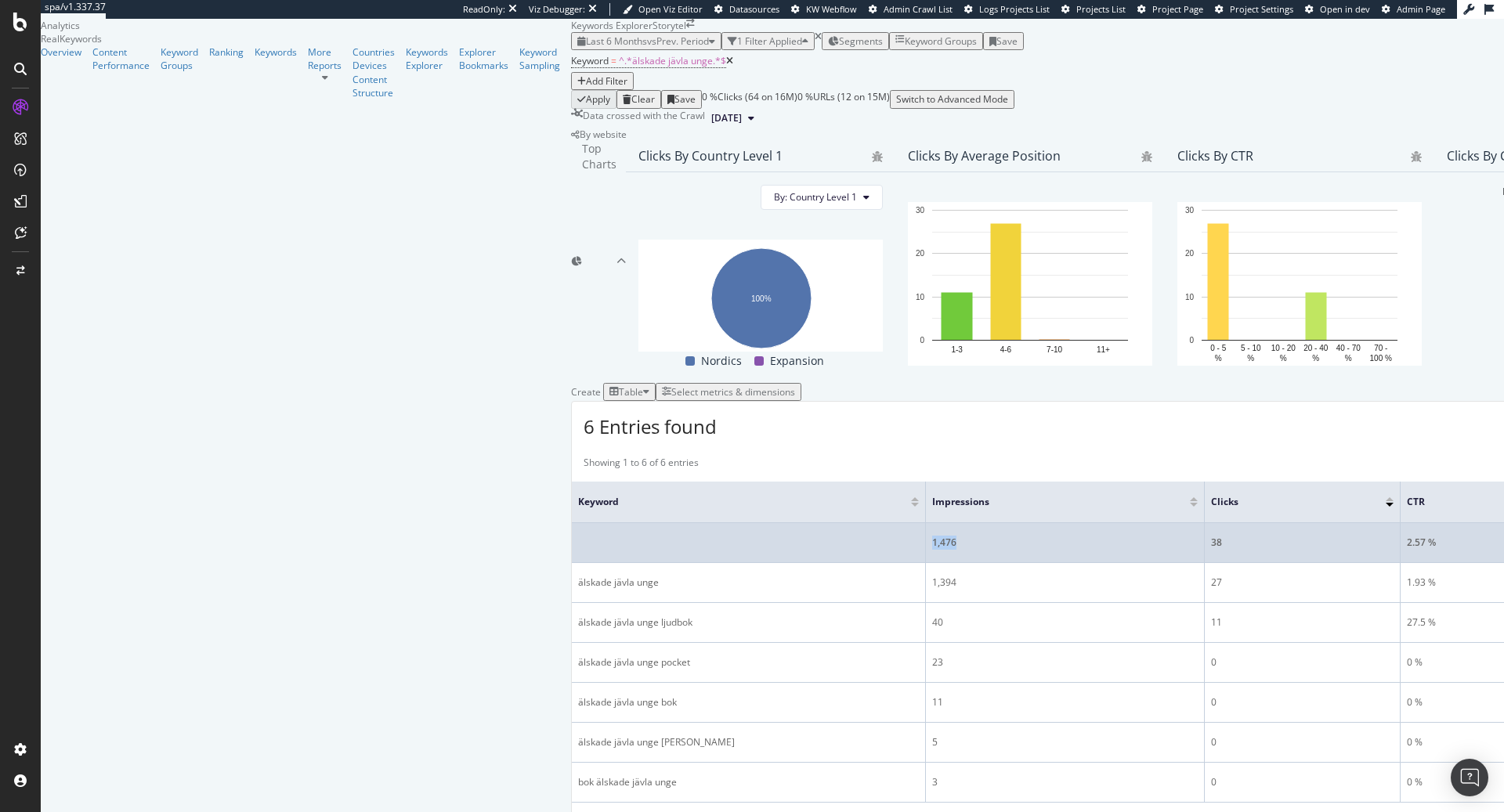
drag, startPoint x: 588, startPoint y: 464, endPoint x: 546, endPoint y: 465, distance: 42.0
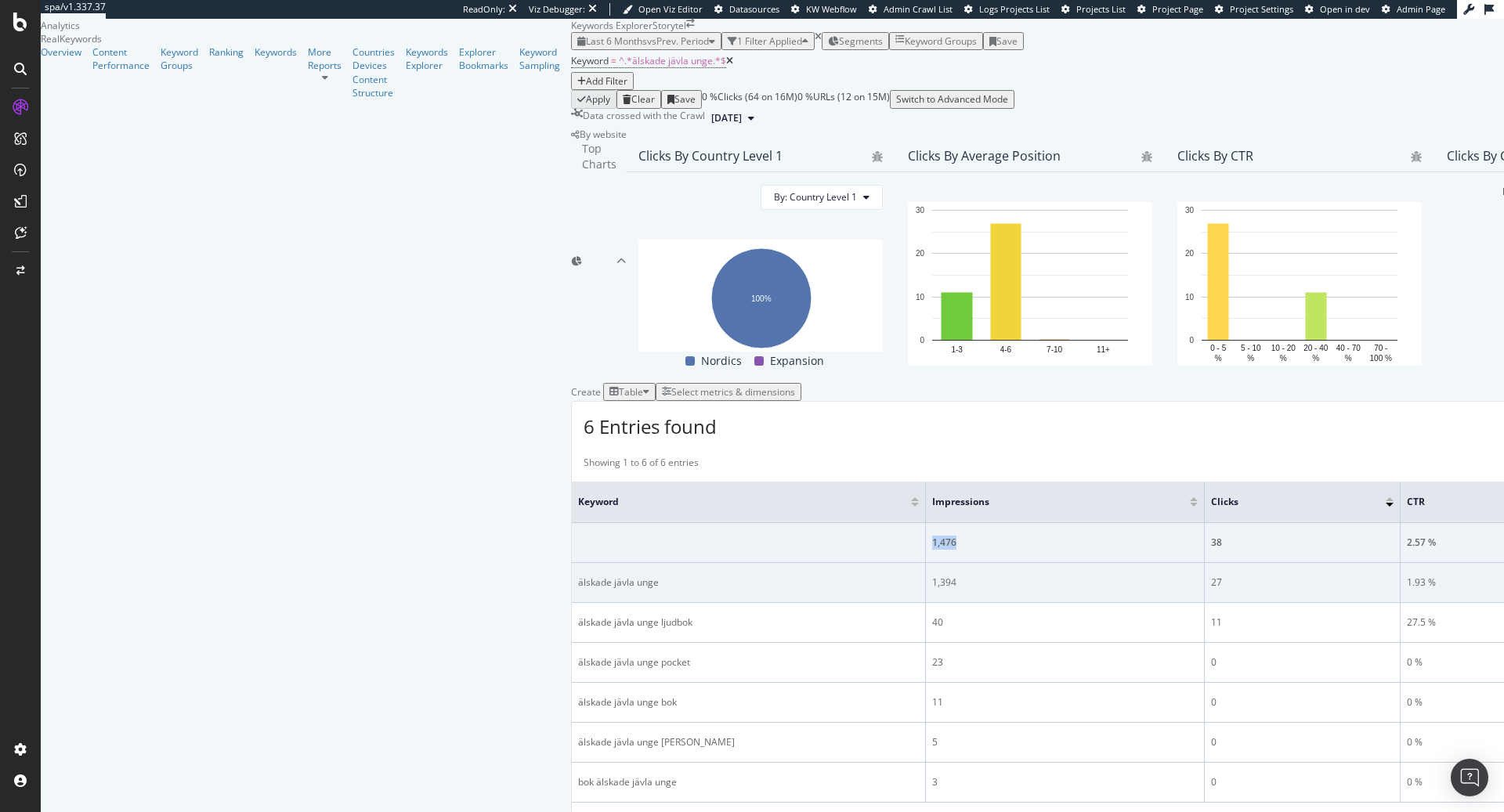
copy tr "1,476"
